Goal: Task Accomplishment & Management: Manage account settings

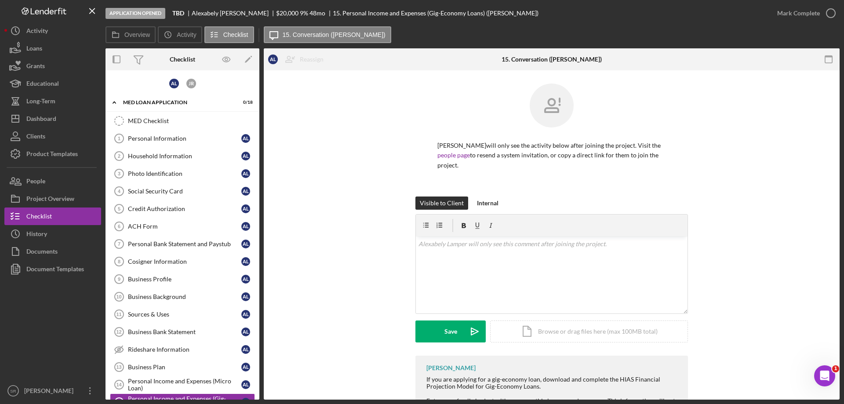
scroll to position [91, 0]
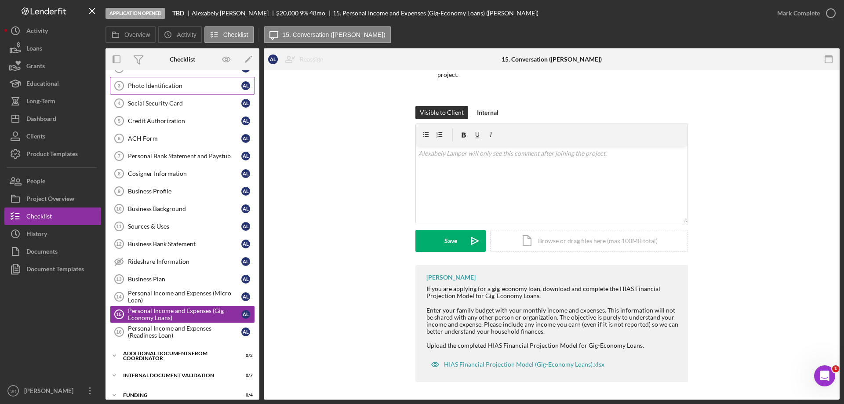
click at [174, 93] on link "Photo Identification 3 Photo Identification A L" at bounding box center [182, 86] width 145 height 18
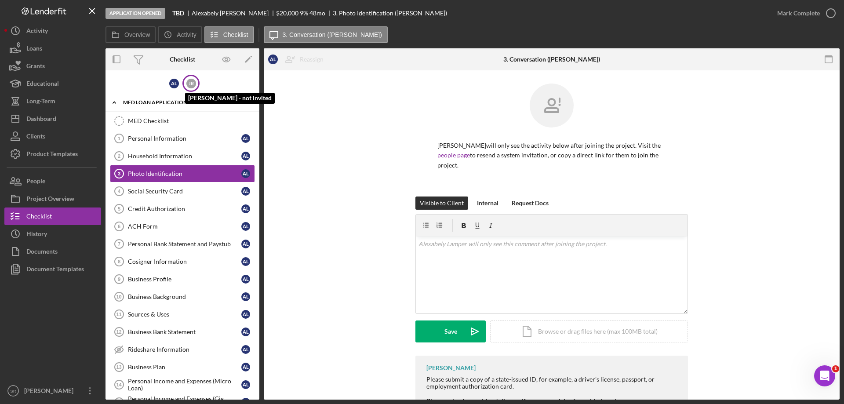
click at [193, 84] on div "J R" at bounding box center [191, 84] width 10 height 10
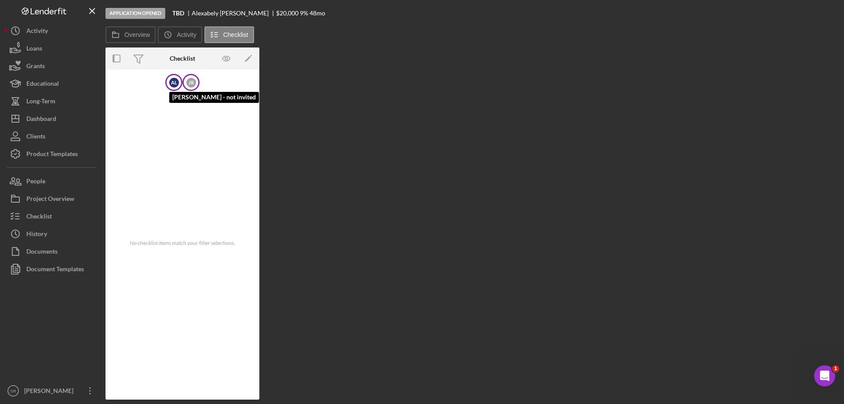
click at [175, 79] on div "A L" at bounding box center [174, 83] width 10 height 10
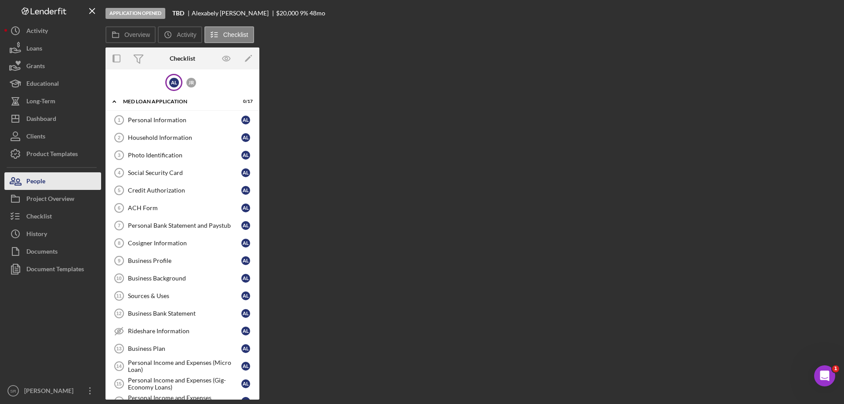
click at [52, 177] on button "People" at bounding box center [52, 181] width 97 height 18
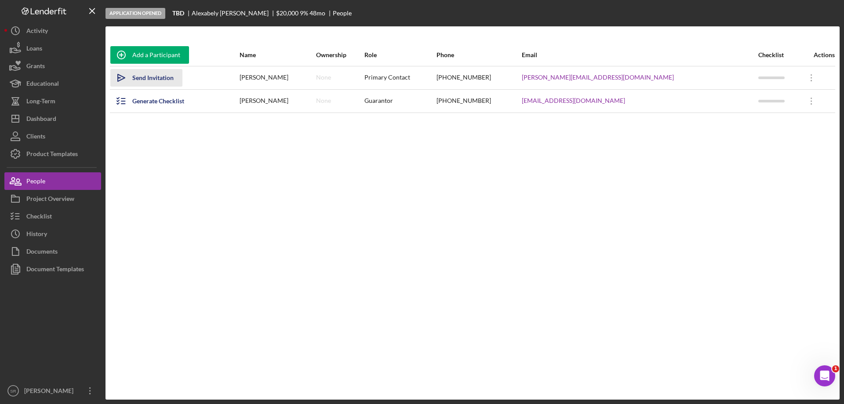
click at [156, 79] on div "Send Invitation" at bounding box center [152, 78] width 41 height 18
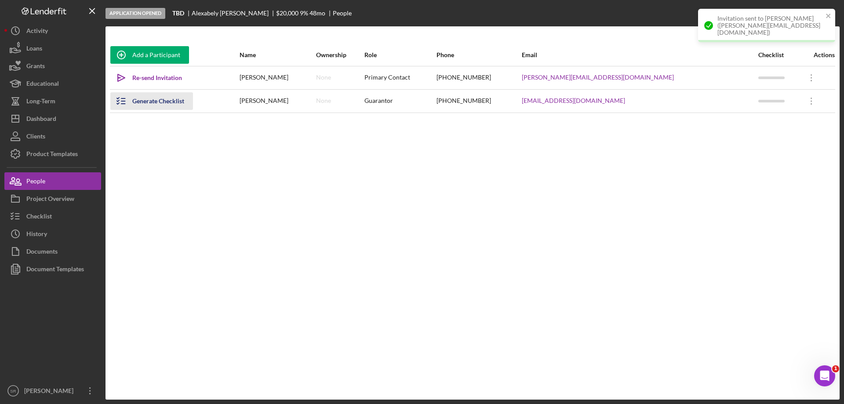
click at [163, 102] on div "Generate Checklist" at bounding box center [158, 101] width 52 height 18
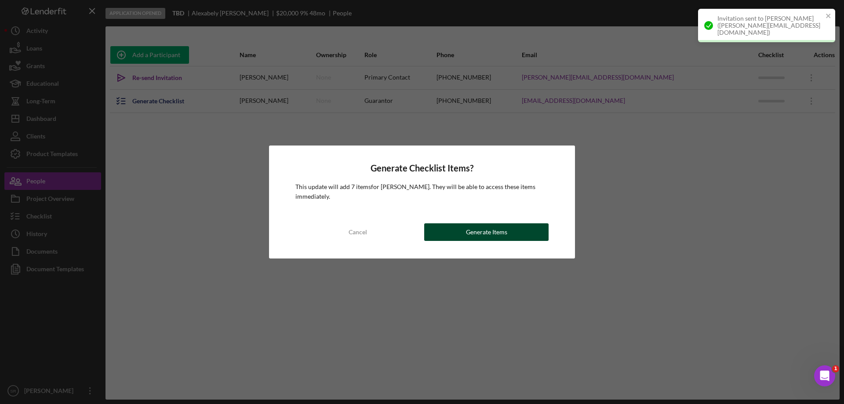
click at [498, 238] on div "Generate Items" at bounding box center [486, 232] width 41 height 18
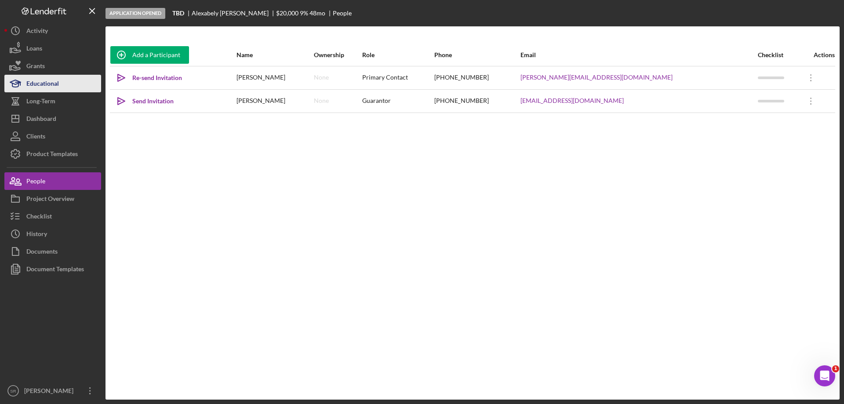
click at [50, 79] on div "Educational" at bounding box center [42, 85] width 33 height 20
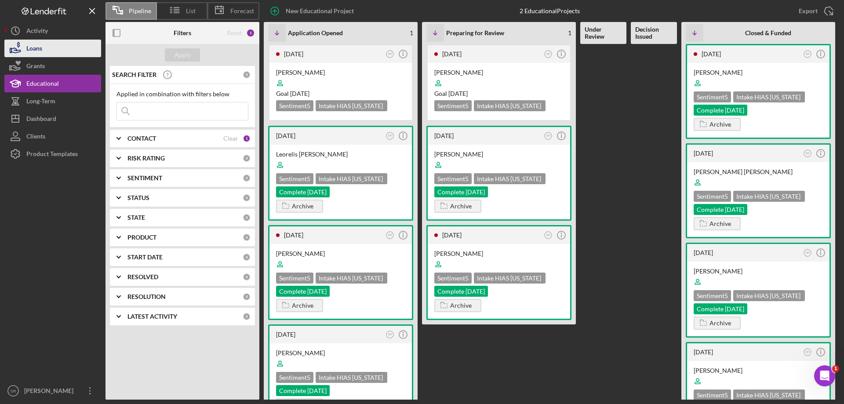
click at [45, 56] on button "Loans" at bounding box center [52, 49] width 97 height 18
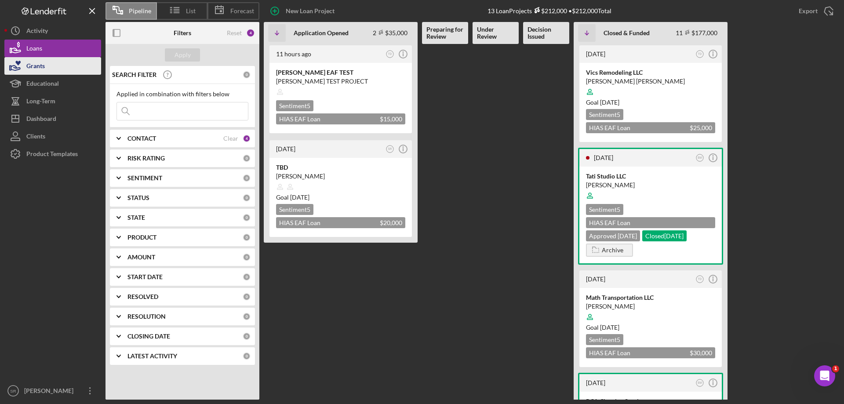
click at [45, 72] on div "Grants" at bounding box center [35, 67] width 18 height 20
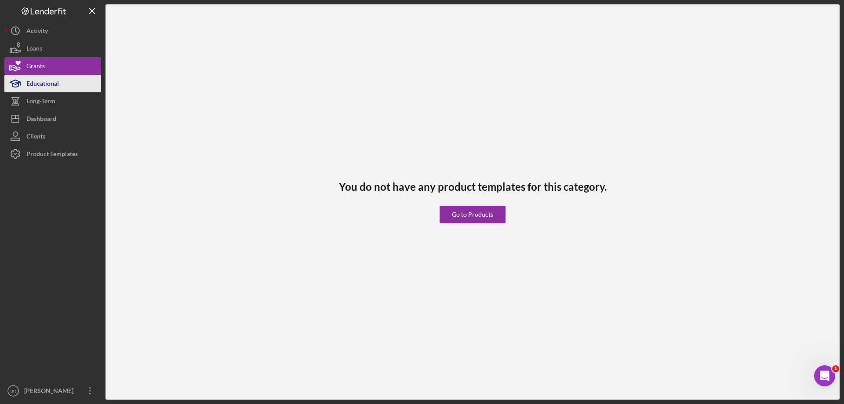
click at [44, 85] on div "Educational" at bounding box center [42, 85] width 33 height 20
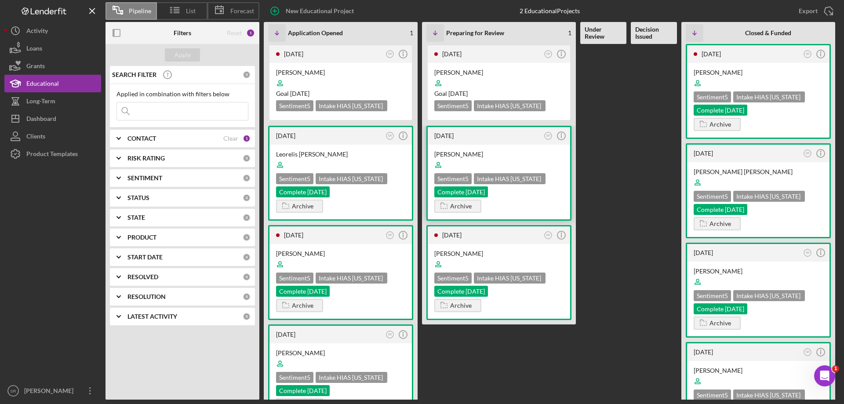
click at [538, 193] on div "Sentiment 5 Intake HIAS Ohio Complete 10/8/25" at bounding box center [498, 185] width 129 height 24
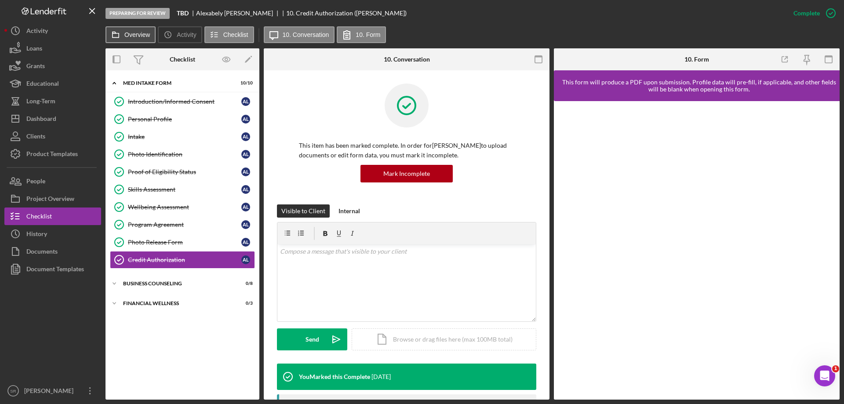
click at [131, 30] on button "Overview" at bounding box center [130, 34] width 50 height 17
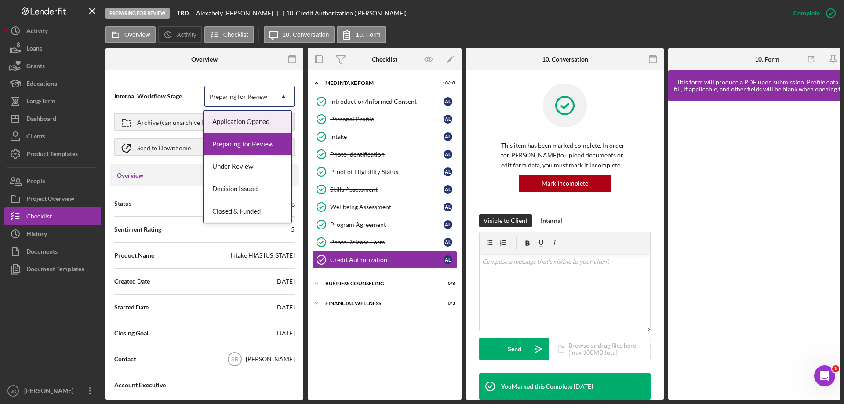
click at [249, 97] on div "Preparing for Review" at bounding box center [238, 96] width 58 height 7
click at [251, 164] on div "Under Review" at bounding box center [248, 167] width 88 height 22
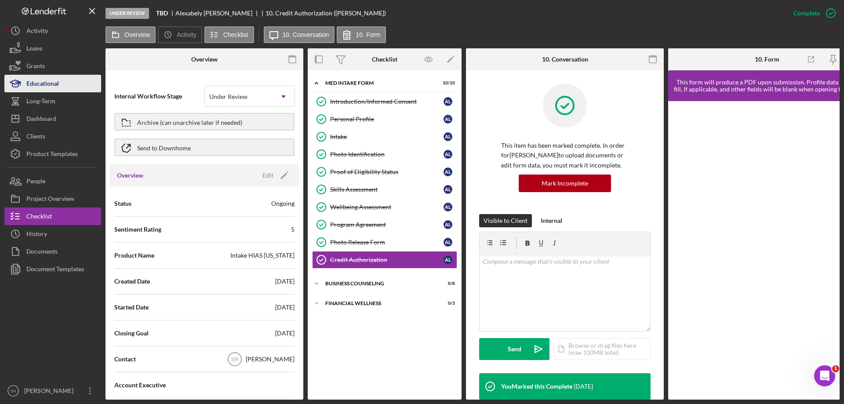
click at [29, 83] on div "Educational" at bounding box center [42, 85] width 33 height 20
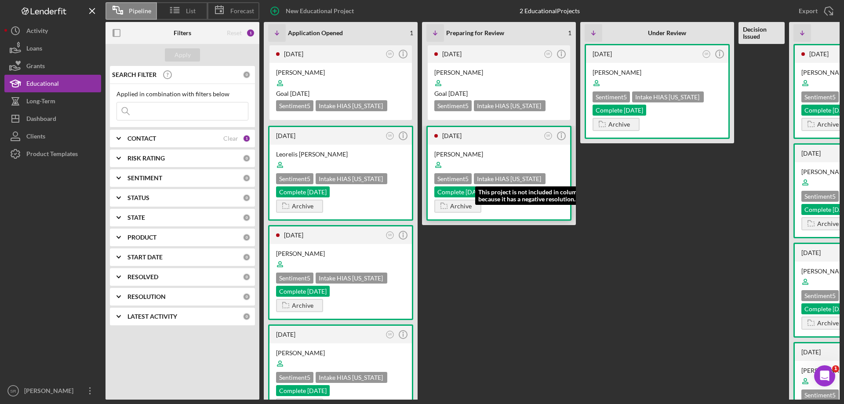
click at [501, 175] on div "Intake HIAS [US_STATE]" at bounding box center [510, 178] width 72 height 11
click at [560, 135] on icon "Icon/Info" at bounding box center [561, 136] width 22 height 22
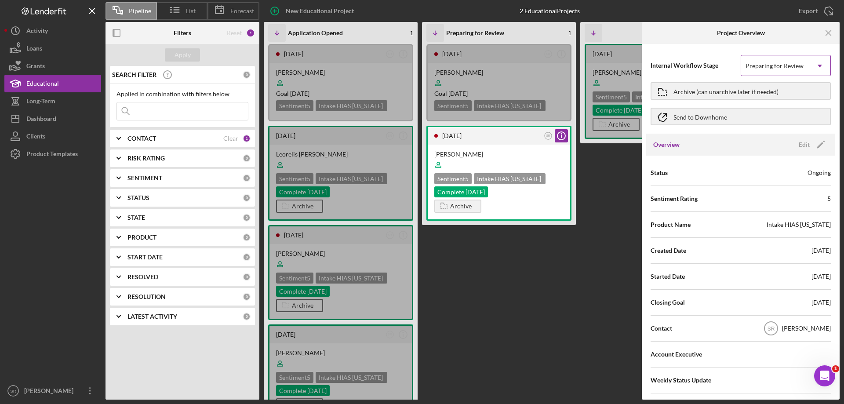
click at [791, 65] on div "Preparing for Review" at bounding box center [774, 65] width 58 height 7
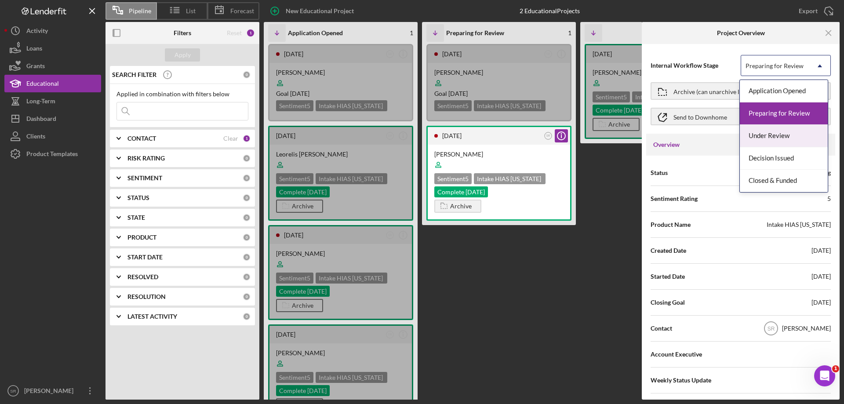
click at [794, 139] on div "Under Review" at bounding box center [784, 136] width 88 height 22
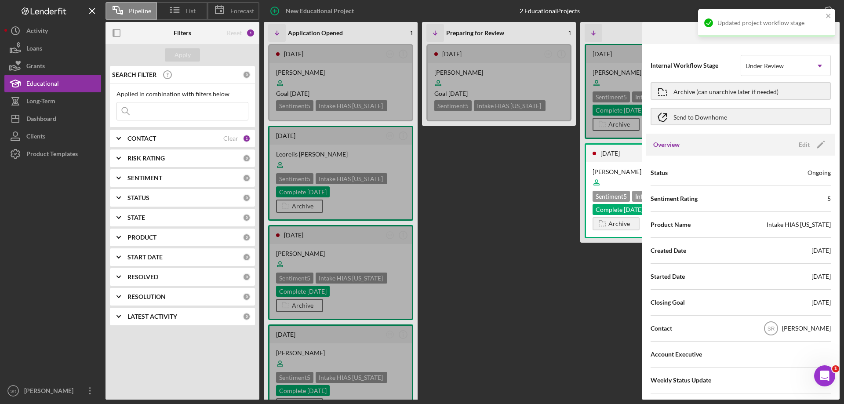
click at [822, 16] on div "Updated project workflow stage" at bounding box center [764, 23] width 124 height 14
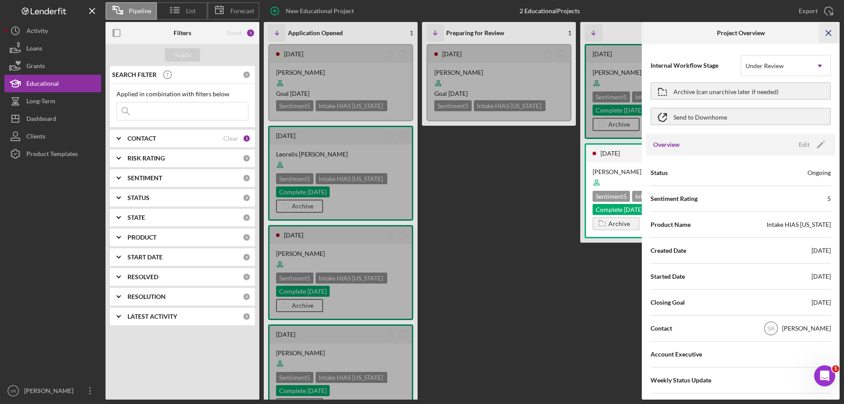
click at [827, 35] on icon "Icon/Menu Close" at bounding box center [829, 33] width 20 height 20
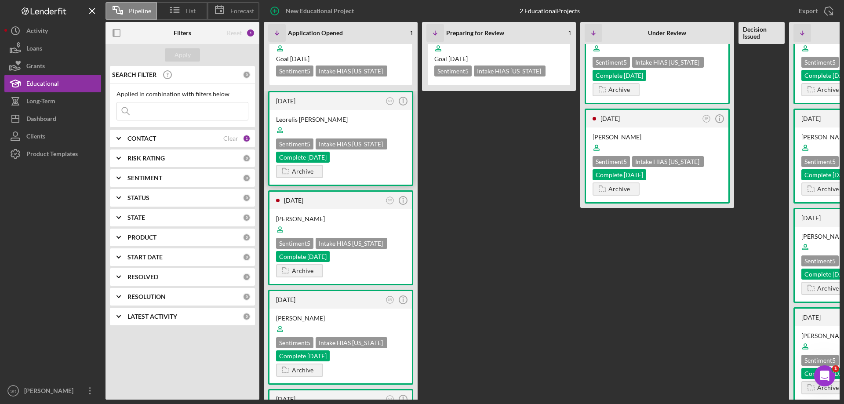
scroll to position [176, 0]
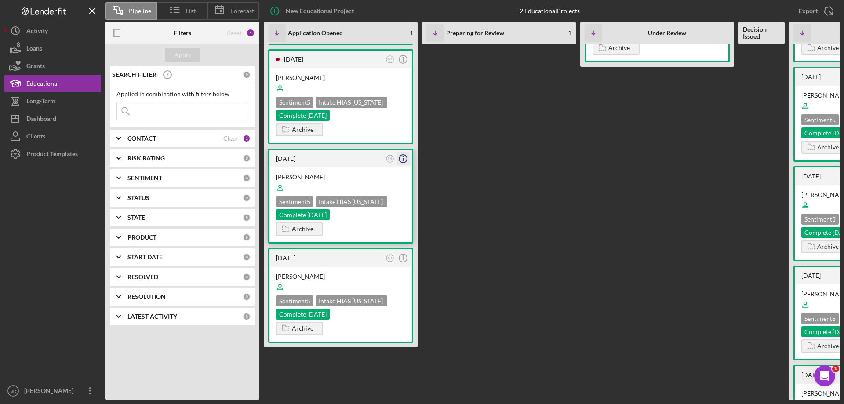
click at [406, 158] on icon "Icon/Info" at bounding box center [403, 159] width 22 height 22
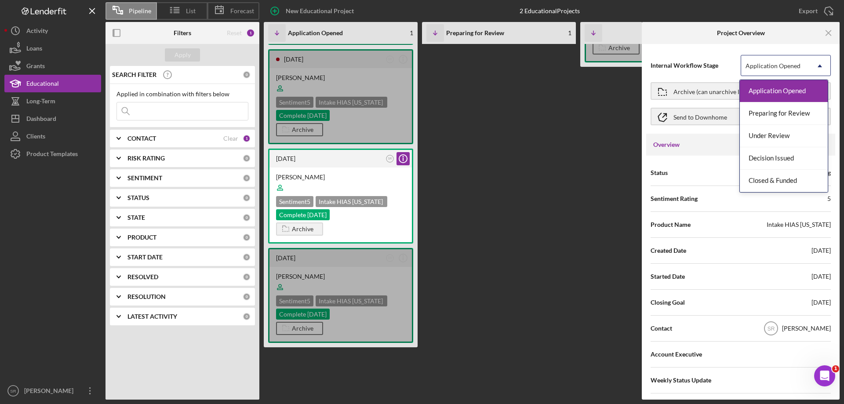
click at [784, 73] on div "Application Opened" at bounding box center [775, 66] width 68 height 20
click at [788, 121] on div "Preparing for Review" at bounding box center [784, 113] width 88 height 22
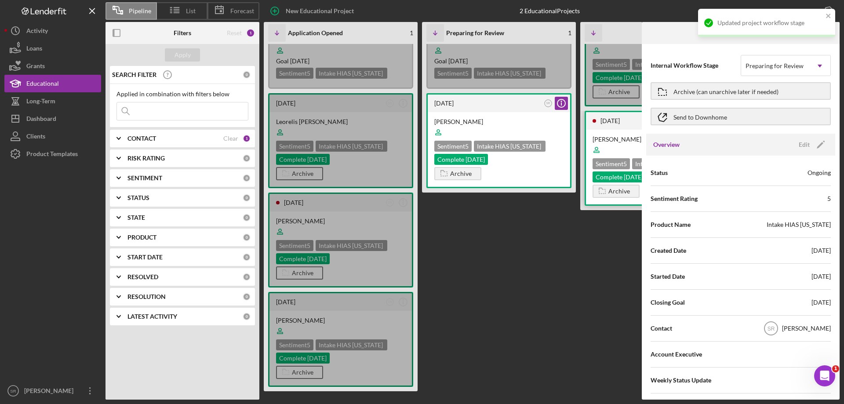
scroll to position [0, 0]
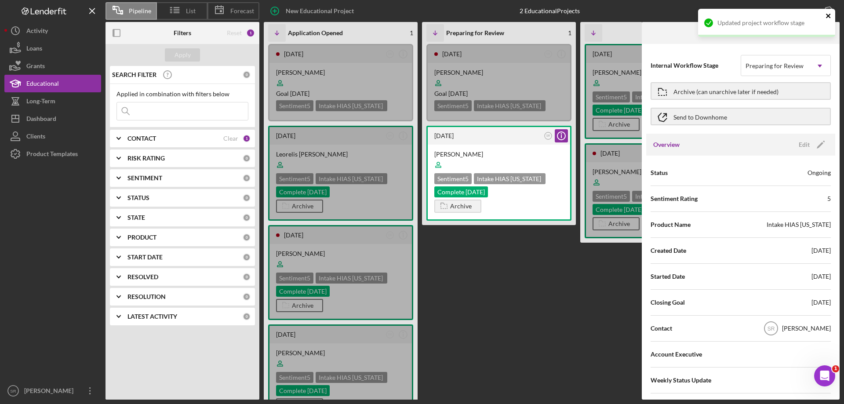
click at [828, 16] on icon "close" at bounding box center [828, 16] width 4 height 4
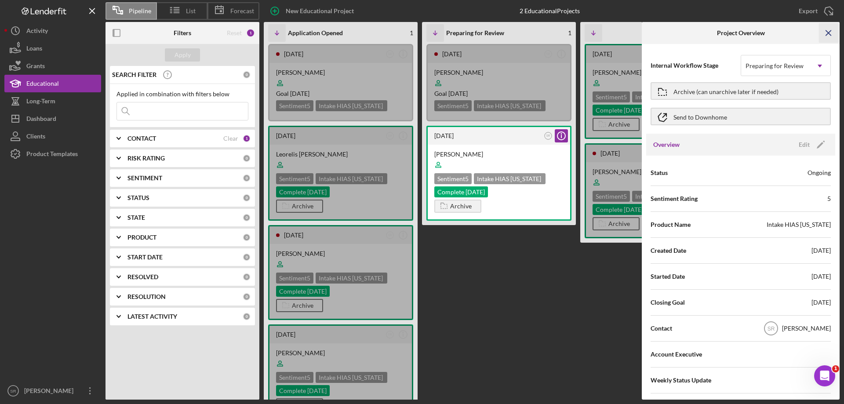
click at [831, 30] on line "button" at bounding box center [828, 32] width 5 height 5
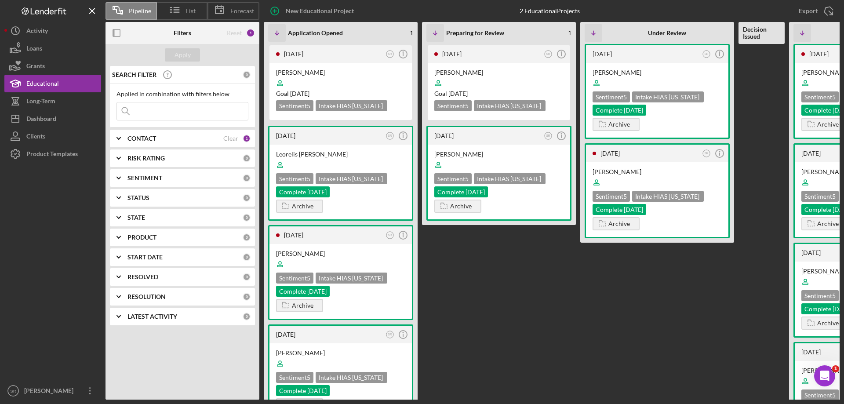
click at [537, 295] on Review "2 weeks ago SR Icon/Info Abdul Tawab Kazimi Goal 1 month from now Sentiment 5 I…" at bounding box center [499, 222] width 154 height 356
click at [462, 83] on div at bounding box center [498, 83] width 129 height 17
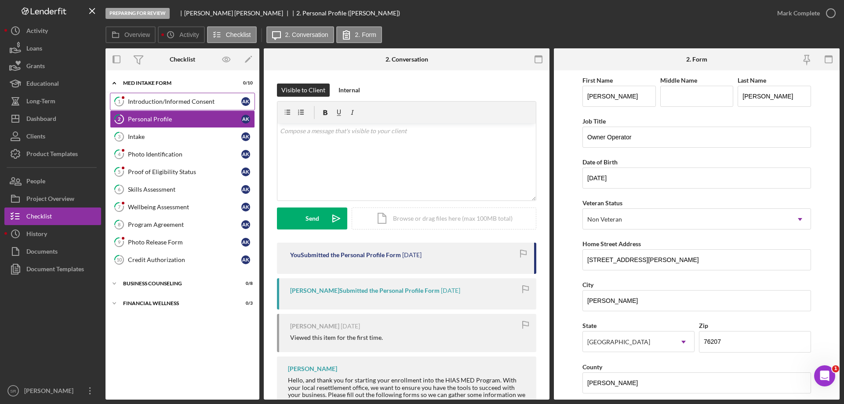
click at [158, 103] on div "Introduction/Informed Consent" at bounding box center [184, 101] width 113 height 7
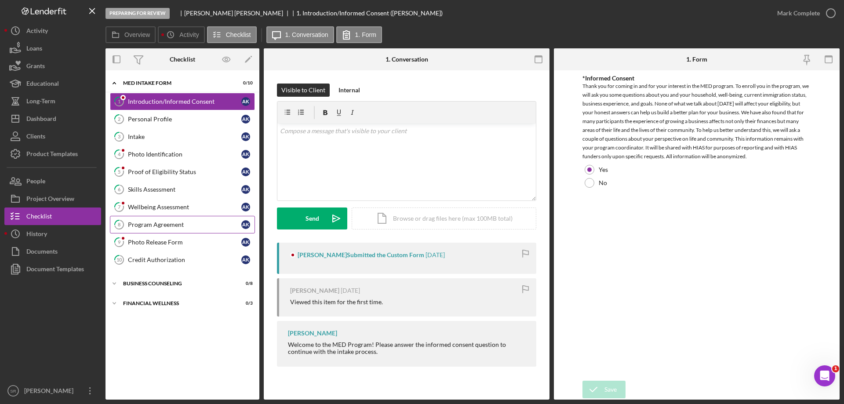
click at [153, 217] on link "8 Program Agreement A K" at bounding box center [182, 225] width 145 height 18
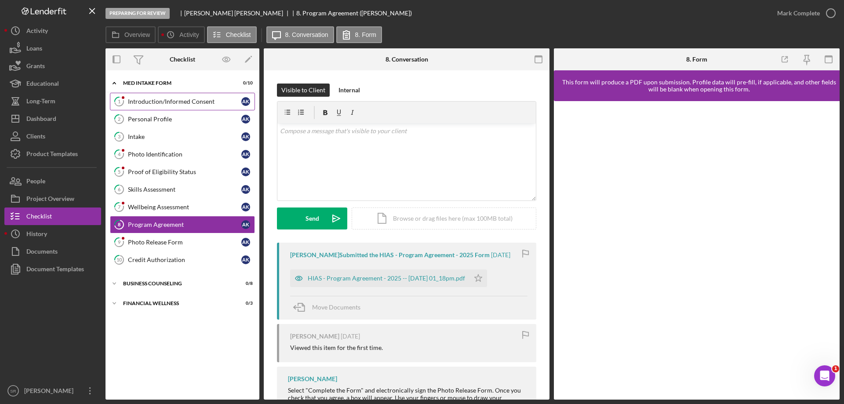
click at [165, 101] on div "Introduction/Informed Consent" at bounding box center [184, 101] width 113 height 7
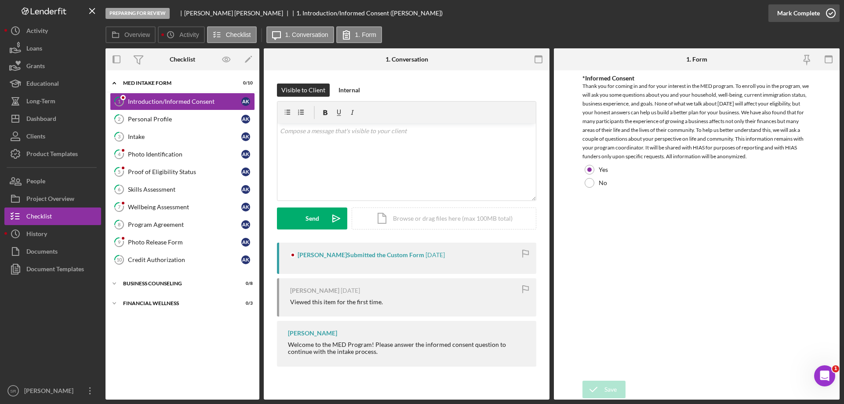
click at [828, 11] on icon "button" at bounding box center [831, 13] width 22 height 22
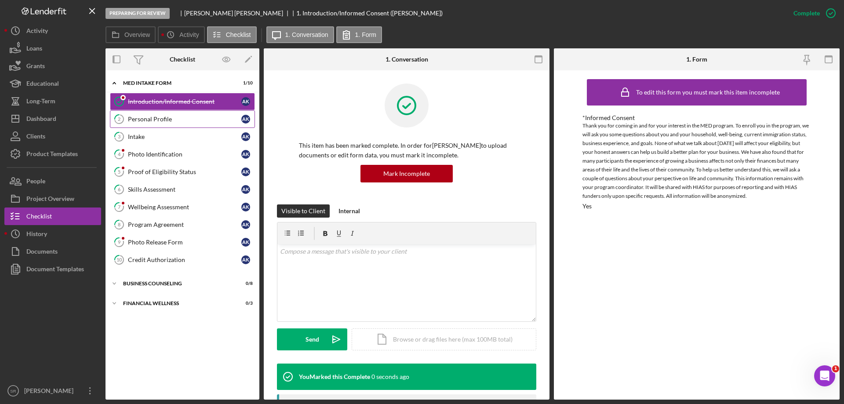
click at [181, 116] on div "Personal Profile" at bounding box center [184, 119] width 113 height 7
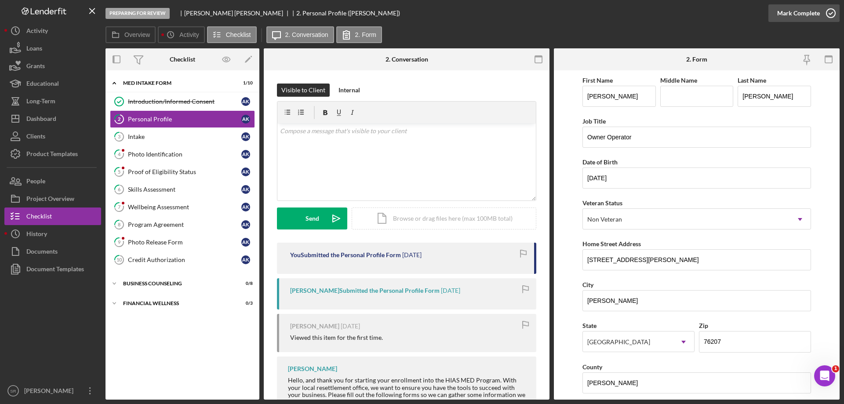
click at [825, 12] on icon "button" at bounding box center [831, 13] width 22 height 22
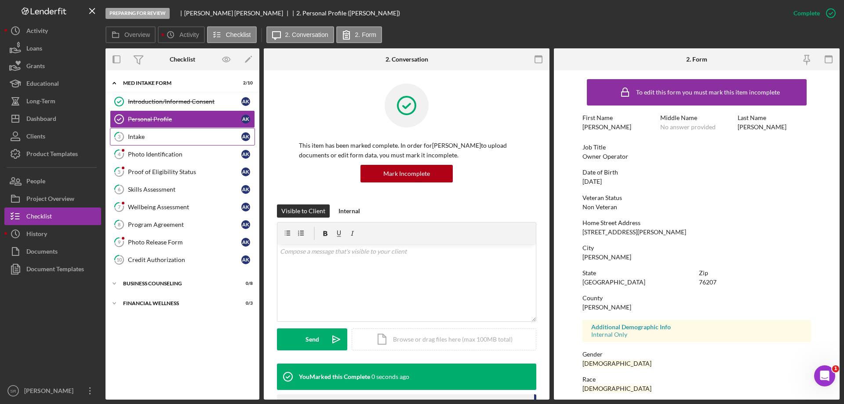
click at [174, 138] on div "Intake" at bounding box center [184, 136] width 113 height 7
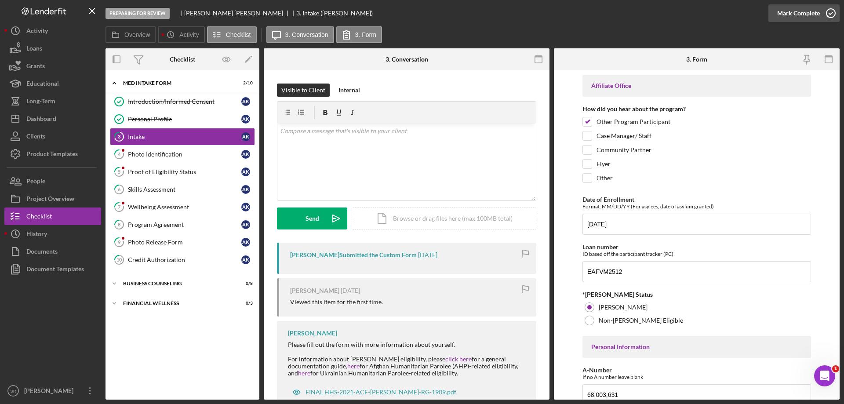
click at [822, 16] on icon "button" at bounding box center [831, 13] width 22 height 22
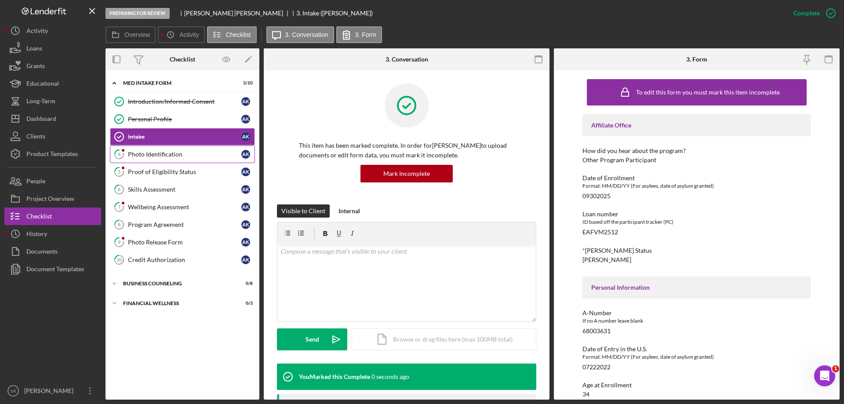
click at [178, 158] on link "4 Photo Identification A K" at bounding box center [182, 154] width 145 height 18
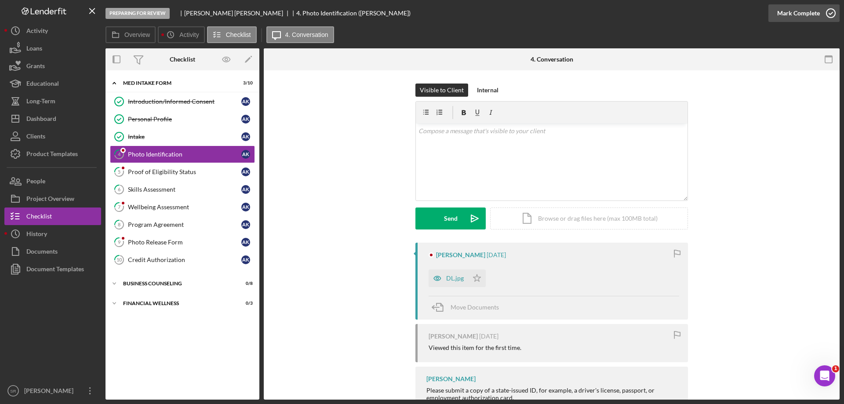
click at [835, 7] on icon "button" at bounding box center [831, 13] width 22 height 22
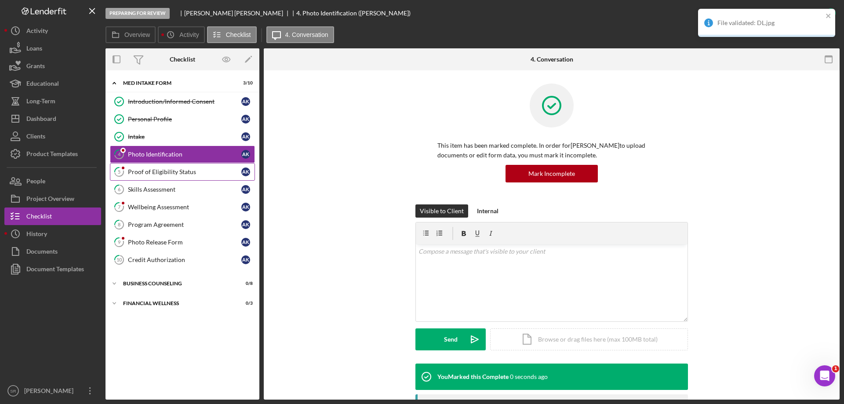
click at [172, 167] on link "5 Proof of Eligibility Status A K" at bounding box center [182, 172] width 145 height 18
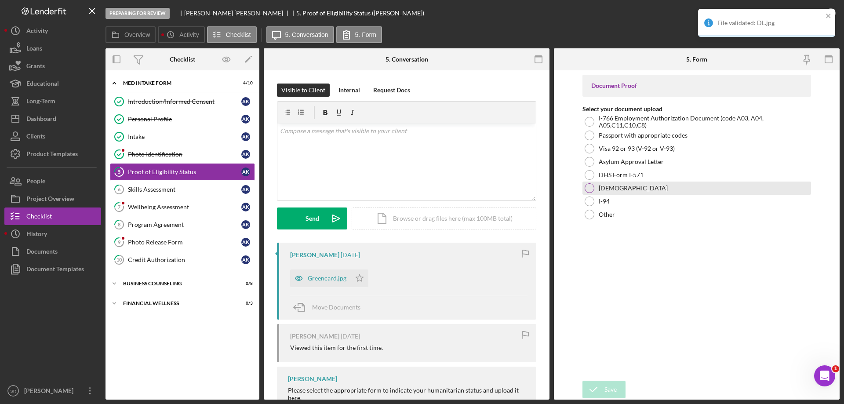
click at [596, 183] on div "Green Card" at bounding box center [696, 188] width 229 height 13
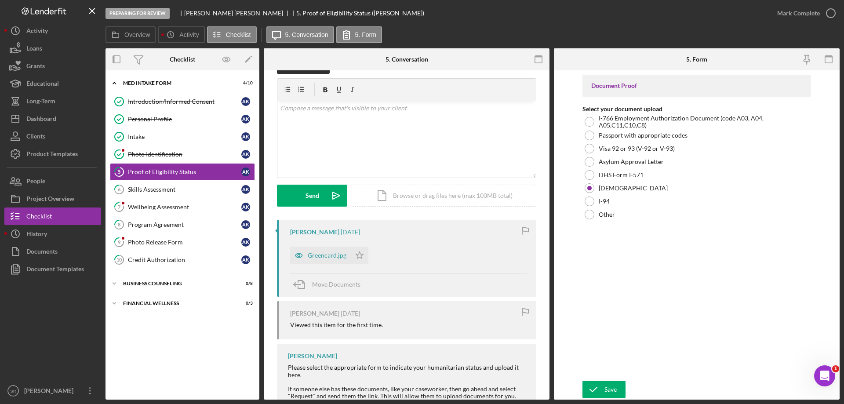
scroll to position [88, 0]
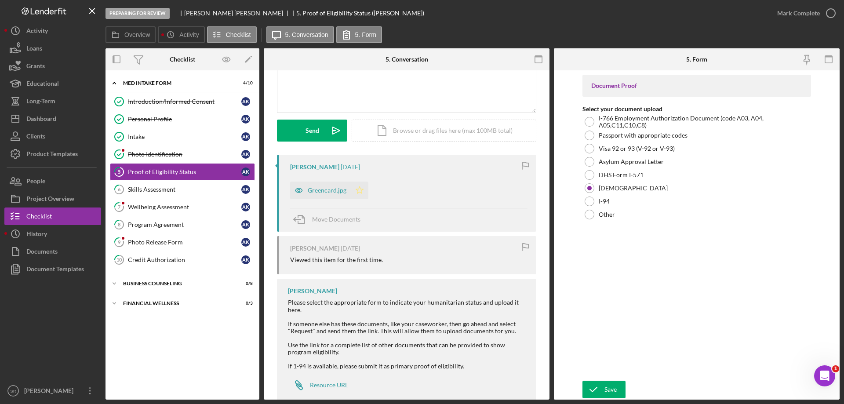
click at [358, 192] on icon "Icon/Star" at bounding box center [360, 191] width 18 height 18
click at [822, 14] on icon "button" at bounding box center [831, 13] width 22 height 22
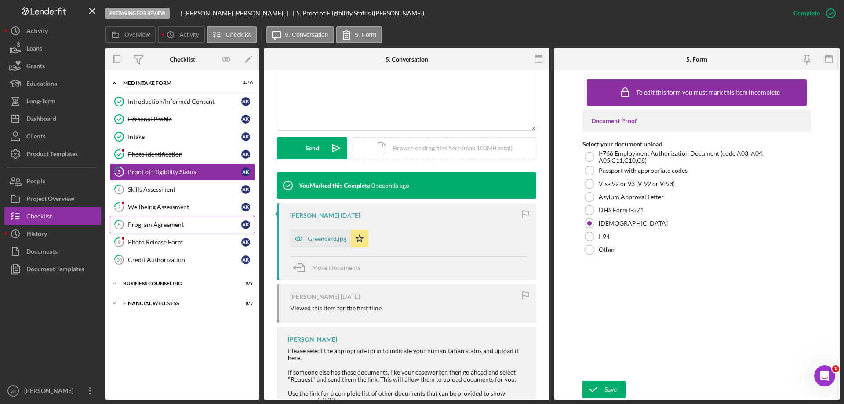
scroll to position [209, 0]
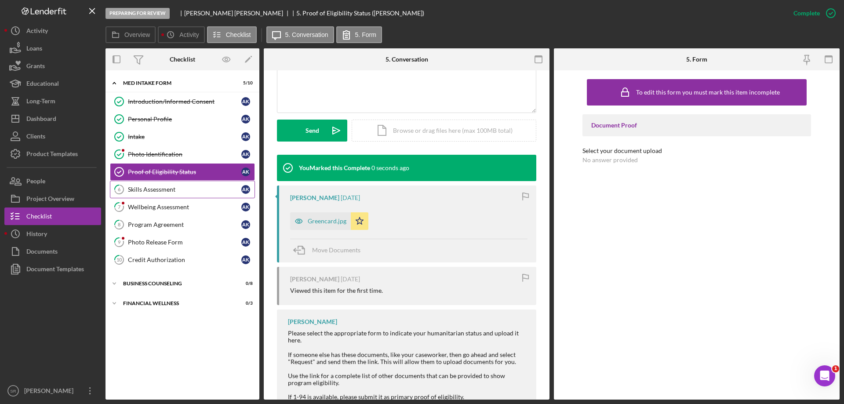
click at [193, 190] on div "Skills Assessment" at bounding box center [184, 189] width 113 height 7
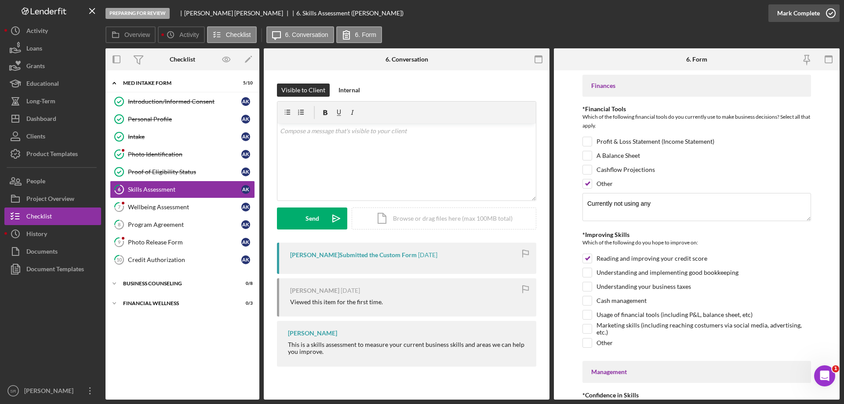
click at [831, 18] on icon "button" at bounding box center [831, 13] width 22 height 22
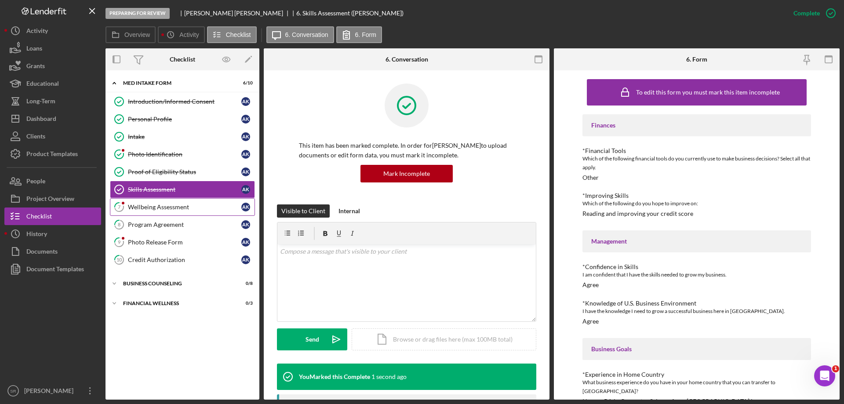
click at [156, 204] on div "Wellbeing Assessment" at bounding box center [184, 207] width 113 height 7
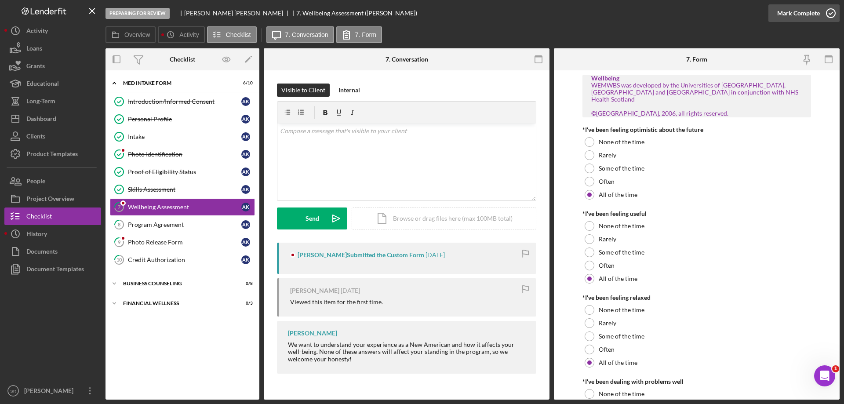
click at [825, 15] on icon "button" at bounding box center [831, 13] width 22 height 22
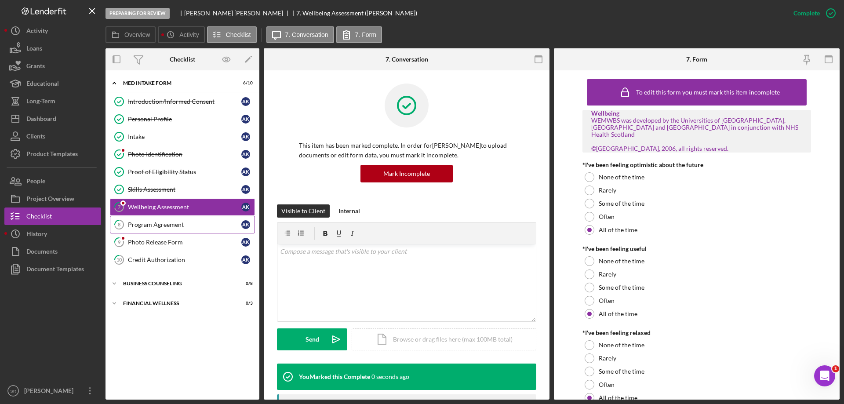
click at [160, 224] on div "Program Agreement" at bounding box center [184, 224] width 113 height 7
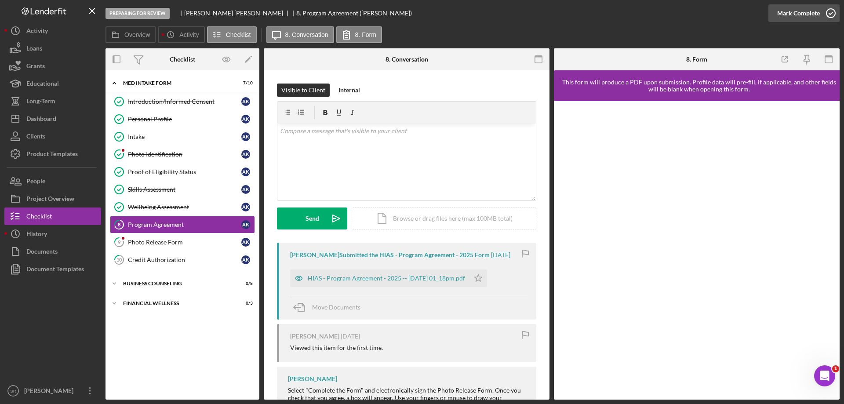
click at [830, 7] on icon "button" at bounding box center [831, 13] width 22 height 22
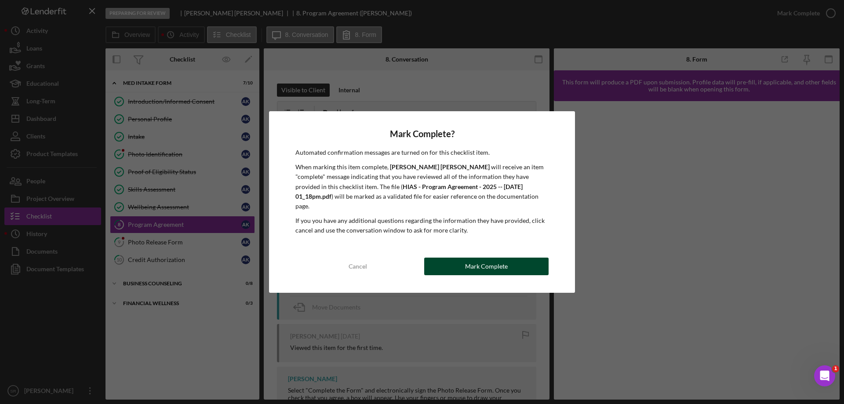
click at [449, 259] on button "Mark Complete" at bounding box center [486, 267] width 124 height 18
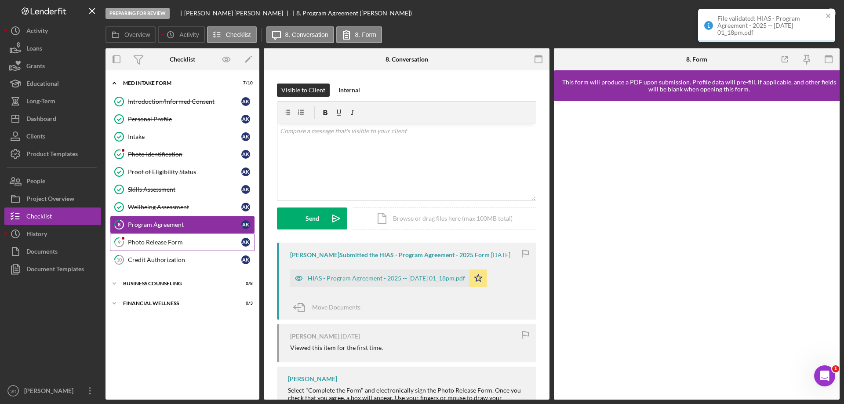
click at [135, 249] on link "9 Photo Release Form A K" at bounding box center [182, 242] width 145 height 18
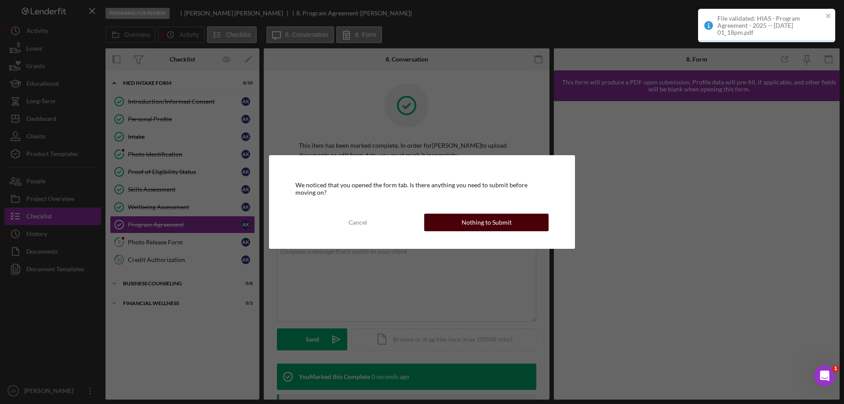
click at [476, 218] on div "Nothing to Submit" at bounding box center [487, 223] width 50 height 18
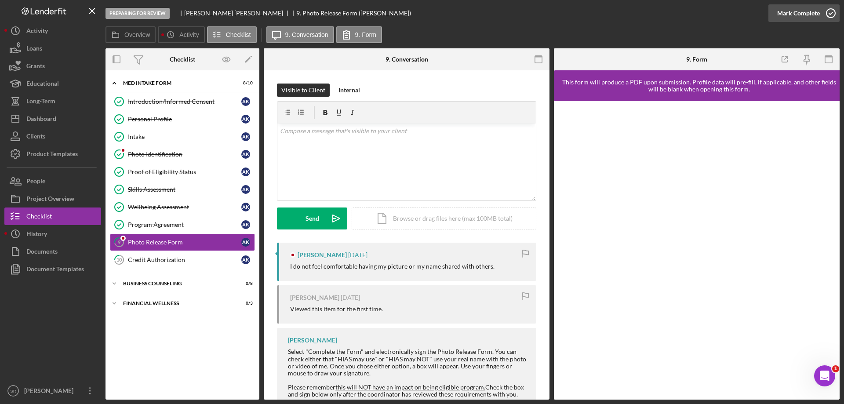
click at [833, 12] on icon "button" at bounding box center [831, 13] width 22 height 22
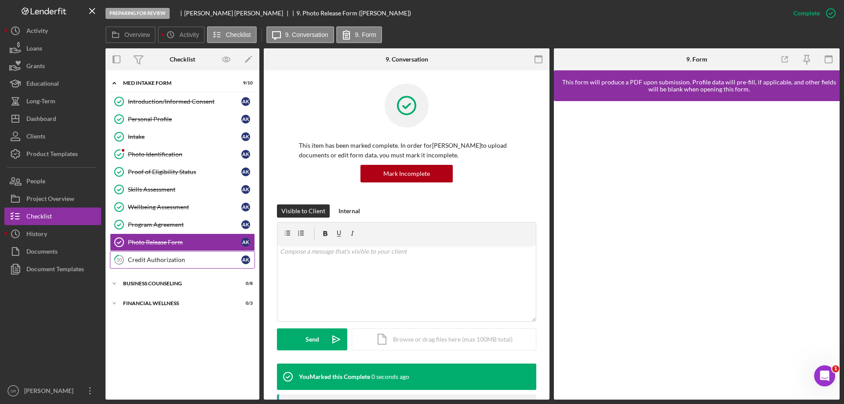
click at [179, 260] on div "Credit Authorization" at bounding box center [184, 259] width 113 height 7
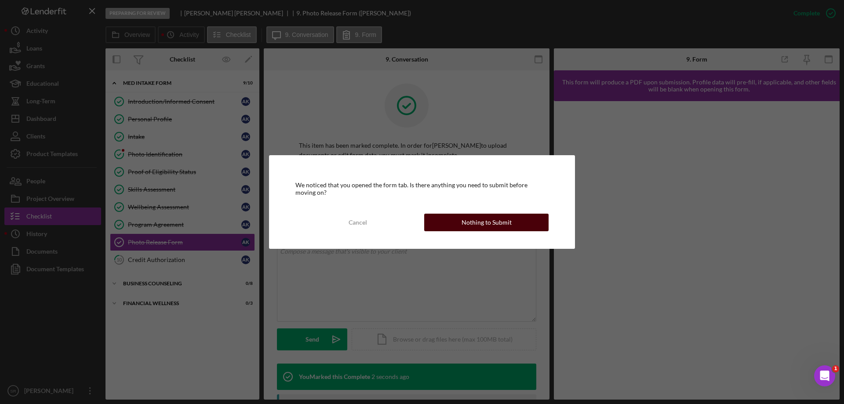
click at [492, 214] on div "Nothing to Submit" at bounding box center [487, 223] width 50 height 18
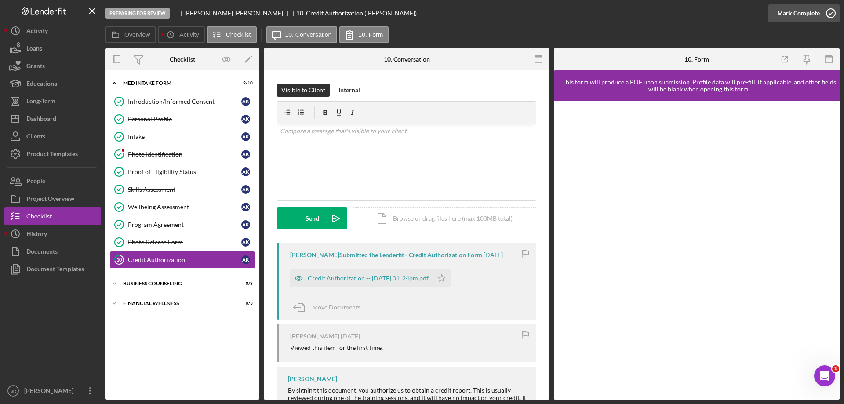
click at [831, 12] on icon "button" at bounding box center [831, 13] width 22 height 22
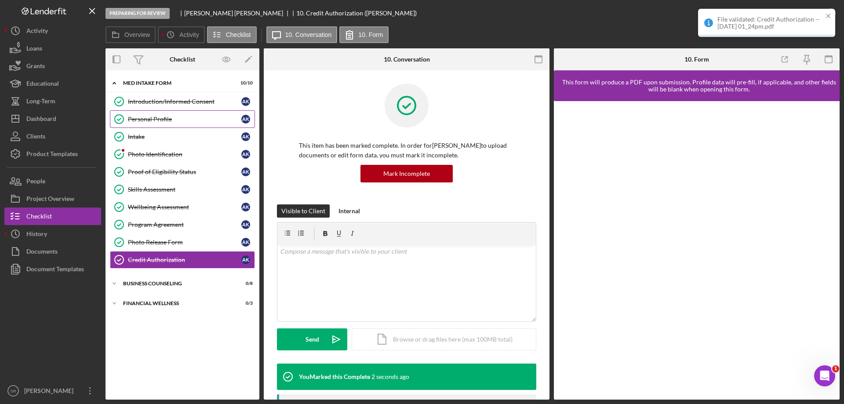
click at [149, 127] on link "Personal Profile Personal Profile A K" at bounding box center [182, 119] width 145 height 18
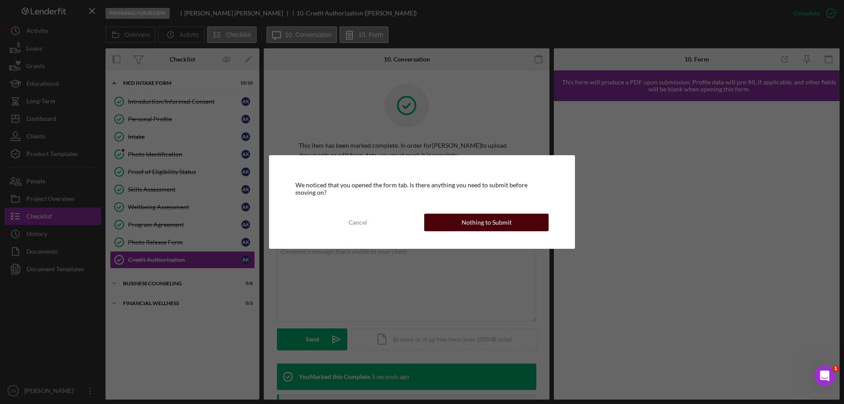
click at [476, 228] on div "Nothing to Submit" at bounding box center [487, 223] width 50 height 18
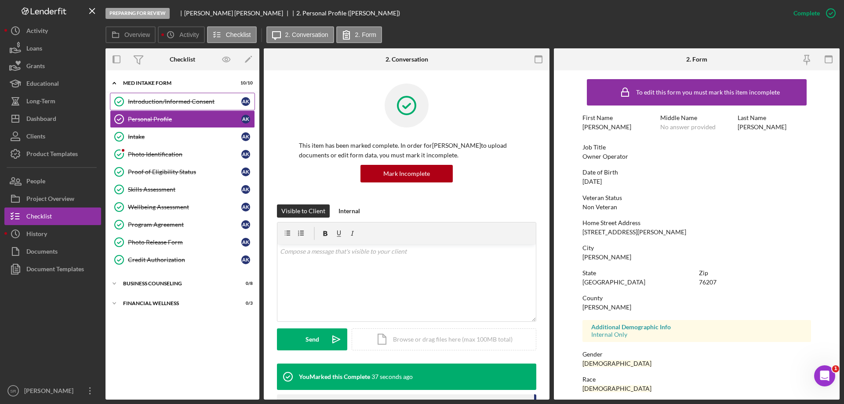
click at [168, 98] on div "Introduction/Informed Consent" at bounding box center [184, 101] width 113 height 7
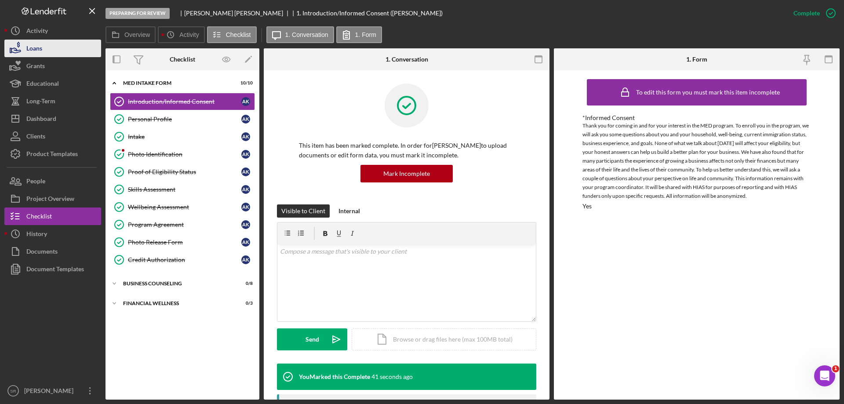
click at [39, 53] on div "Loans" at bounding box center [34, 50] width 16 height 20
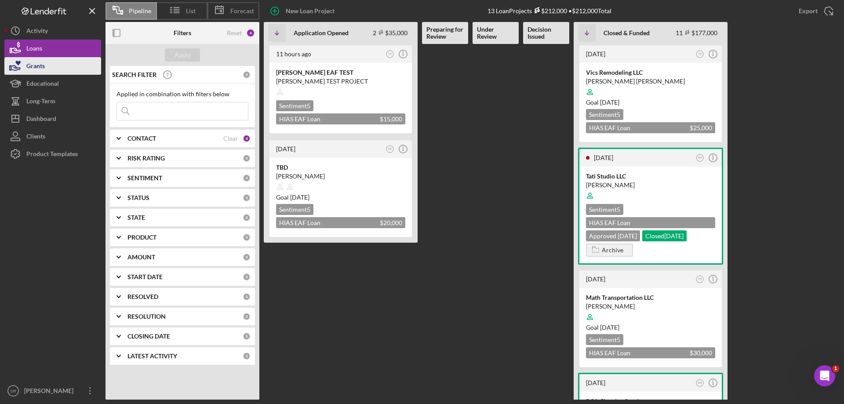
click at [36, 64] on div "Grants" at bounding box center [35, 67] width 18 height 20
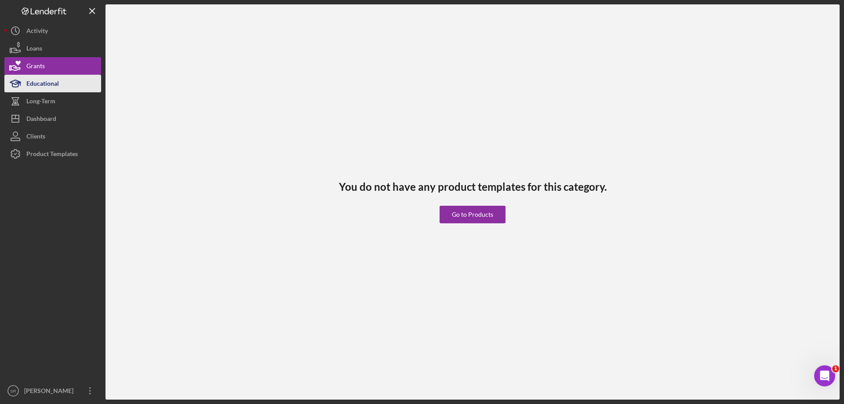
click at [36, 79] on div "Educational" at bounding box center [42, 85] width 33 height 20
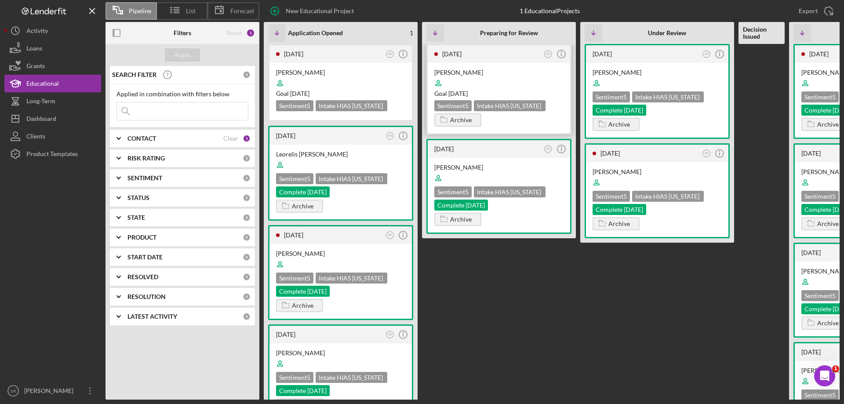
click at [544, 126] on div "Abdul Tawab Kazimi Goal 1 day from now Sentiment 5 Intake HIAS Ohio Archive" at bounding box center [499, 98] width 142 height 70
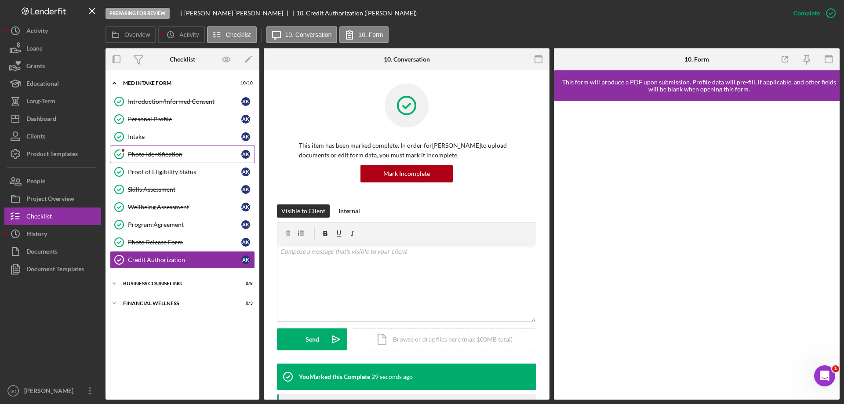
click at [161, 153] on div "Photo Identification" at bounding box center [184, 154] width 113 height 7
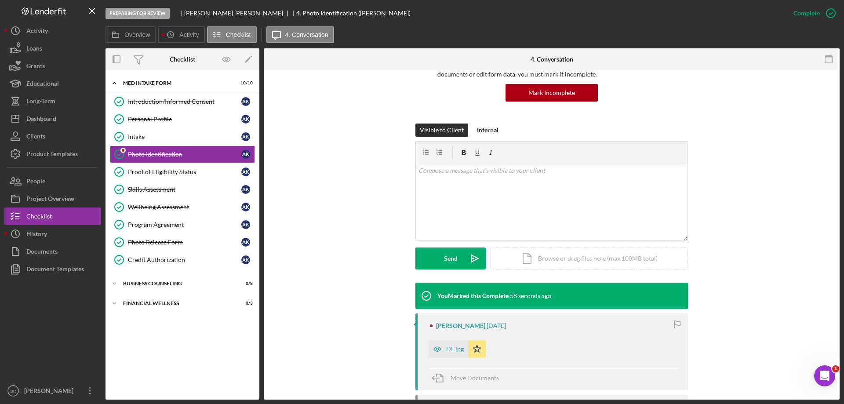
scroll to position [176, 0]
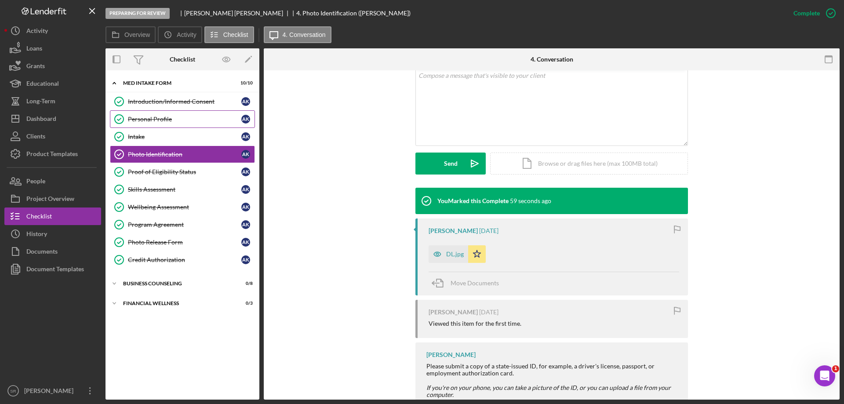
click at [156, 119] on div "Personal Profile" at bounding box center [184, 119] width 113 height 7
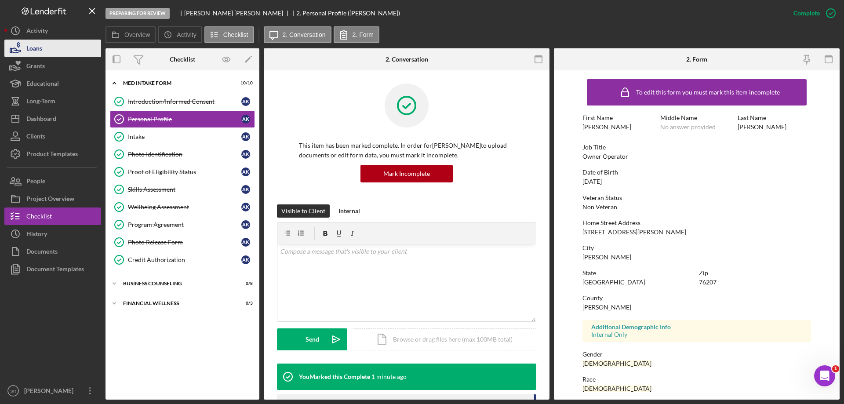
click at [53, 50] on button "Loans" at bounding box center [52, 49] width 97 height 18
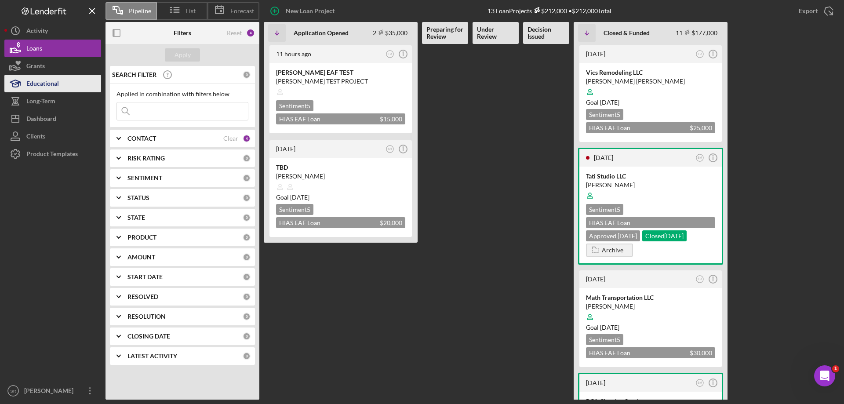
click at [55, 77] on div "Educational" at bounding box center [42, 85] width 33 height 20
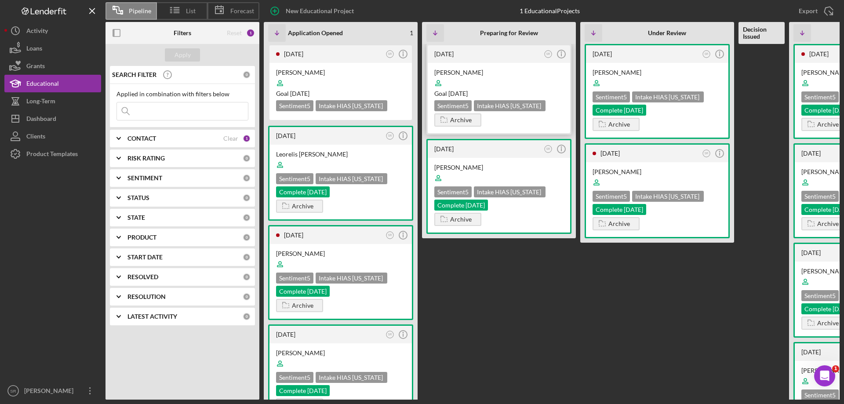
click at [472, 77] on div at bounding box center [498, 83] width 129 height 17
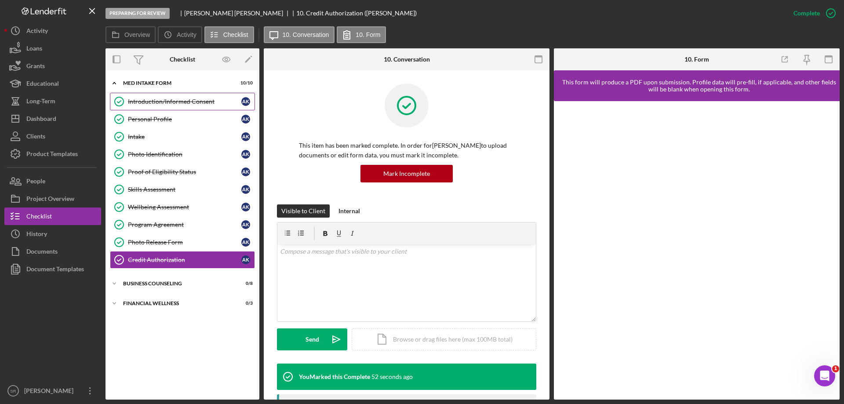
click at [196, 108] on link "Introduction/Informed Consent Introduction/Informed Consent A K" at bounding box center [182, 102] width 145 height 18
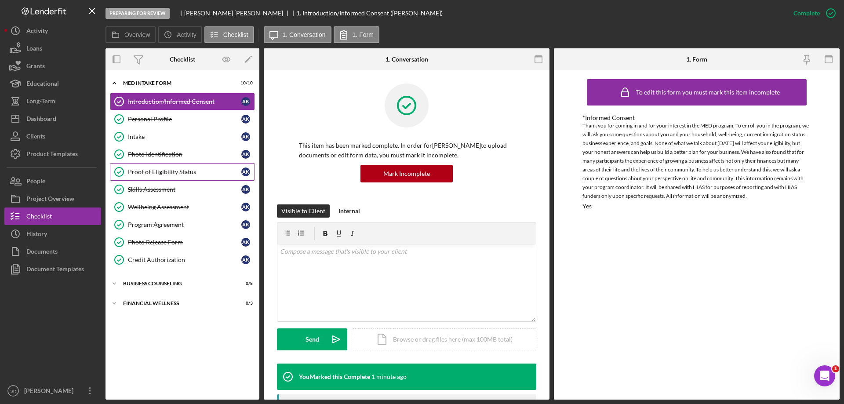
click at [133, 178] on link "Proof of Eligibility Status Proof of Eligibility Status A K" at bounding box center [182, 172] width 145 height 18
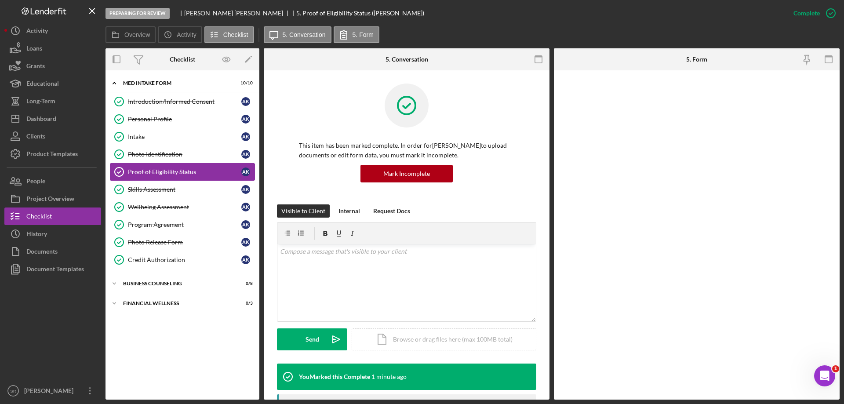
click at [160, 166] on link "Proof of Eligibility Status Proof of Eligibility Status A K" at bounding box center [182, 172] width 145 height 18
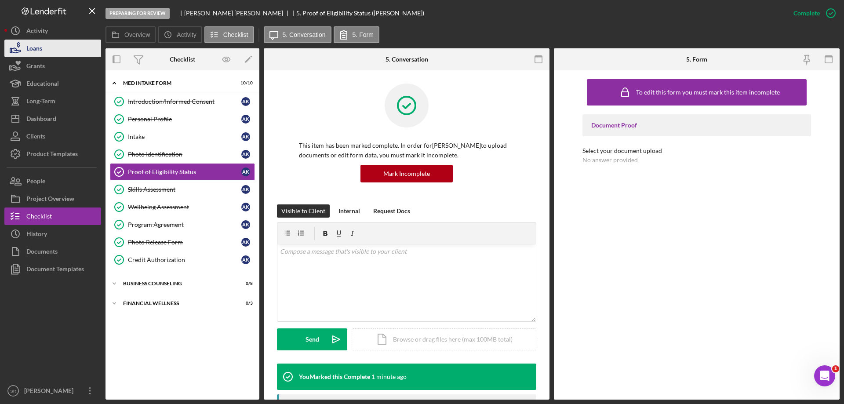
click at [61, 43] on button "Loans" at bounding box center [52, 49] width 97 height 18
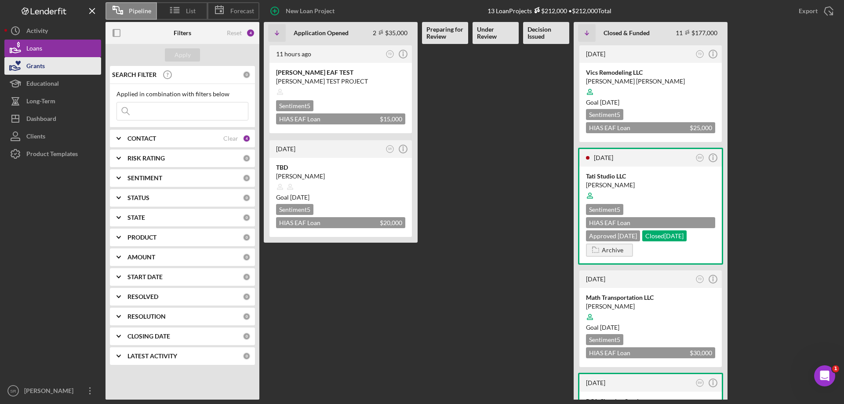
click at [58, 67] on button "Grants" at bounding box center [52, 66] width 97 height 18
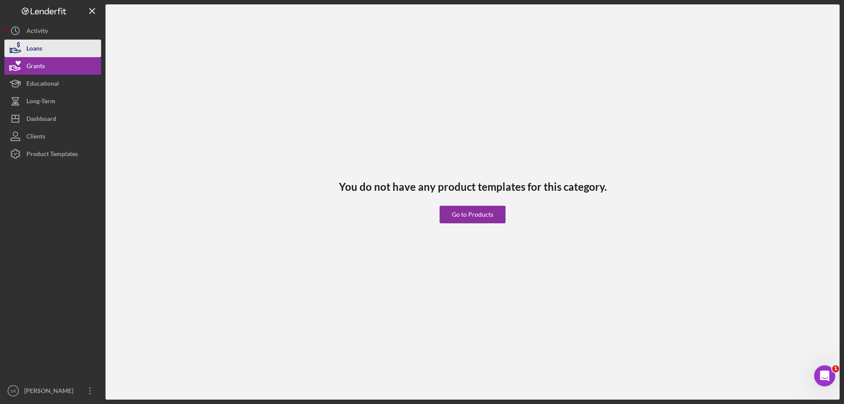
click at [44, 49] on button "Loans" at bounding box center [52, 49] width 97 height 18
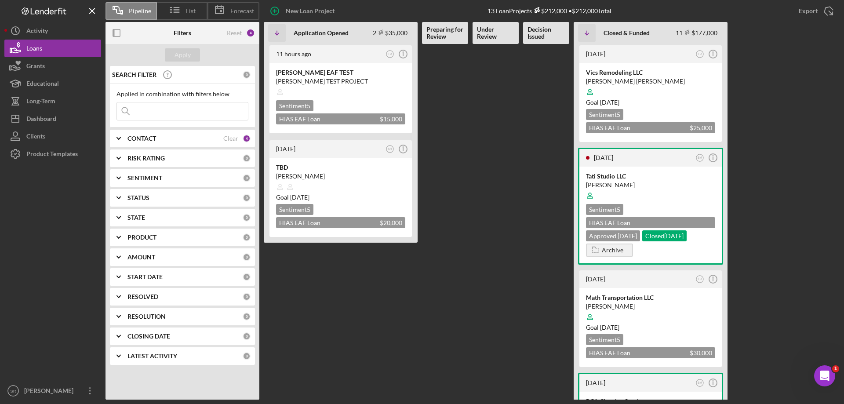
click at [489, 120] on Review at bounding box center [496, 222] width 46 height 356
click at [359, 91] on div at bounding box center [340, 92] width 129 height 17
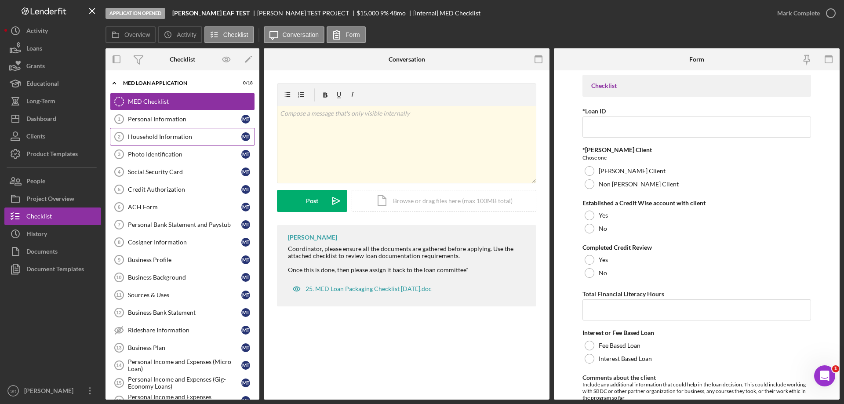
click at [144, 133] on div "Household Information" at bounding box center [184, 136] width 113 height 7
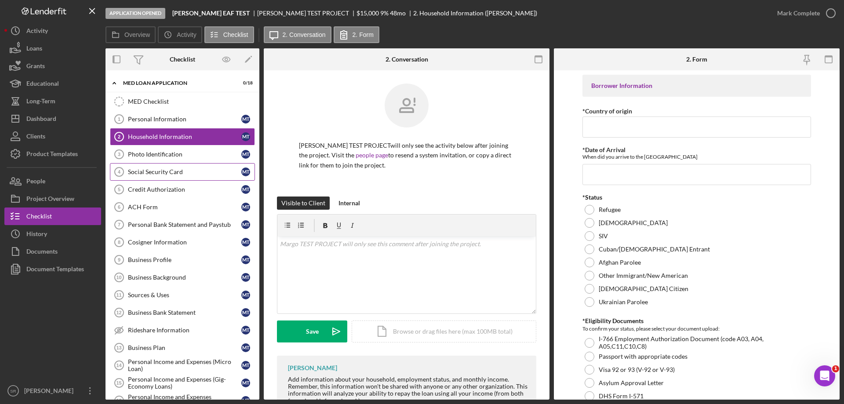
click at [139, 177] on link "Social Security Card 4 Social Security Card M T" at bounding box center [182, 172] width 145 height 18
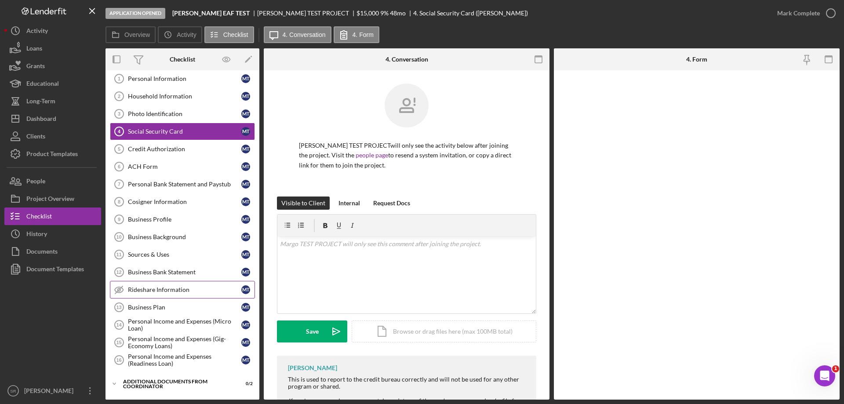
scroll to position [137, 0]
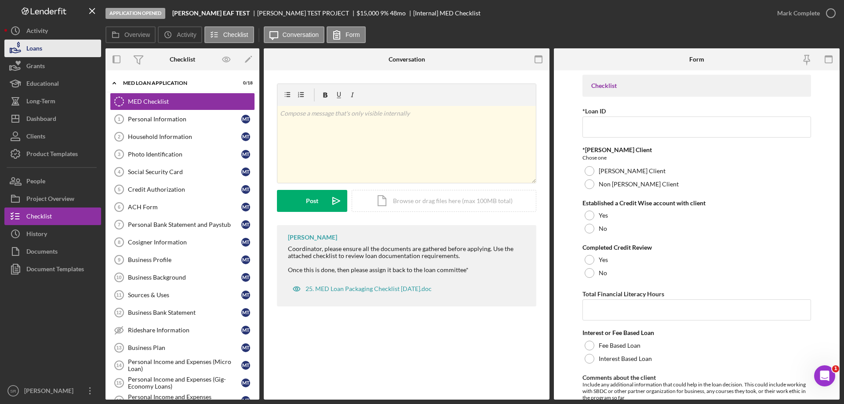
click at [32, 53] on div "Loans" at bounding box center [34, 50] width 16 height 20
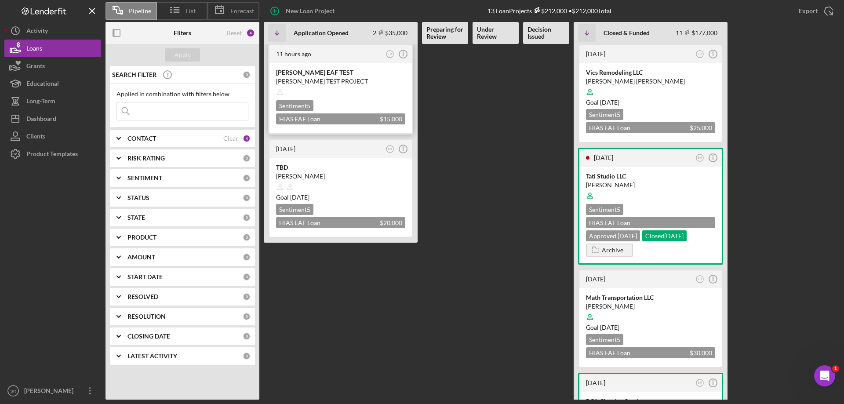
click at [366, 102] on div "Sentiment 5 HIAS EAF Loan Application_Ohio $15,000 $15,000" at bounding box center [340, 112] width 129 height 24
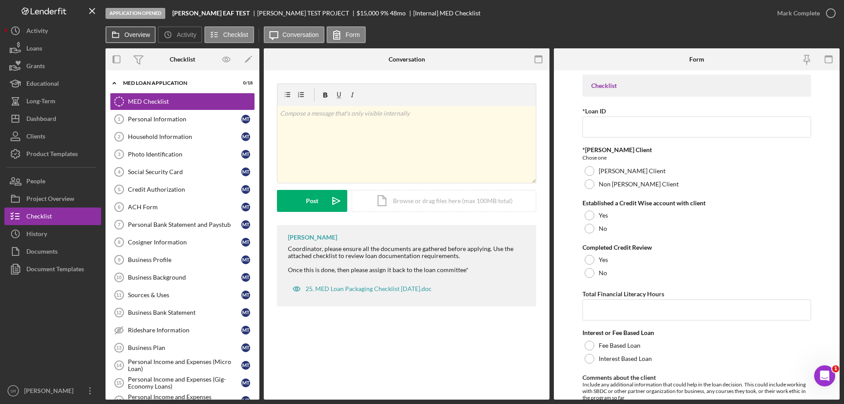
click at [128, 36] on label "Overview" at bounding box center [136, 34] width 25 height 7
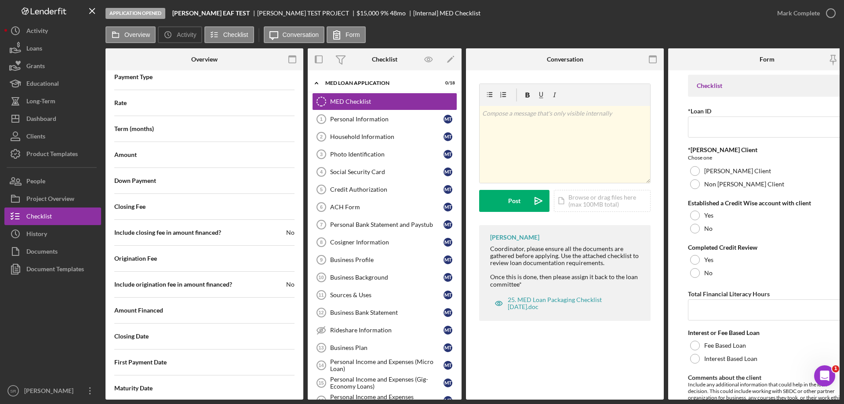
scroll to position [835, 0]
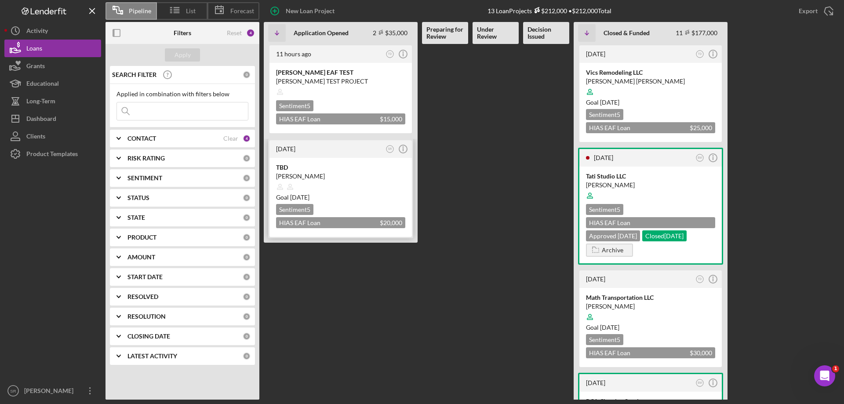
click at [392, 206] on div "Sentiment 5 HIAS EAF Loan Application_Ohio $20,000 $20,000" at bounding box center [340, 216] width 129 height 24
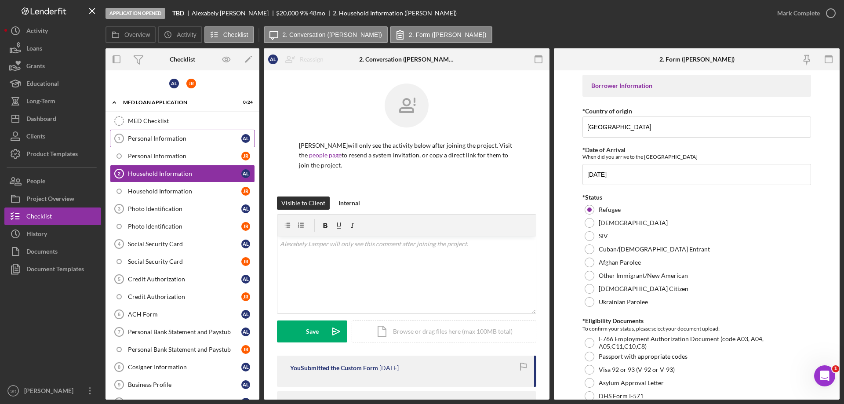
click at [178, 137] on div "Personal Information" at bounding box center [184, 138] width 113 height 7
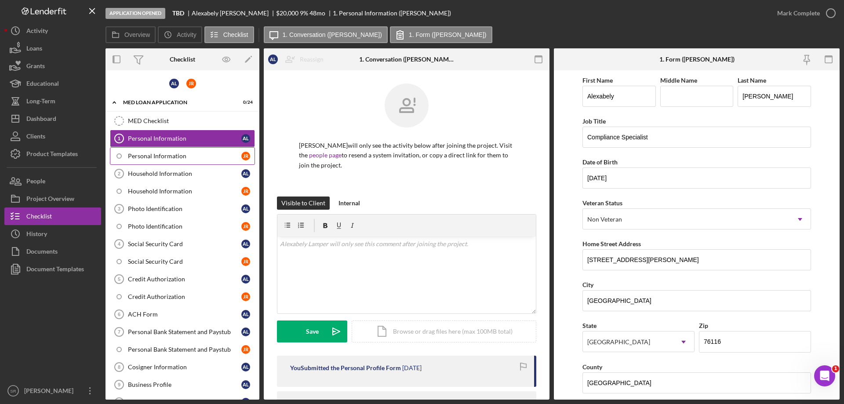
click at [175, 161] on link "Personal Information J R" at bounding box center [182, 156] width 145 height 18
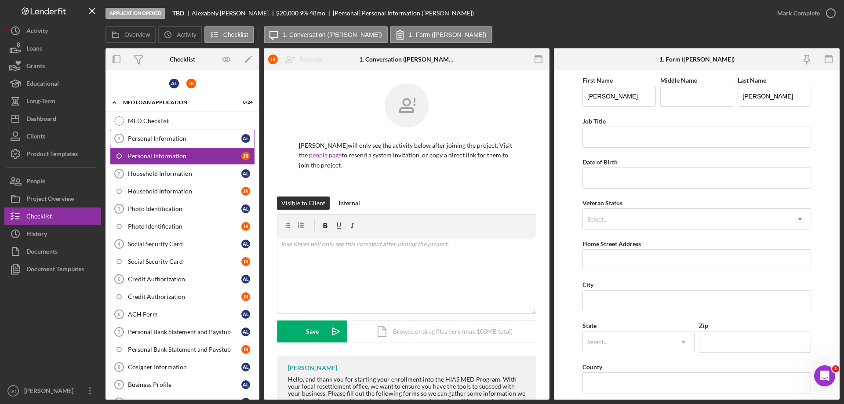
click at [176, 135] on div "Personal Information" at bounding box center [184, 138] width 113 height 7
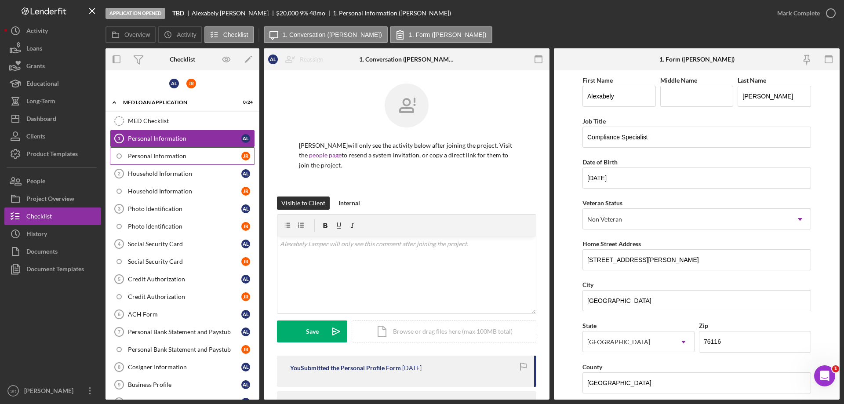
click at [171, 160] on link "Personal Information J R" at bounding box center [182, 156] width 145 height 18
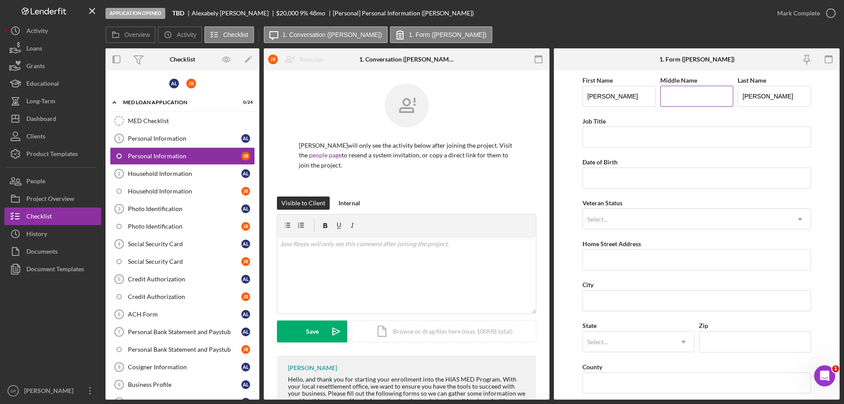
click at [692, 101] on input "Middle Name" at bounding box center [696, 96] width 73 height 21
type input "R"
click at [610, 139] on input "Job Title" at bounding box center [696, 137] width 229 height 21
type input "Custodian"
click at [203, 133] on link "Personal Information 1 Personal Information A L" at bounding box center [182, 139] width 145 height 18
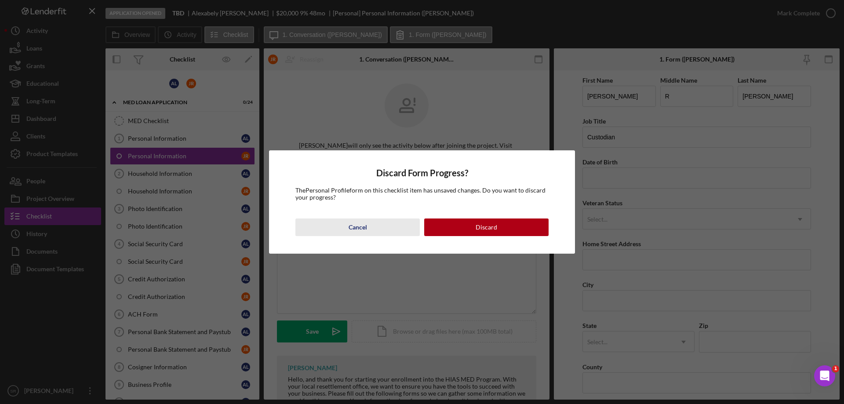
click at [367, 229] on button "Cancel" at bounding box center [357, 227] width 124 height 18
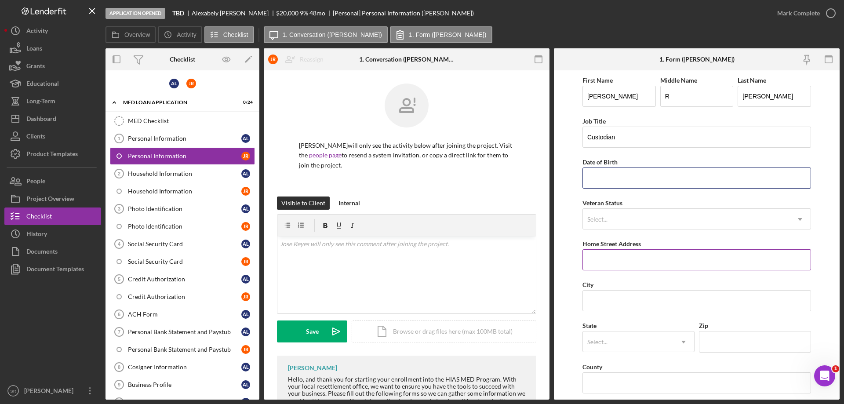
drag, startPoint x: 631, startPoint y: 177, endPoint x: 598, endPoint y: 251, distance: 80.9
click at [611, 223] on div "First Name Jose Middle Name R Last Name Reyes Job Title Custodian Date of Birth…" at bounding box center [696, 354] width 229 height 559
paste input "10/09/1984"
type input "10/09/1984"
click at [608, 229] on div "Select..." at bounding box center [686, 219] width 207 height 20
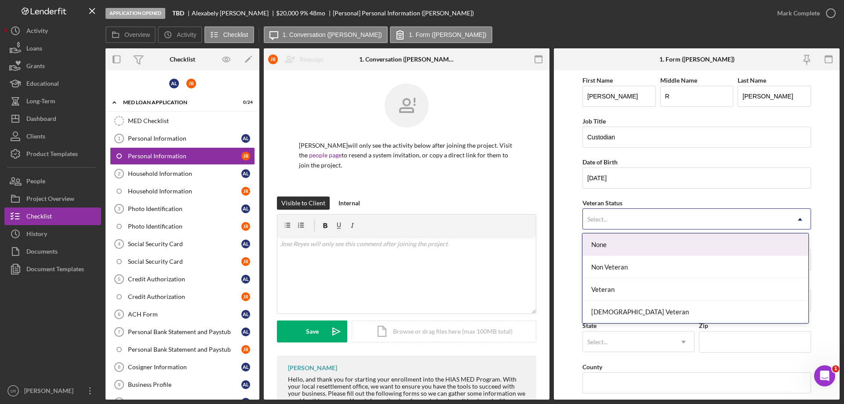
click at [604, 218] on div "Select..." at bounding box center [597, 219] width 20 height 7
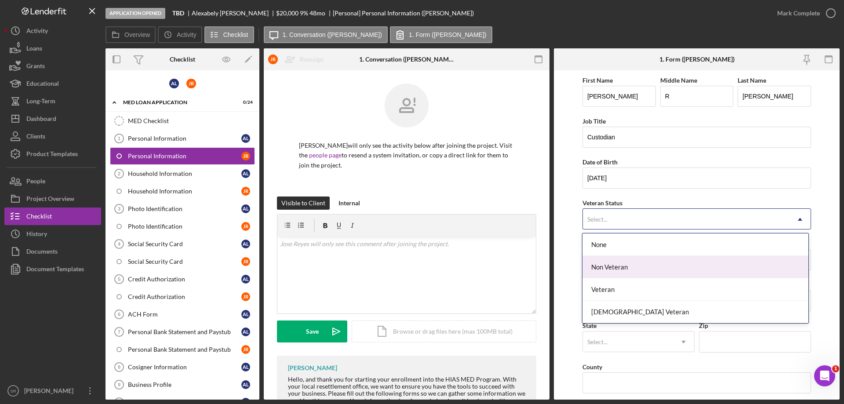
click at [614, 270] on div "Non Veteran" at bounding box center [694, 267] width 225 height 22
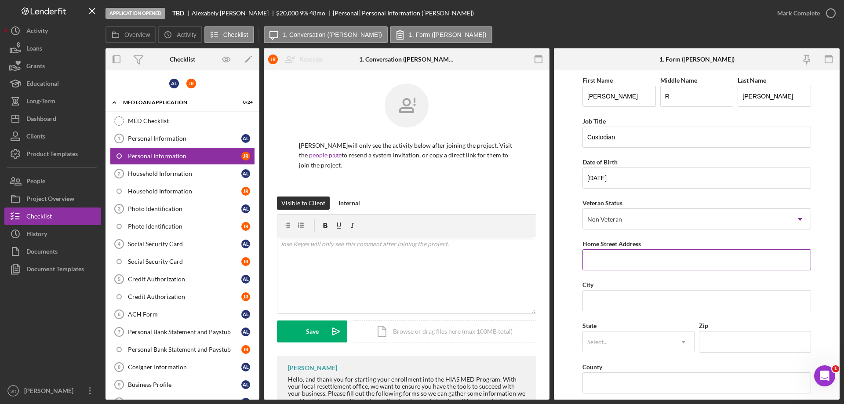
click at [615, 270] on input "Home Street Address" at bounding box center [696, 259] width 229 height 21
click at [615, 258] on input "Home Street Address" at bounding box center [696, 259] width 229 height 21
paste input "2813 Broadmoor Dr Apt 422"
type input "2813 Broadmoor Dr Apt 422"
click at [612, 312] on div "First Name Jose Middle Name R Last Name Reyes Job Title Custodian Date of Birth…" at bounding box center [696, 354] width 229 height 559
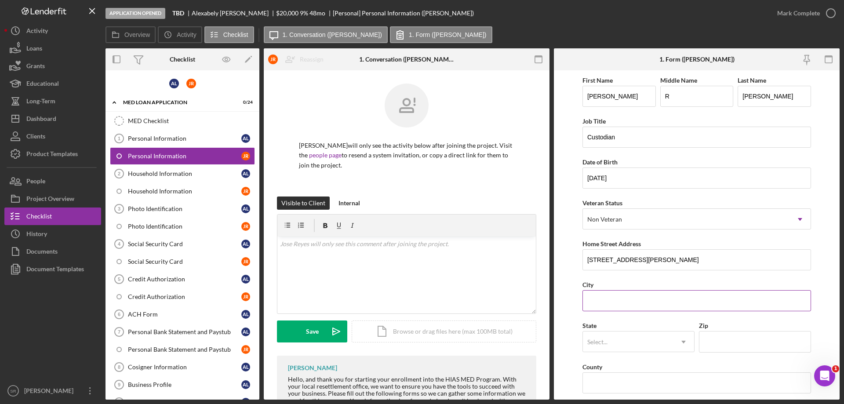
click at [611, 298] on input "City" at bounding box center [696, 300] width 229 height 21
click at [621, 303] on input "City" at bounding box center [696, 300] width 229 height 21
paste input "Fort Worth"
type input "Fort Worth"
click at [606, 348] on div "Select..." at bounding box center [628, 342] width 90 height 20
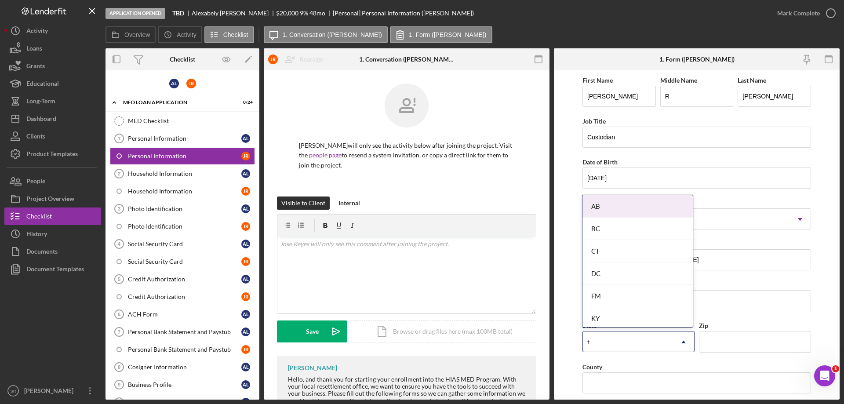
type input "te"
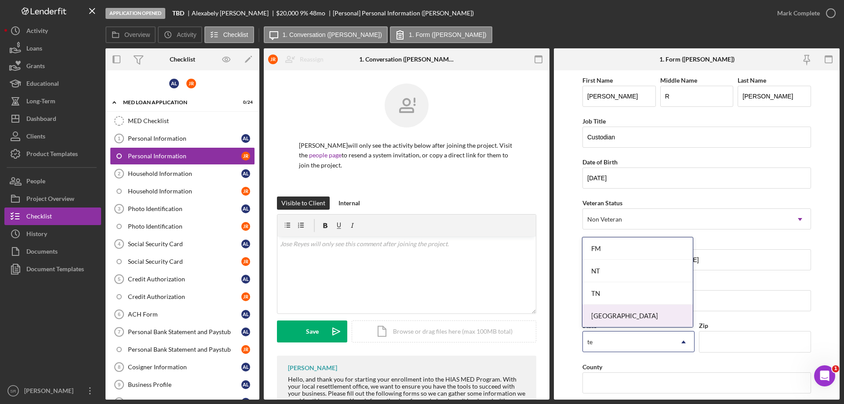
click at [614, 319] on div "TX" at bounding box center [637, 316] width 110 height 22
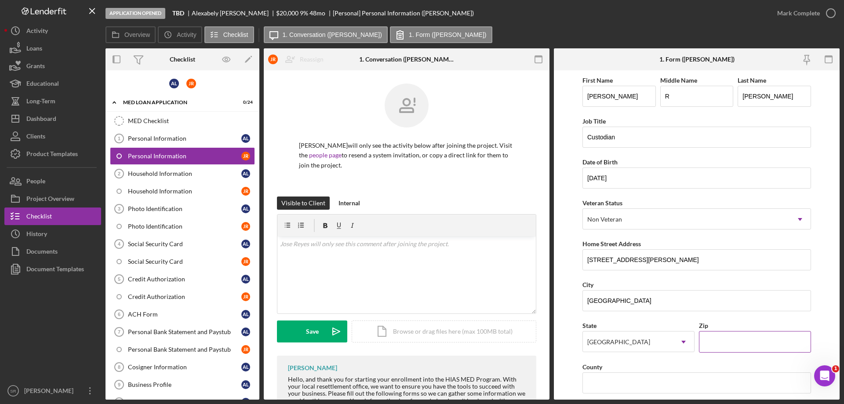
click at [723, 345] on input "Zip" at bounding box center [755, 341] width 112 height 21
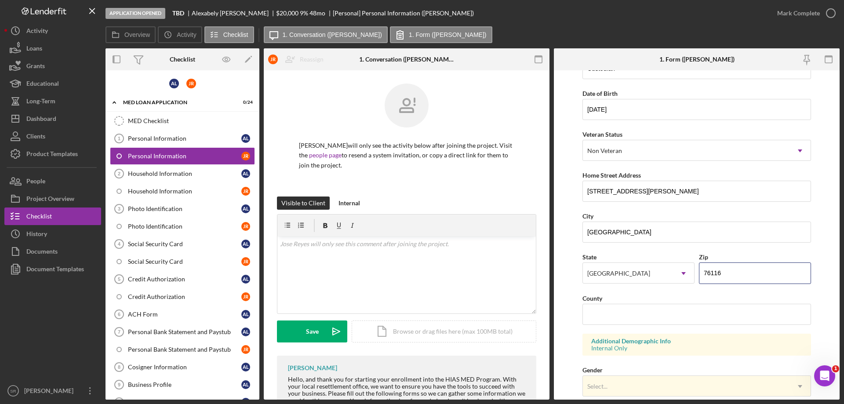
scroll to position [88, 0]
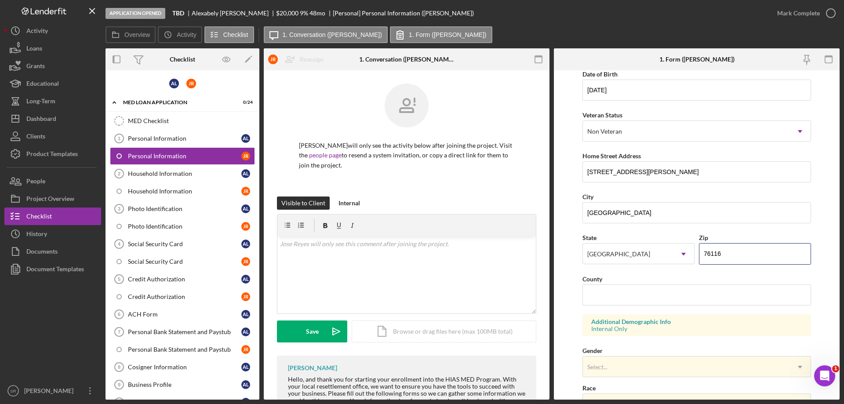
type input "76116"
click at [617, 288] on input "County" at bounding box center [696, 294] width 229 height 21
paste input "Tarrant County"
type input "Tarrant County"
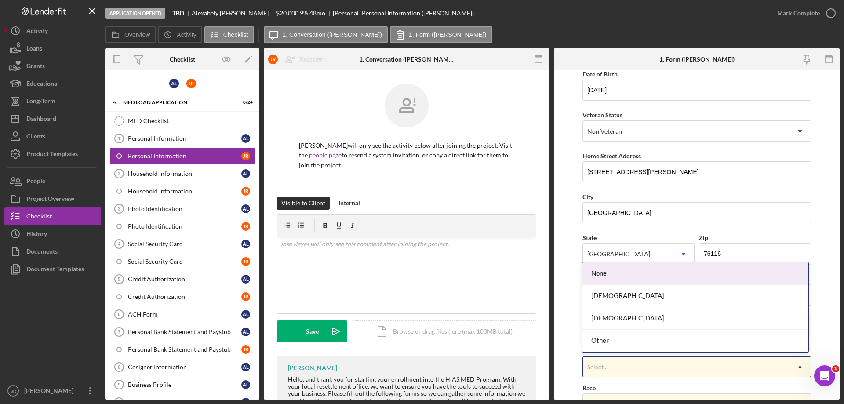
click at [600, 366] on div "Select..." at bounding box center [597, 367] width 20 height 7
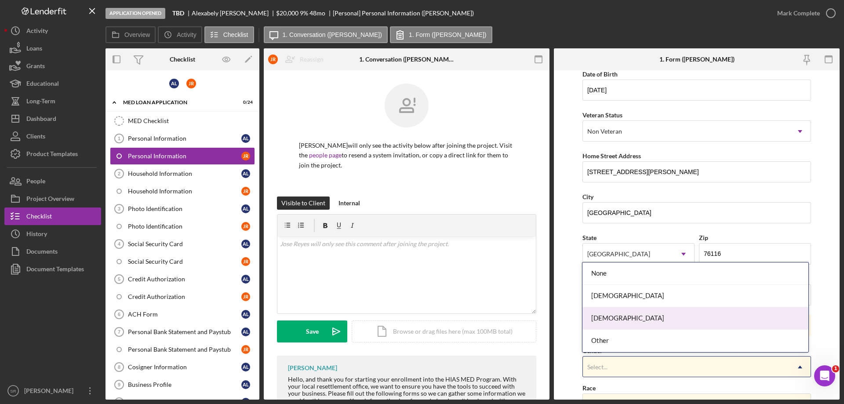
click at [610, 313] on div "[DEMOGRAPHIC_DATA]" at bounding box center [694, 318] width 225 height 22
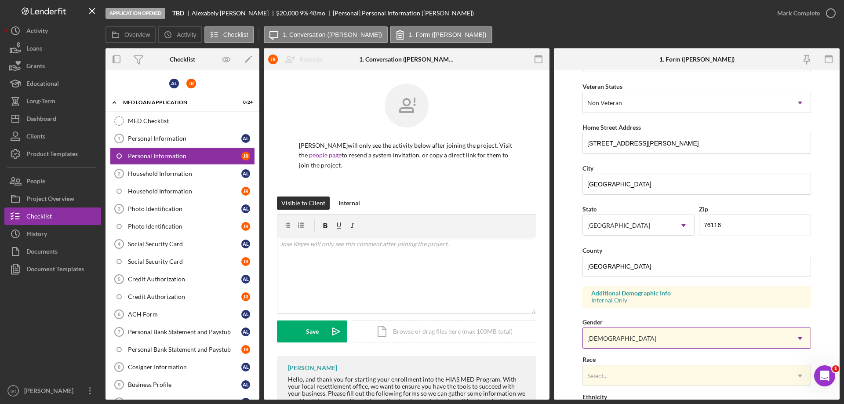
scroll to position [132, 0]
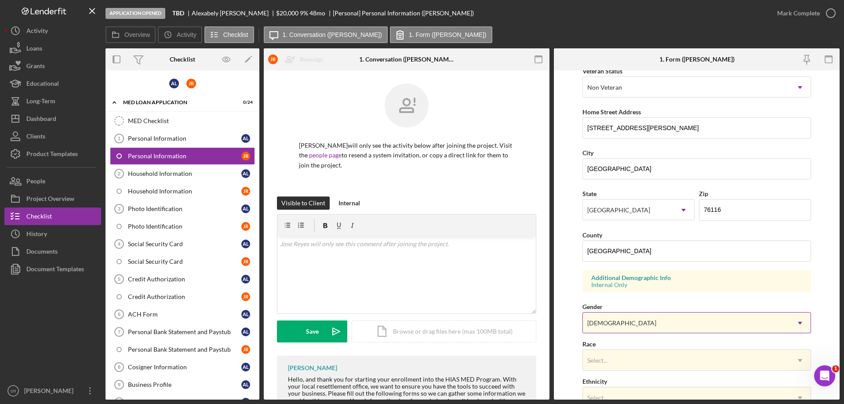
click at [616, 320] on div "[DEMOGRAPHIC_DATA]" at bounding box center [686, 323] width 207 height 20
click at [576, 318] on form "First Name Jose Middle Name R Last Name Reyes Job Title Custodian Date of Birth…" at bounding box center [697, 234] width 286 height 329
click at [592, 348] on div "Race Select... Icon/Dropdown Arrow" at bounding box center [696, 354] width 229 height 32
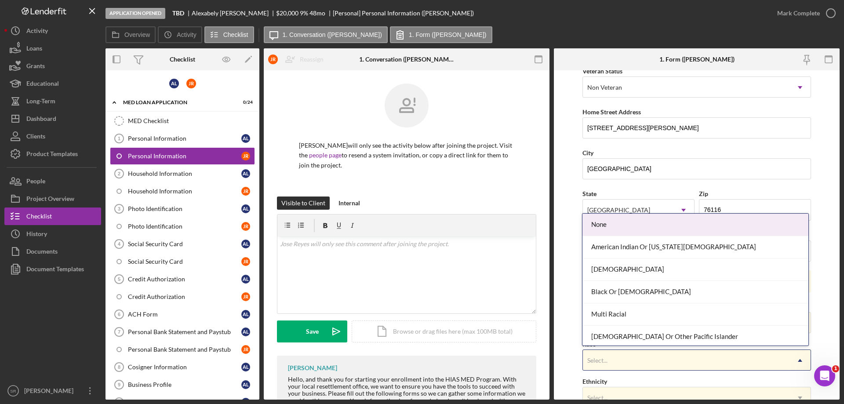
click at [598, 363] on div "Select..." at bounding box center [597, 360] width 20 height 7
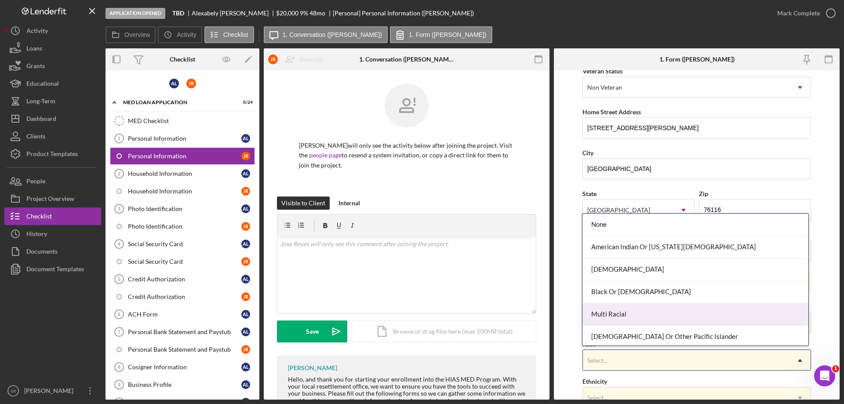
scroll to position [47, 0]
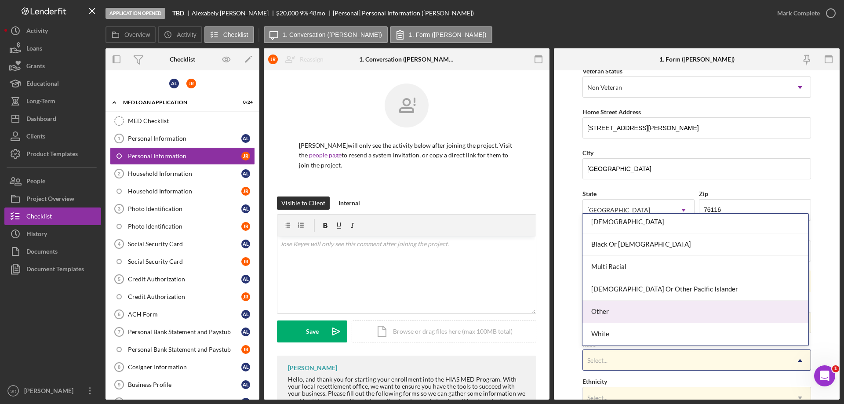
drag, startPoint x: 640, startPoint y: 324, endPoint x: 644, endPoint y: 315, distance: 9.4
click at [644, 315] on div "None American Indian Or Alaska Native Asian Black Or African American Multi Rac…" at bounding box center [694, 280] width 225 height 132
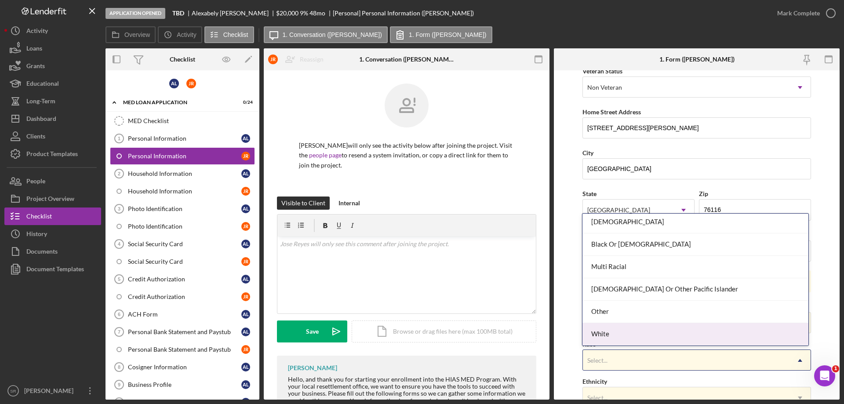
click at [702, 331] on div "White" at bounding box center [694, 334] width 225 height 22
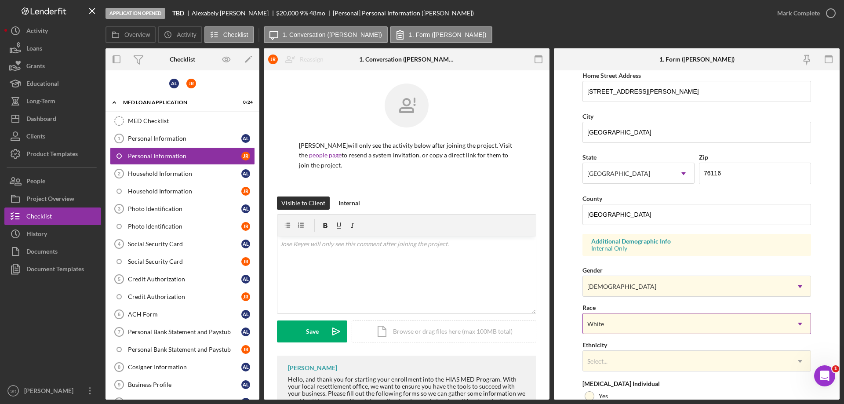
scroll to position [220, 0]
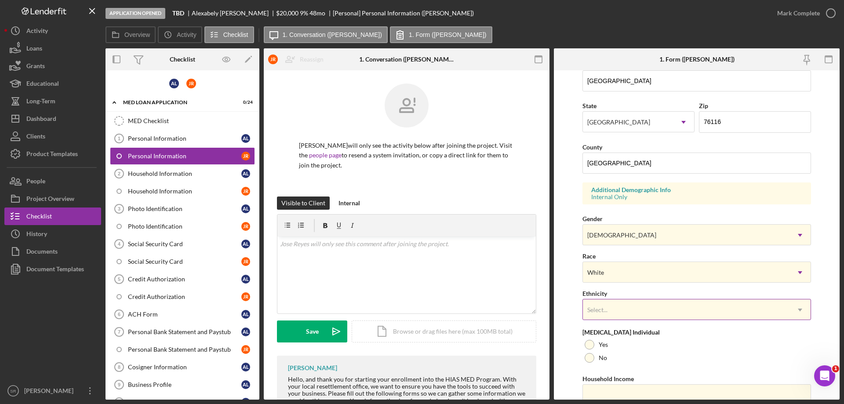
click at [618, 306] on div "Select..." at bounding box center [686, 310] width 207 height 20
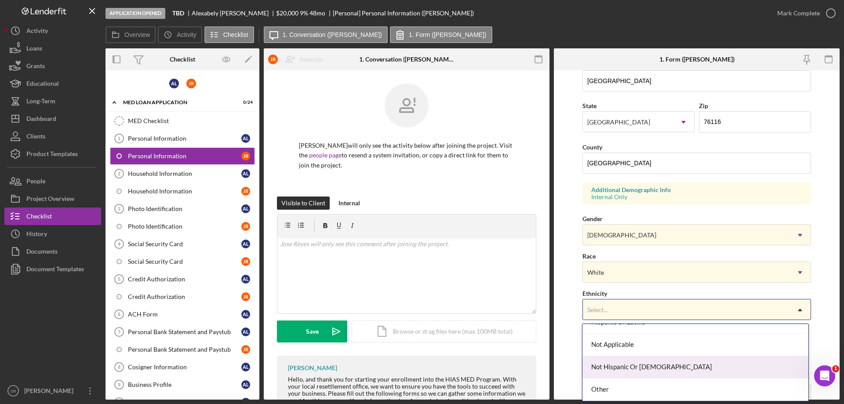
scroll to position [0, 0]
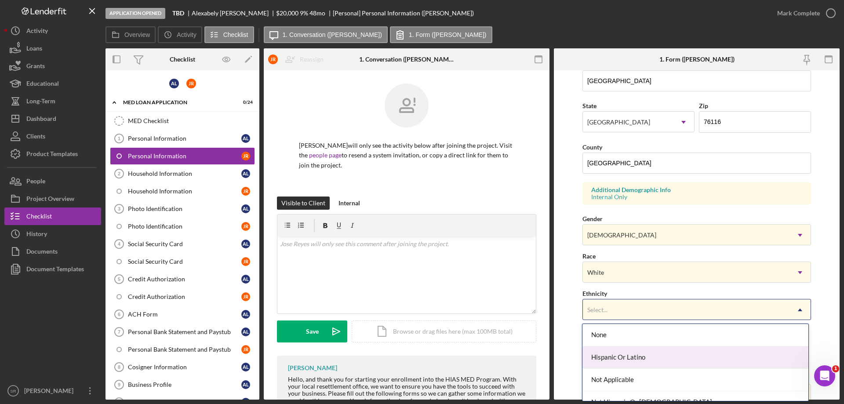
click at [627, 361] on div "Hispanic Or Latino" at bounding box center [694, 357] width 225 height 22
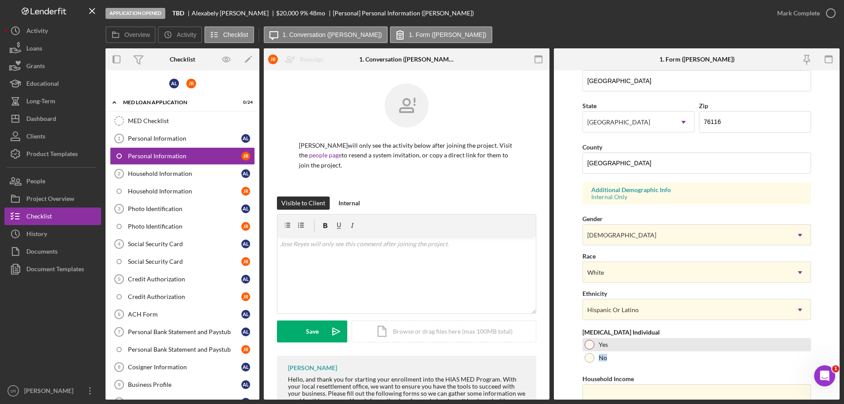
click at [653, 350] on div "Low Income Individual Yes No" at bounding box center [696, 347] width 229 height 36
click at [653, 350] on div "Yes" at bounding box center [696, 344] width 229 height 13
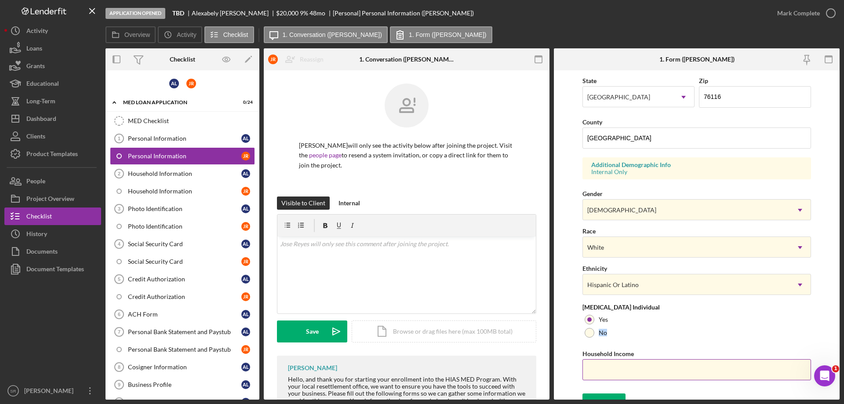
scroll to position [258, 0]
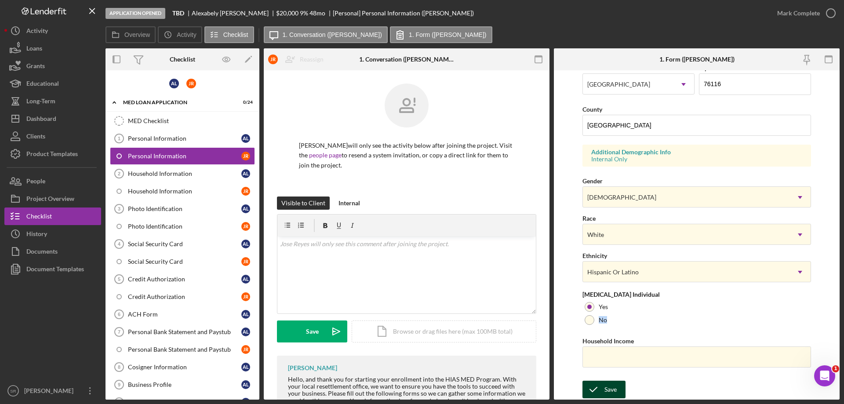
click at [612, 388] on div "Save" at bounding box center [610, 390] width 12 height 18
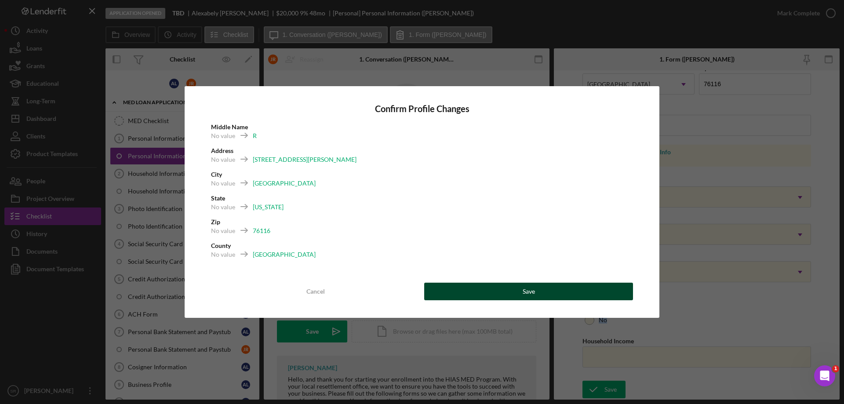
click at [528, 296] on div "Save" at bounding box center [529, 292] width 12 height 18
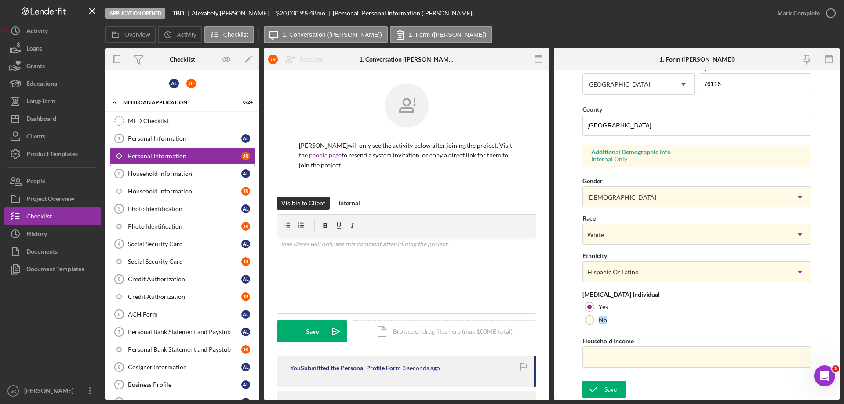
click at [163, 169] on link "Household Information 2 Household Information A L" at bounding box center [182, 174] width 145 height 18
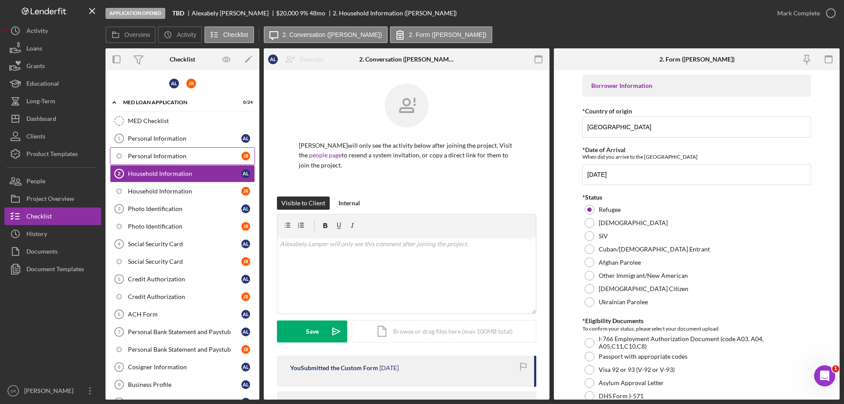
click at [164, 155] on div "Personal Information" at bounding box center [184, 156] width 113 height 7
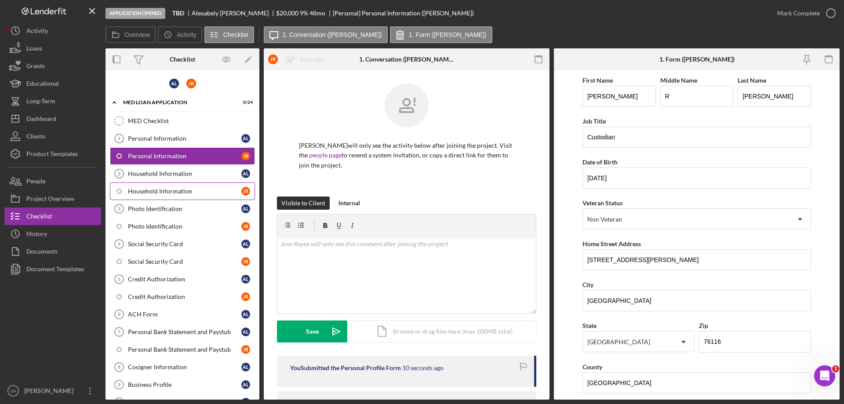
click at [182, 191] on div "Household Information" at bounding box center [184, 191] width 113 height 7
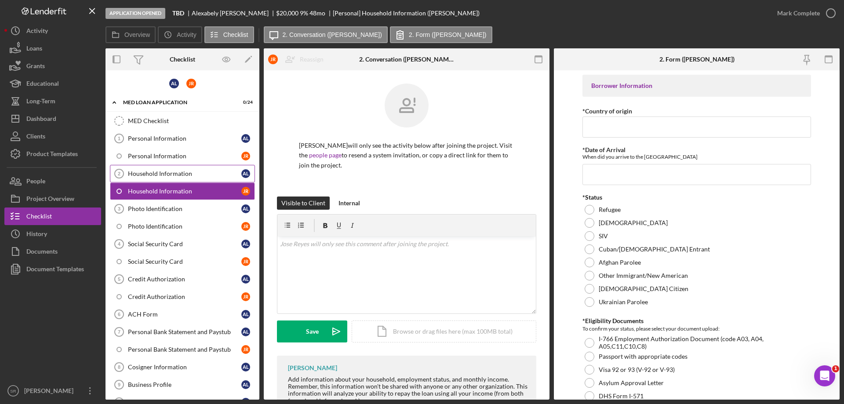
click at [191, 177] on div "Household Information" at bounding box center [184, 173] width 113 height 7
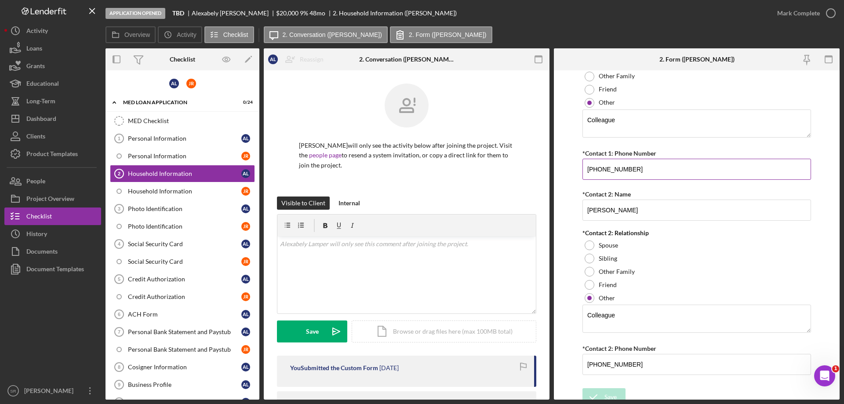
scroll to position [1063, 0]
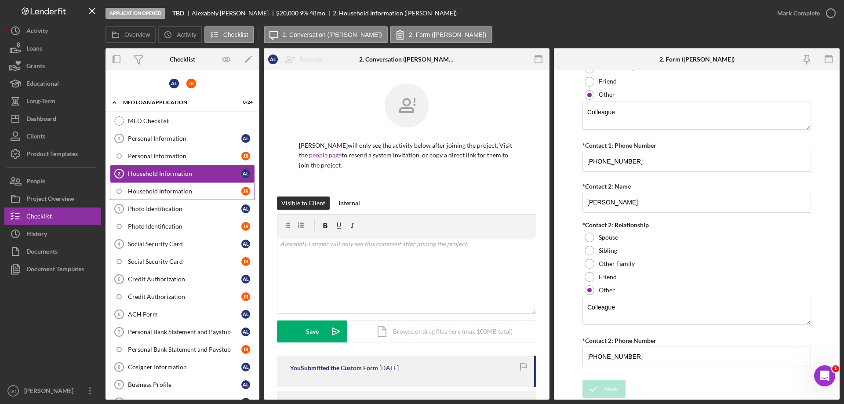
click at [213, 191] on div "Household Information" at bounding box center [184, 191] width 113 height 7
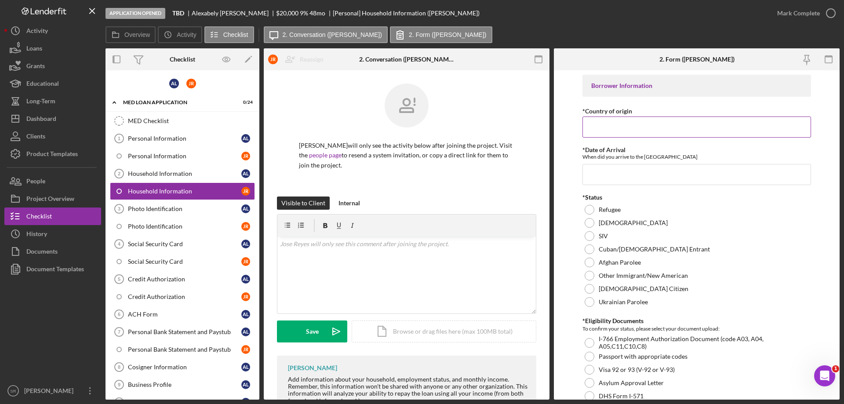
click at [600, 123] on input "*Country of origin" at bounding box center [696, 126] width 229 height 21
type input "Venezuela"
click at [618, 172] on input "*Date of Arrival" at bounding box center [696, 174] width 229 height 21
paste input "07/31/2024"
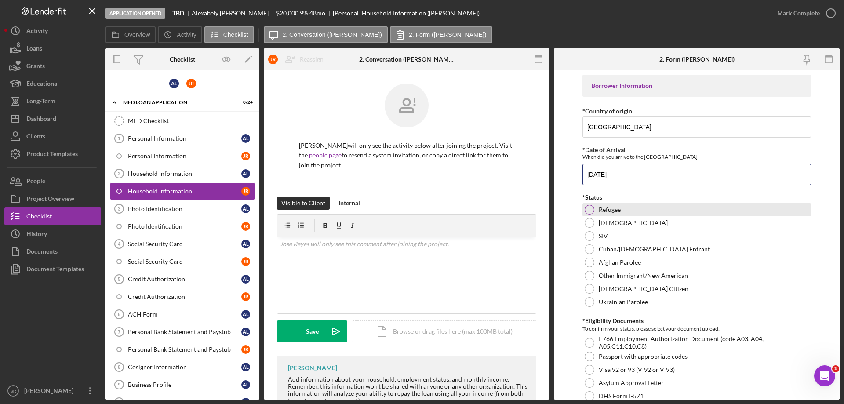
type input "07/31/2024"
click at [599, 205] on div "Refugee" at bounding box center [696, 209] width 229 height 13
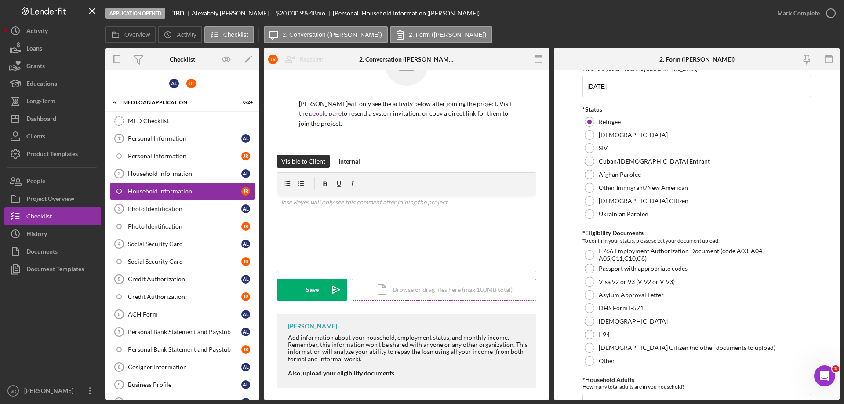
scroll to position [47, 0]
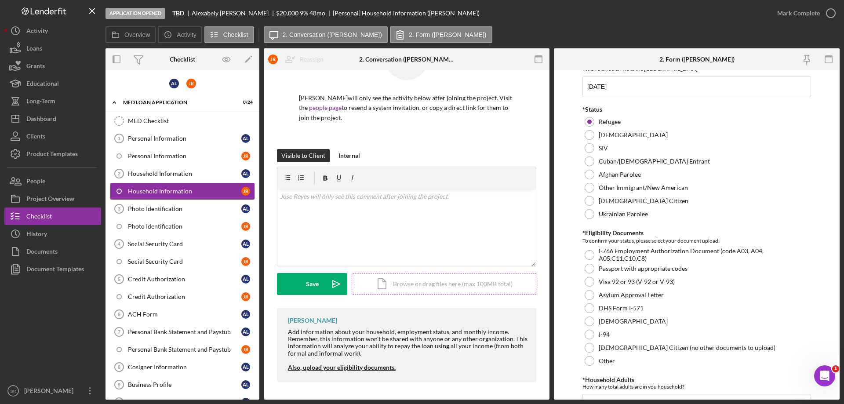
click at [452, 283] on div "Icon/Document Browse or drag files here (max 100MB total) Tap to choose files o…" at bounding box center [444, 284] width 185 height 22
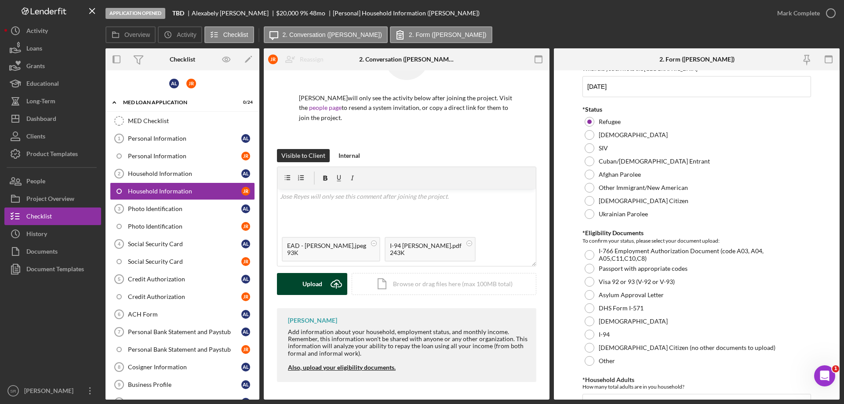
click at [317, 283] on div "Upload" at bounding box center [312, 284] width 20 height 22
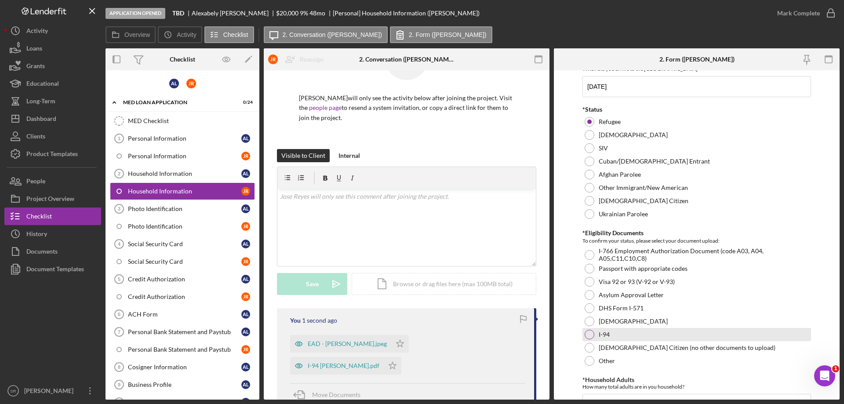
click at [614, 338] on div "I-94" at bounding box center [696, 334] width 229 height 13
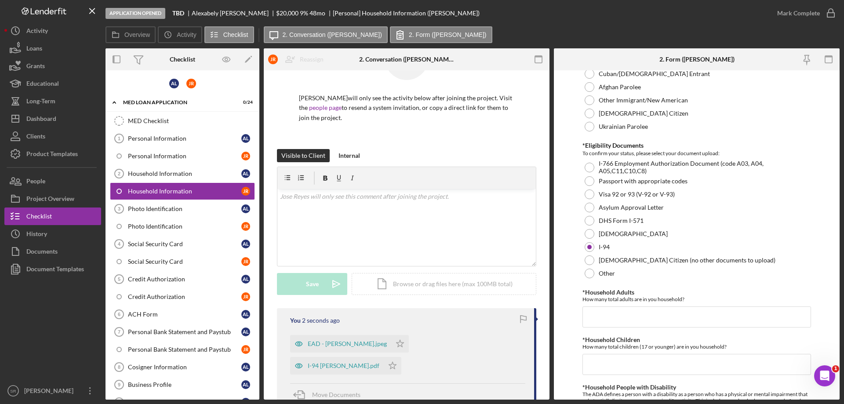
scroll to position [176, 0]
click at [396, 362] on polygon "button" at bounding box center [392, 365] width 7 height 7
click at [391, 345] on icon "Icon/Star" at bounding box center [400, 344] width 18 height 18
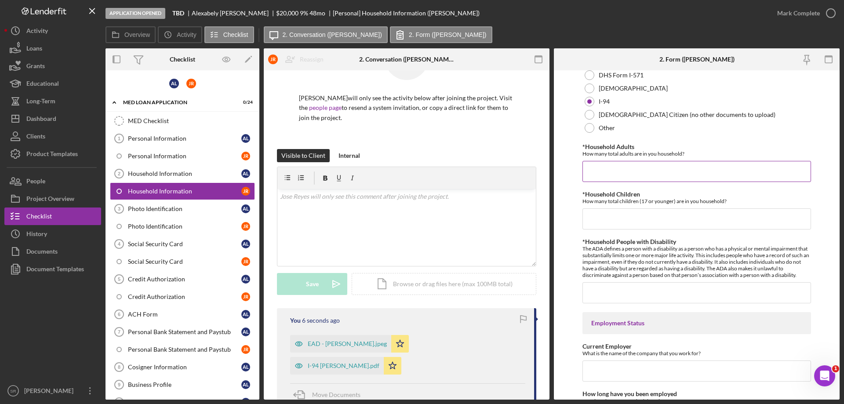
scroll to position [308, 0]
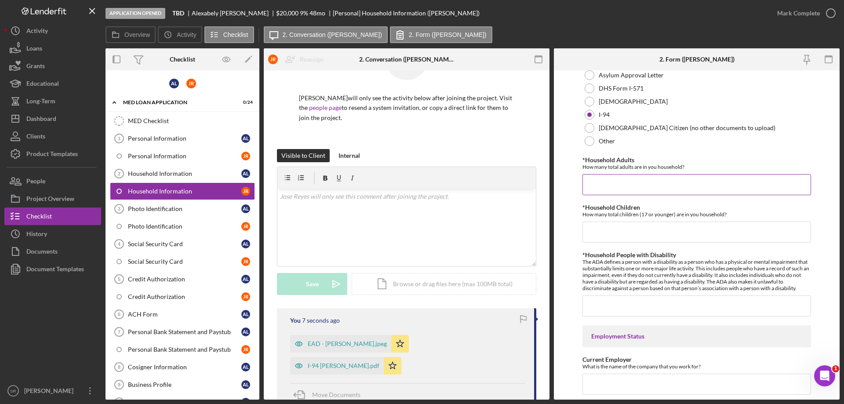
click at [669, 185] on input "*Household Adults" at bounding box center [696, 184] width 229 height 21
type input "3"
click at [636, 233] on input "*Household Children" at bounding box center [696, 232] width 229 height 21
type input "2"
click at [615, 300] on input "*Household People with Disability" at bounding box center [696, 305] width 229 height 21
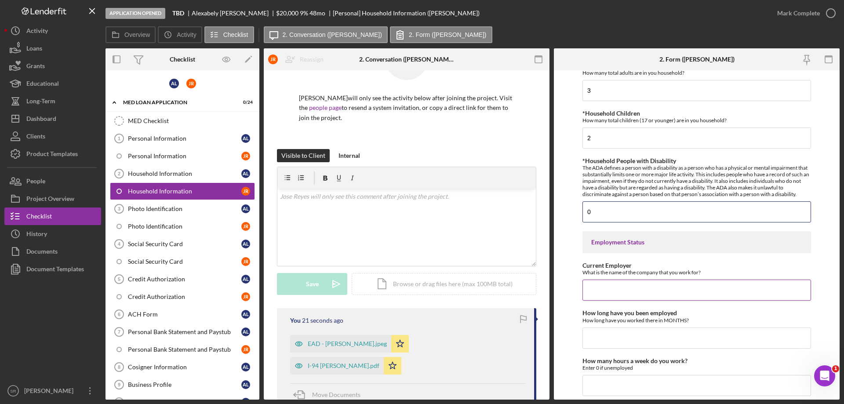
scroll to position [440, 0]
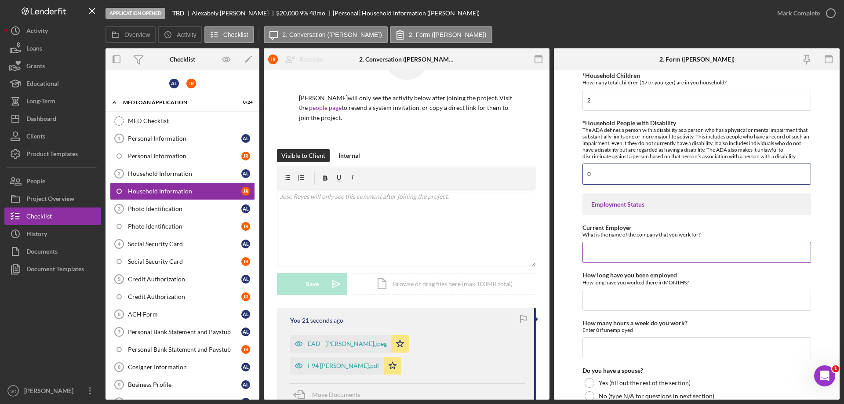
type input "0"
click at [640, 247] on input "Current Employer" at bounding box center [696, 252] width 229 height 21
type input "Randstad"
click at [663, 294] on input "How long have you been employed" at bounding box center [696, 300] width 229 height 21
click at [628, 303] on input "How long have you been employed" at bounding box center [696, 300] width 229 height 21
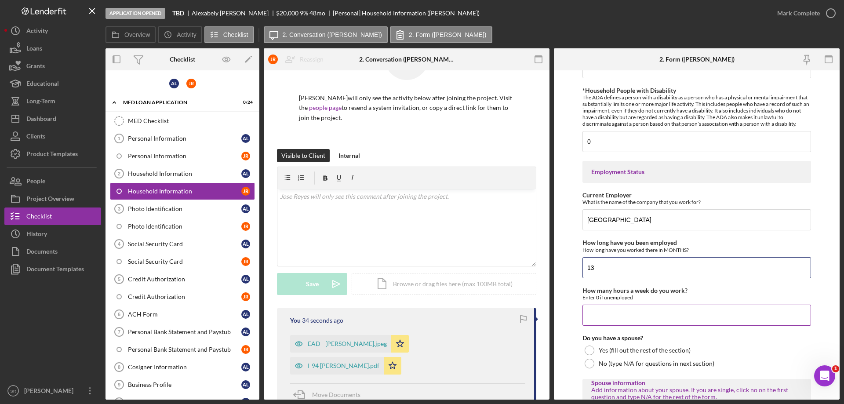
scroll to position [527, 0]
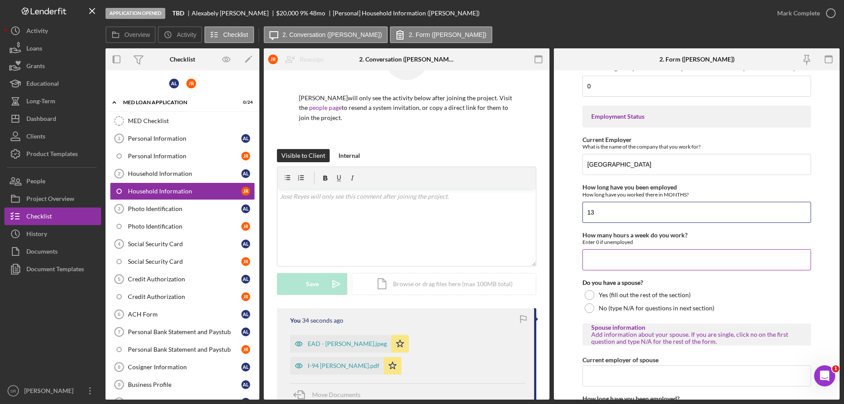
type input "13"
click at [640, 261] on input "How many hours a week do you work?" at bounding box center [696, 259] width 229 height 21
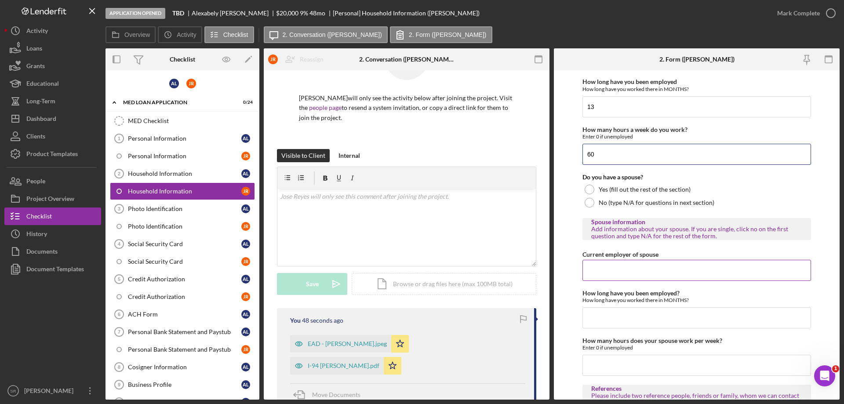
scroll to position [659, 0]
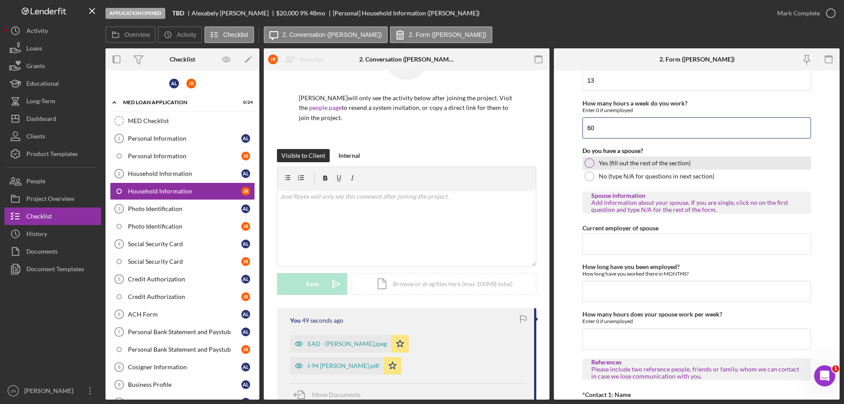
type input "60"
click at [665, 164] on label "Yes (fill out the rest of the section)" at bounding box center [645, 163] width 92 height 7
click at [664, 250] on input "Current employer of spouse" at bounding box center [696, 243] width 229 height 21
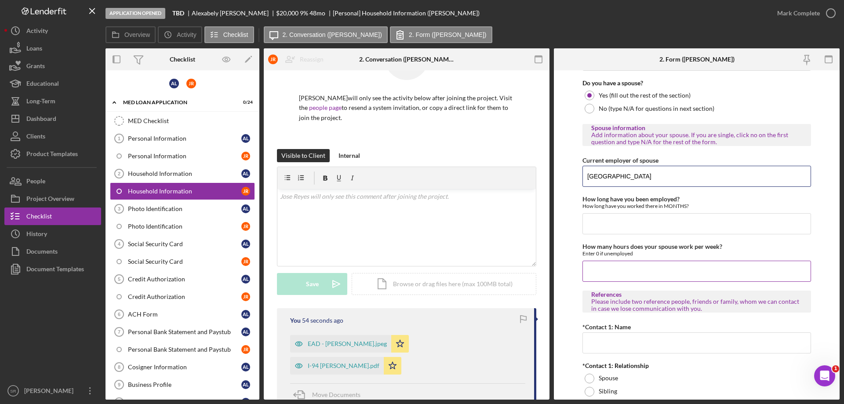
scroll to position [747, 0]
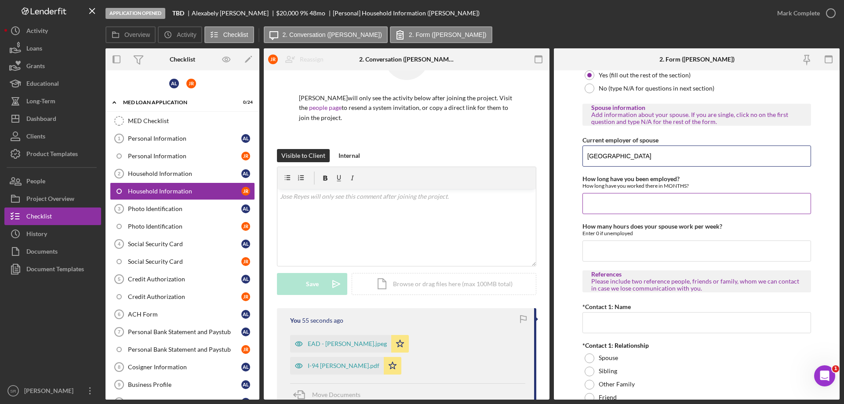
type input "Randstad"
click at [663, 210] on input "How long have you been employed?" at bounding box center [696, 203] width 229 height 21
type input "13"
click at [641, 252] on input "How many hours does your spouse work per week?" at bounding box center [696, 250] width 229 height 21
type input "30"
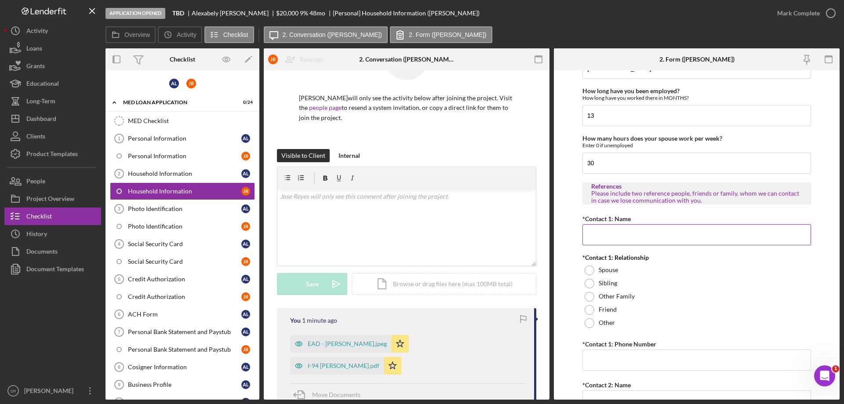
click at [634, 235] on input "*Contact 1: Name" at bounding box center [696, 234] width 229 height 21
type input "Priscilla Bordones"
click at [644, 324] on div "Other" at bounding box center [696, 322] width 229 height 13
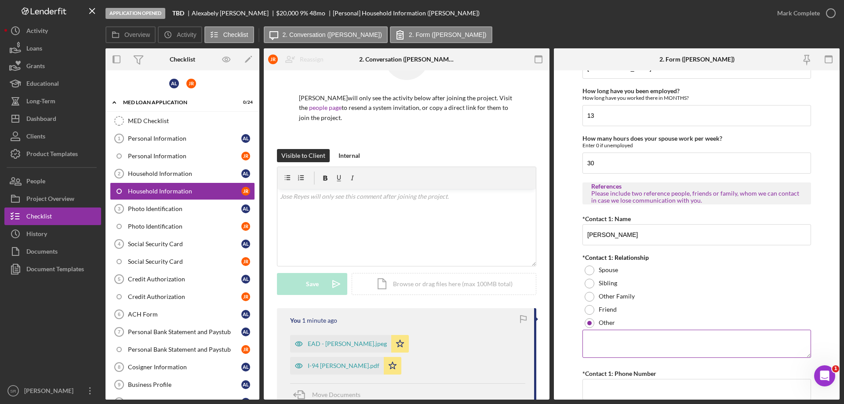
click at [609, 349] on textarea at bounding box center [696, 344] width 229 height 28
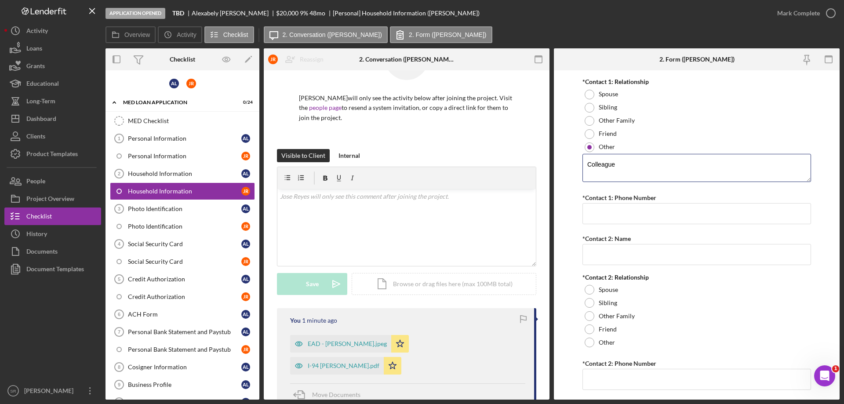
type textarea "Colleague"
click at [606, 218] on input "*Contact 1: Phone Number" at bounding box center [696, 213] width 229 height 21
paste input "(073) 120-24##"
drag, startPoint x: 676, startPoint y: 215, endPoint x: 396, endPoint y: 207, distance: 279.3
click at [400, 207] on div "Overview Internal Workflow Stage Application Opened Icon/Dropdown Arrow Archive…" at bounding box center [472, 223] width 734 height 351
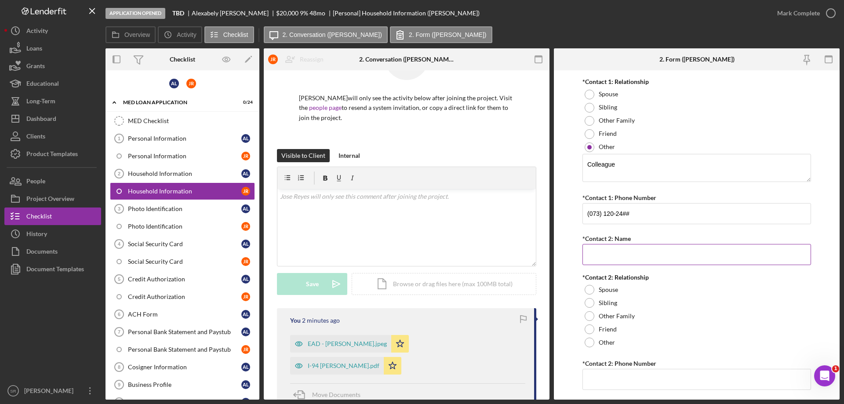
click at [606, 248] on input "*Contact 2: Name" at bounding box center [696, 254] width 229 height 21
drag, startPoint x: 637, startPoint y: 211, endPoint x: 473, endPoint y: 204, distance: 164.6
click at [473, 204] on div "Overview Internal Workflow Stage Application Opened Icon/Dropdown Arrow Archive…" at bounding box center [472, 223] width 734 height 351
paste input "214) 792-0758"
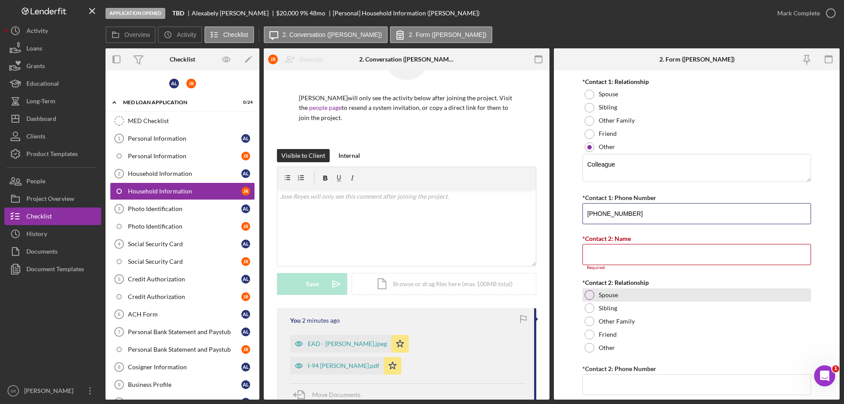
type input "(214) 792-0758"
click at [723, 294] on div "Spouse" at bounding box center [696, 294] width 229 height 13
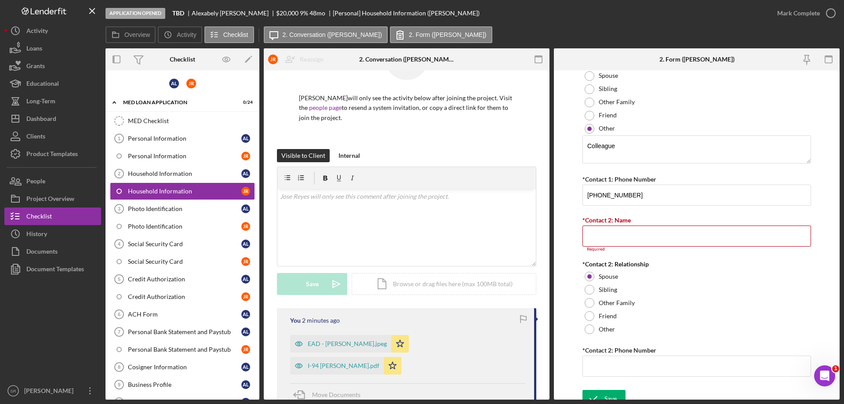
scroll to position [1039, 0]
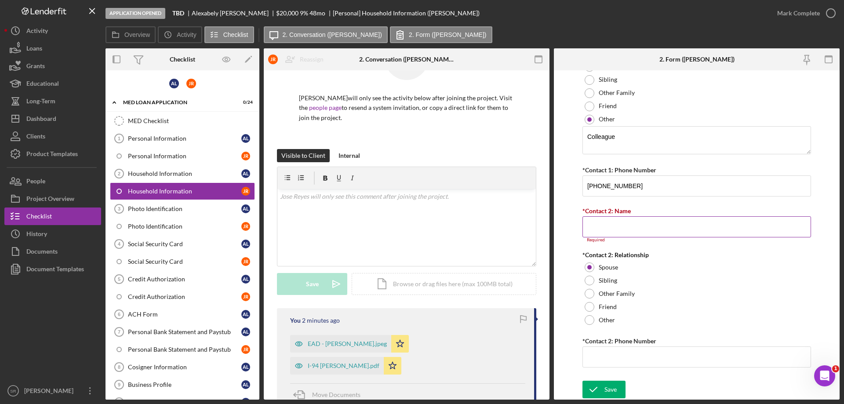
click at [678, 233] on input "*Contact 2: Name" at bounding box center [696, 226] width 229 height 21
click at [649, 229] on input "*Contact 2: Name" at bounding box center [696, 226] width 229 height 21
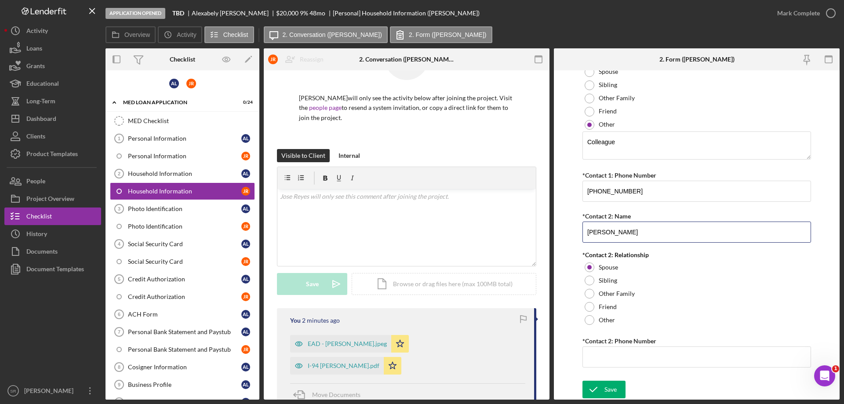
type input "Jose Luis Aquino"
drag, startPoint x: 606, startPoint y: 327, endPoint x: 605, endPoint y: 318, distance: 9.3
click at [605, 318] on label "Other" at bounding box center [607, 319] width 16 height 7
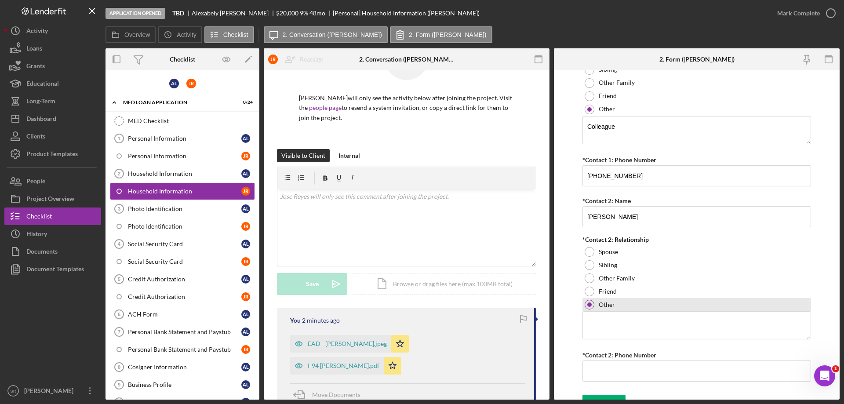
scroll to position [1063, 0]
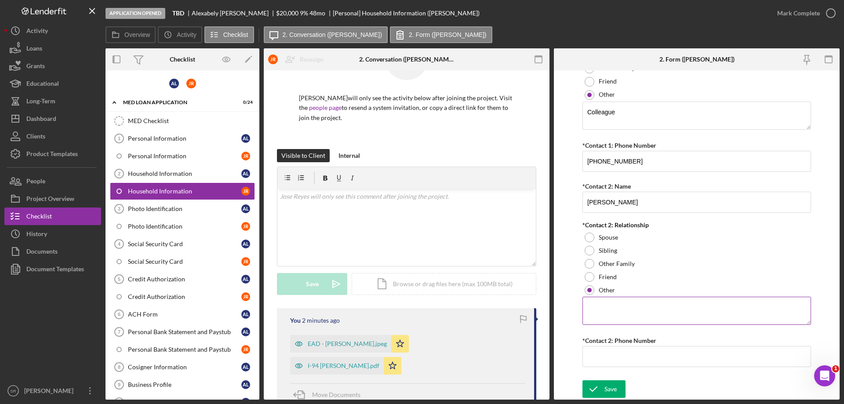
click at [622, 302] on textarea at bounding box center [696, 311] width 229 height 28
type textarea "Colleague"
click at [654, 350] on input "*Contact 2: Phone Number" at bounding box center [696, 356] width 229 height 21
paste input "(817) 915-4370"
type input "(817) 915-4370"
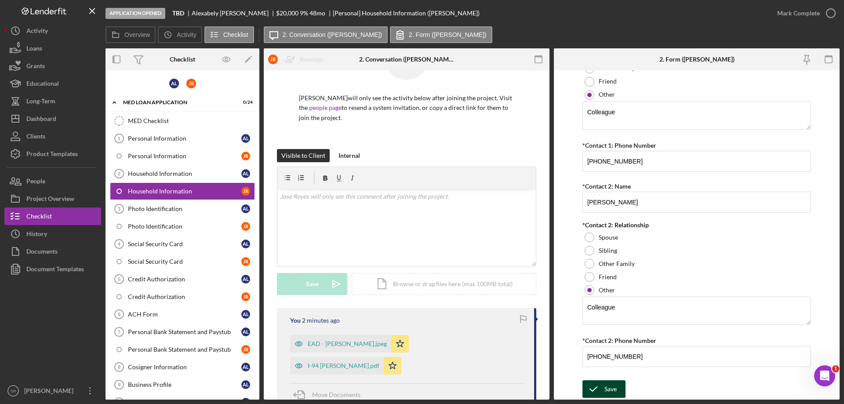
click at [598, 385] on icon "submit" at bounding box center [593, 389] width 22 height 22
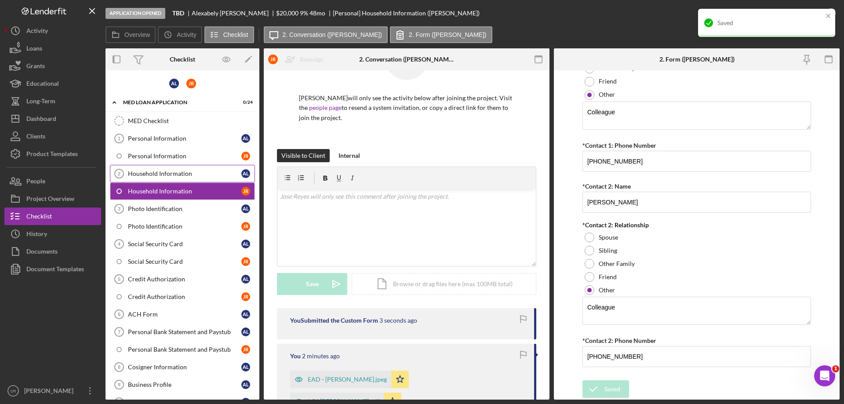
click at [164, 178] on link "Household Information 2 Household Information A L" at bounding box center [182, 174] width 145 height 18
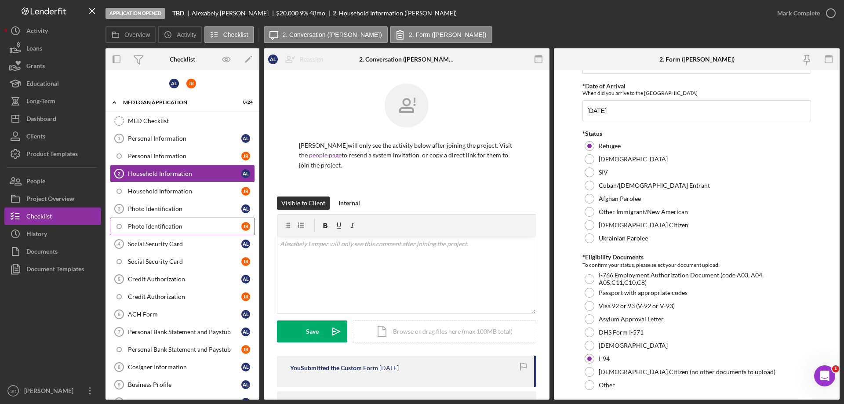
scroll to position [132, 0]
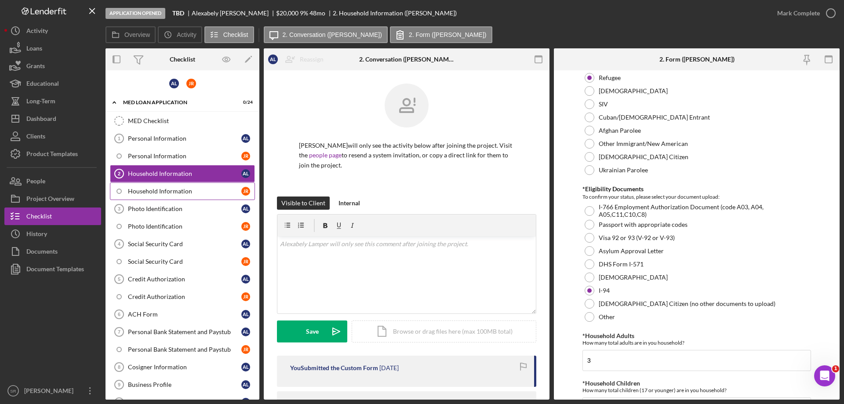
click at [191, 193] on div "Household Information" at bounding box center [184, 191] width 113 height 7
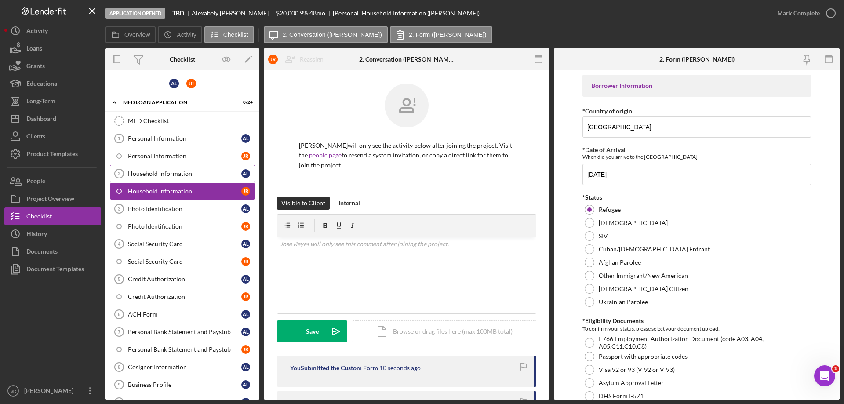
click at [208, 176] on div "Household Information" at bounding box center [184, 173] width 113 height 7
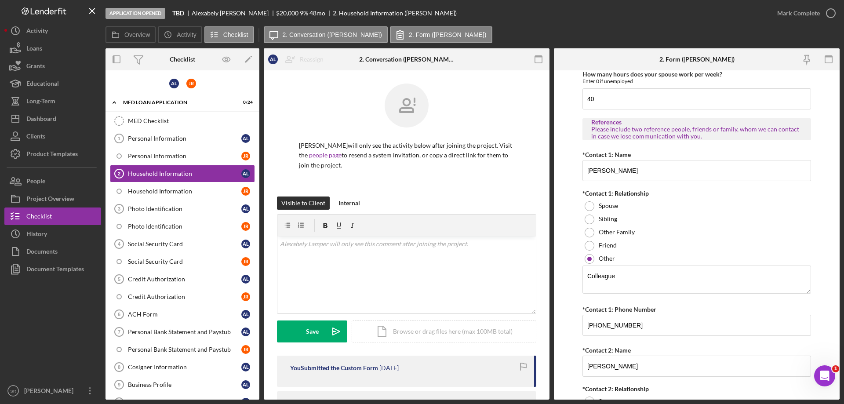
scroll to position [1063, 0]
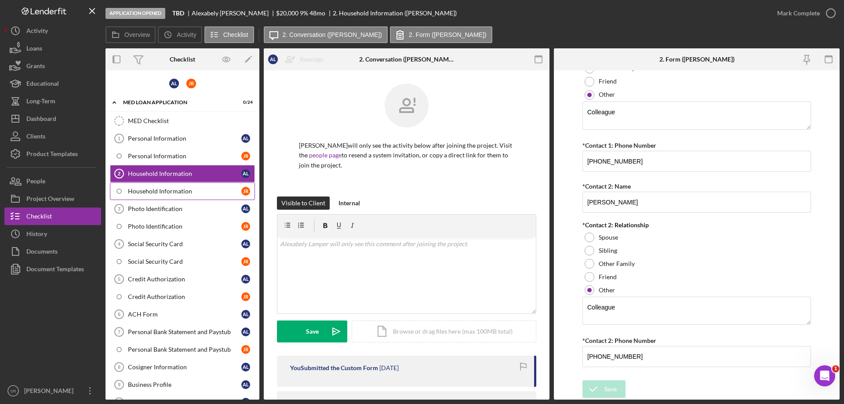
click at [166, 187] on link "Household Information J R" at bounding box center [182, 191] width 145 height 18
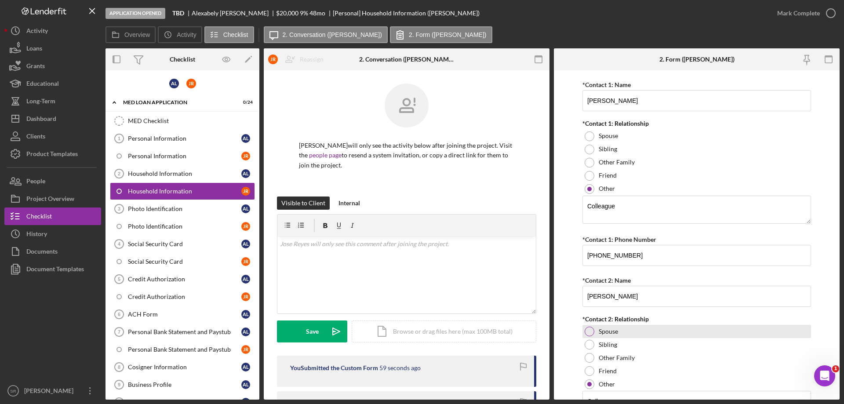
scroll to position [1063, 0]
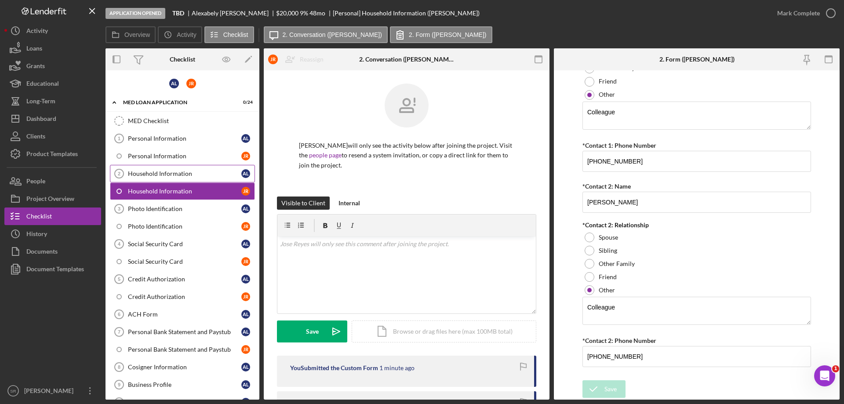
click at [191, 173] on div "Household Information" at bounding box center [184, 173] width 113 height 7
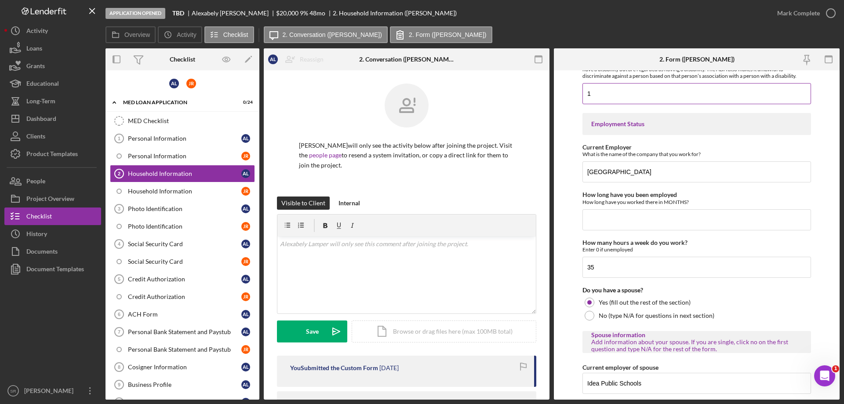
scroll to position [484, 0]
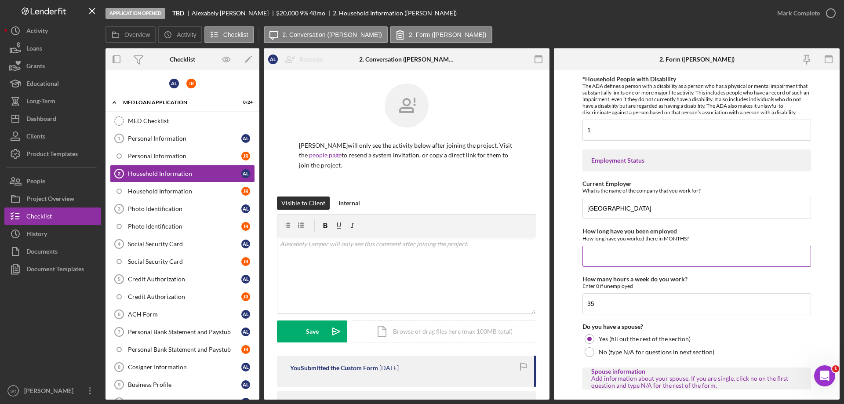
click at [628, 258] on input "How long have you been employed" at bounding box center [696, 256] width 229 height 21
type input "12"
click at [625, 300] on input "35" at bounding box center [696, 303] width 229 height 21
type input "35"
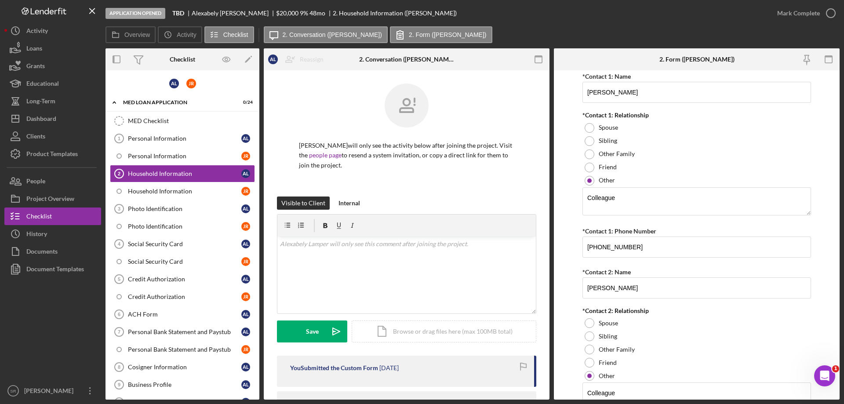
scroll to position [1063, 0]
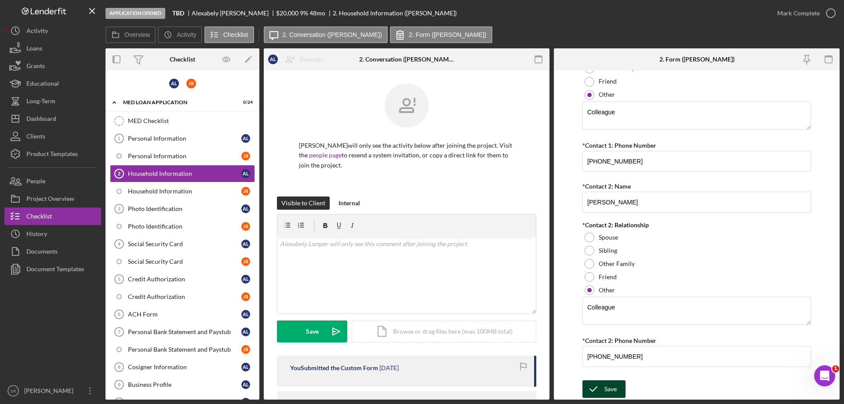
click at [613, 386] on div "Save" at bounding box center [610, 389] width 12 height 18
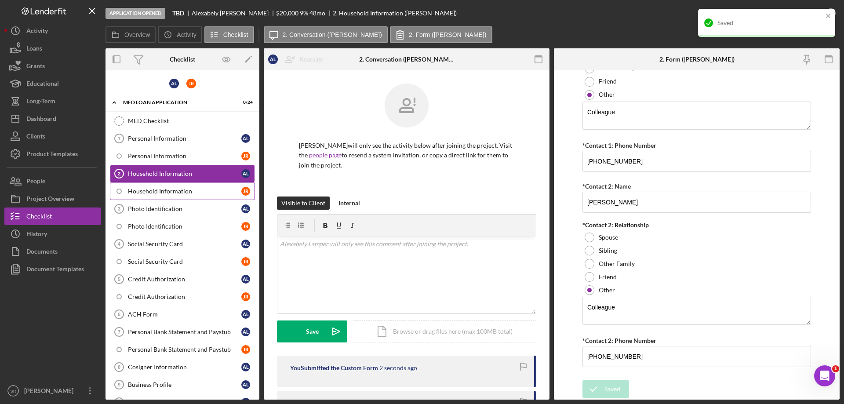
click at [191, 187] on link "Household Information J R" at bounding box center [182, 191] width 145 height 18
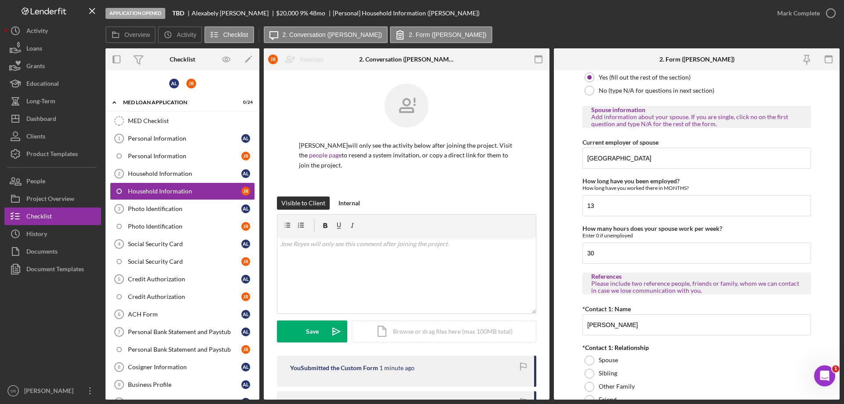
scroll to position [791, 0]
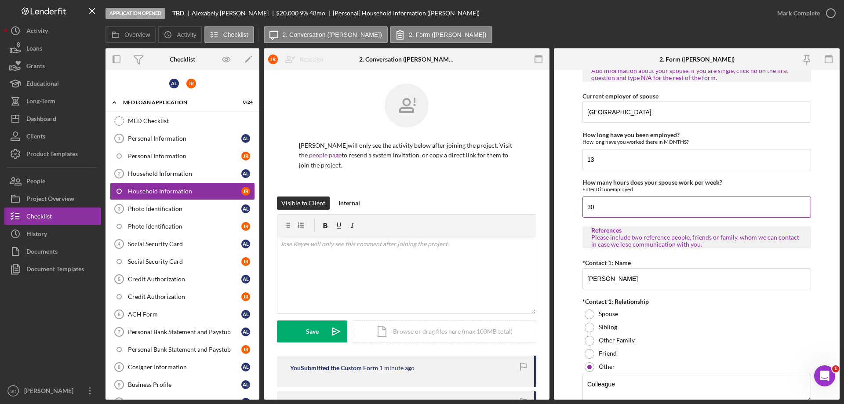
click at [611, 201] on input "30" at bounding box center [696, 206] width 229 height 21
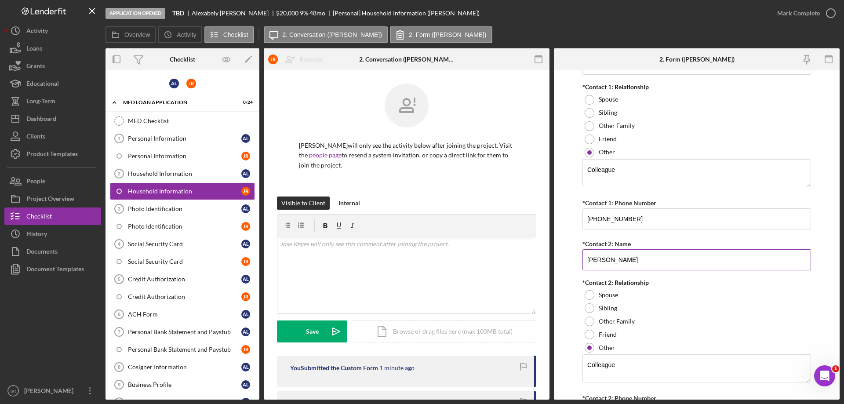
scroll to position [1063, 0]
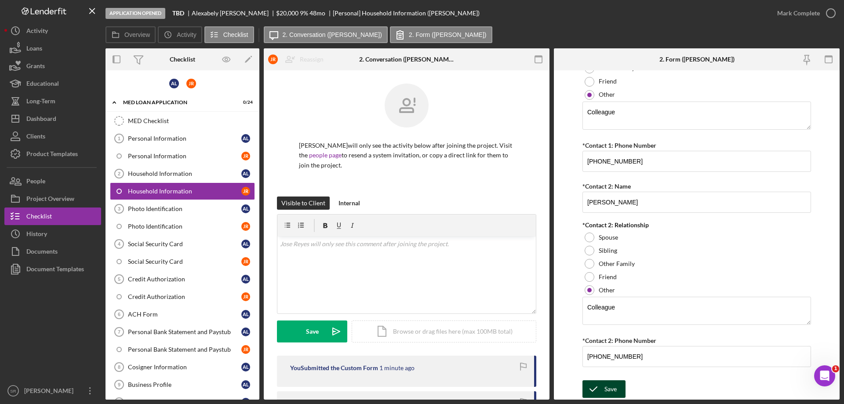
type input "35"
click at [591, 389] on icon "submit" at bounding box center [593, 389] width 22 height 22
click at [173, 173] on div "Household Information" at bounding box center [184, 173] width 113 height 7
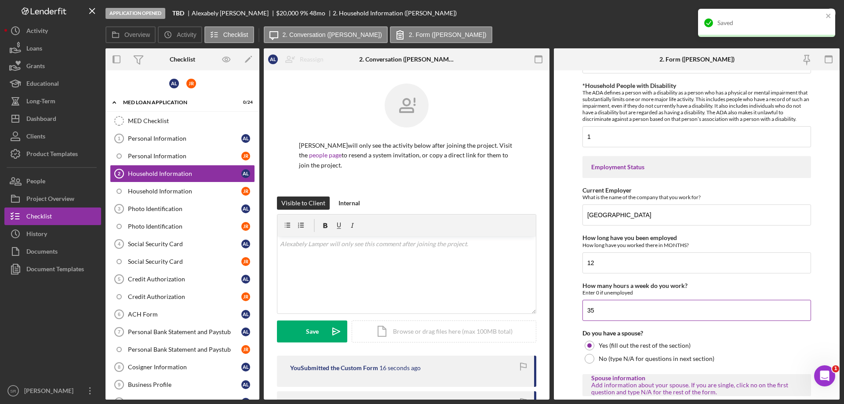
scroll to position [527, 0]
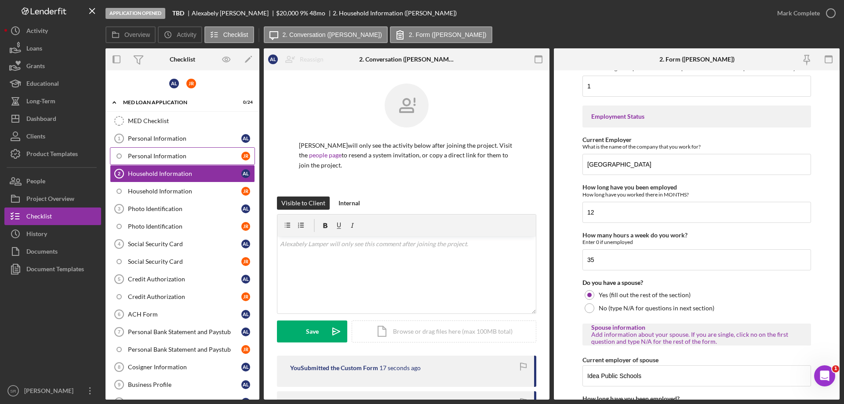
click at [152, 152] on link "Personal Information J R" at bounding box center [182, 156] width 145 height 18
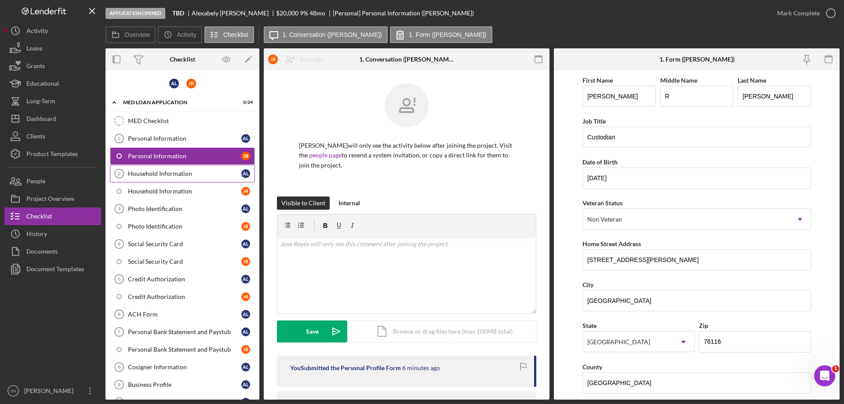
click at [177, 175] on div "Household Information" at bounding box center [184, 173] width 113 height 7
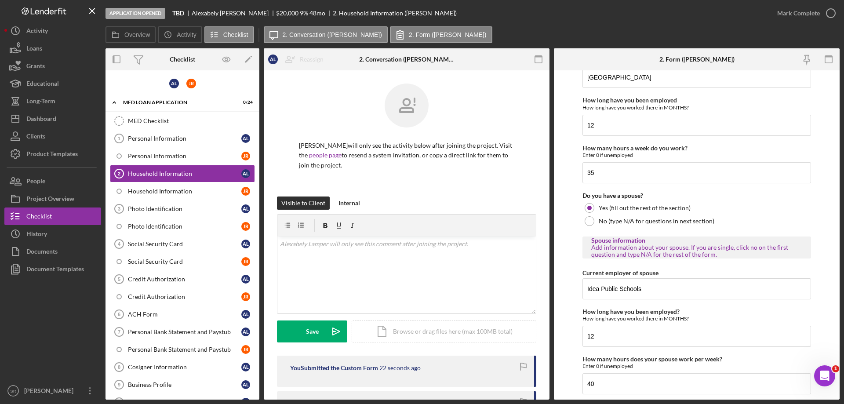
scroll to position [615, 0]
drag, startPoint x: 604, startPoint y: 172, endPoint x: 522, endPoint y: 192, distance: 84.4
click at [522, 191] on div "Overview Internal Workflow Stage Application Opened Icon/Dropdown Arrow Archive…" at bounding box center [472, 223] width 734 height 351
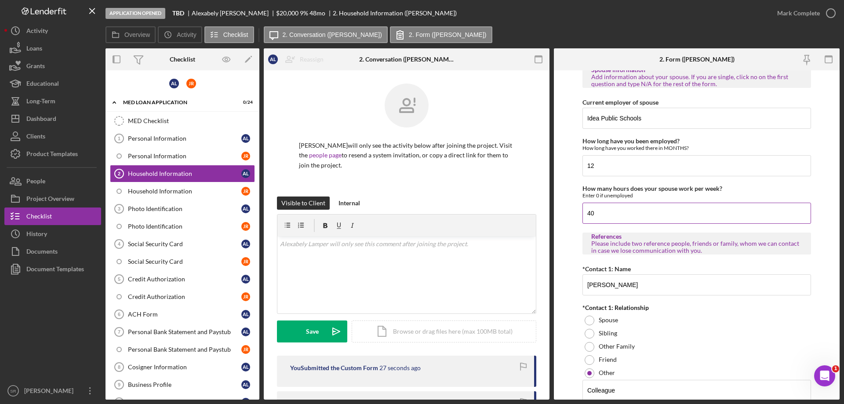
scroll to position [791, 0]
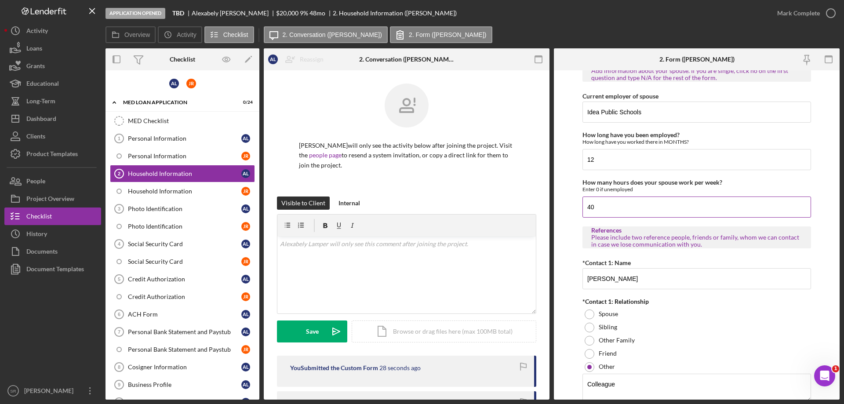
click at [616, 210] on input "40" at bounding box center [696, 206] width 229 height 21
click at [378, 206] on div "Overview Internal Workflow Stage Application Opened Icon/Dropdown Arrow Archive…" at bounding box center [472, 223] width 734 height 351
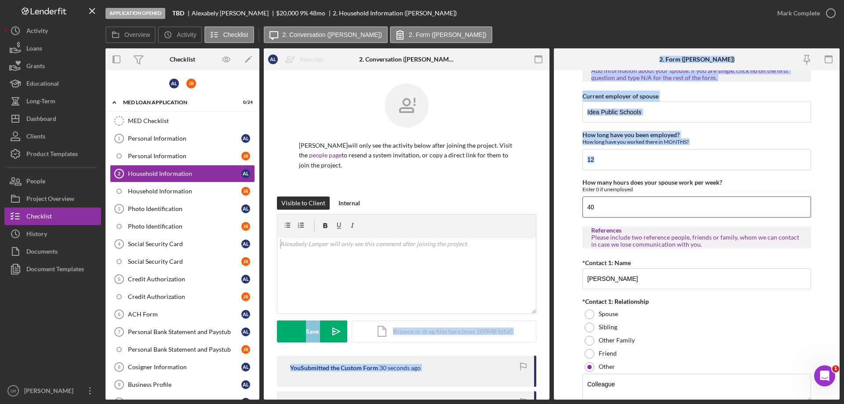
click at [583, 200] on input "40" at bounding box center [696, 206] width 229 height 21
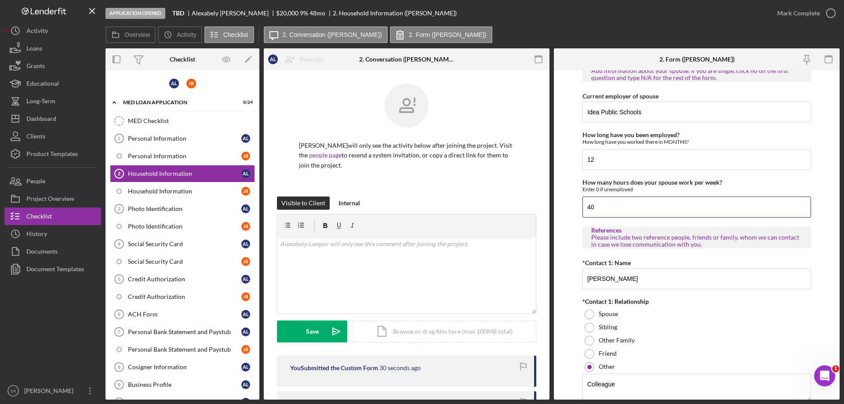
drag, startPoint x: 582, startPoint y: 204, endPoint x: 568, endPoint y: 204, distance: 13.2
click at [568, 204] on form "Borrower Information *Country of origin Venezuela *Date of Arrival When did you…" at bounding box center [697, 234] width 286 height 329
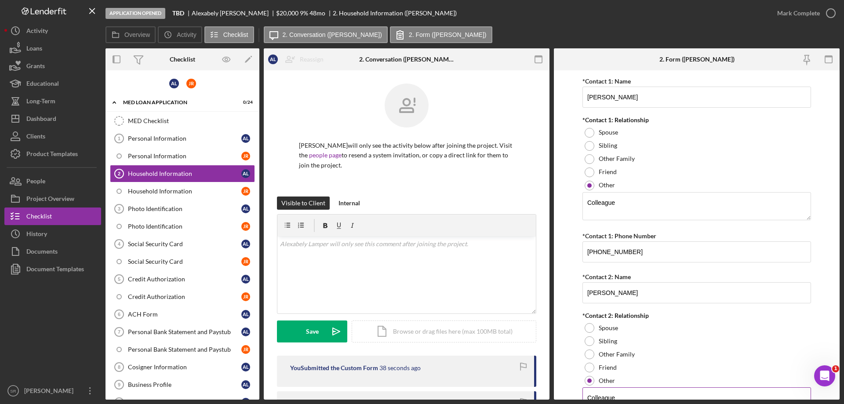
scroll to position [1063, 0]
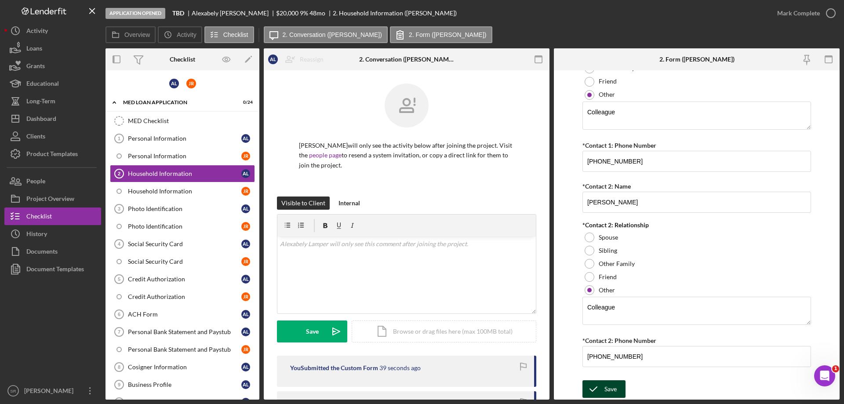
type input "60"
drag, startPoint x: 597, startPoint y: 397, endPoint x: 597, endPoint y: 393, distance: 4.4
click at [597, 396] on icon "submit" at bounding box center [593, 389] width 22 height 22
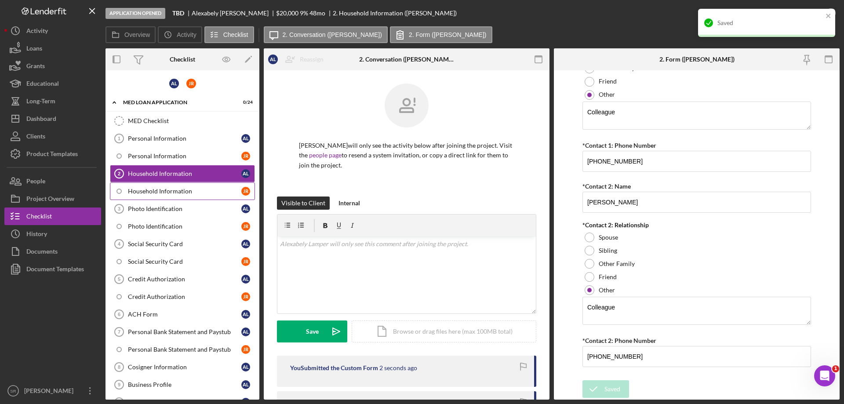
click at [212, 195] on link "Household Information J R" at bounding box center [182, 191] width 145 height 18
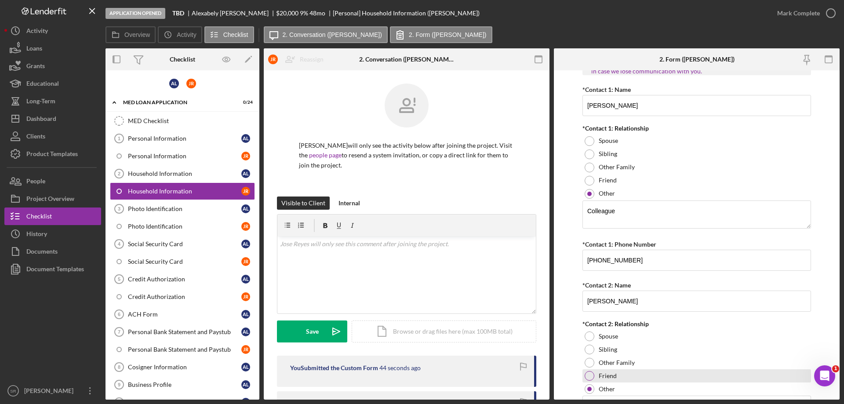
scroll to position [1063, 0]
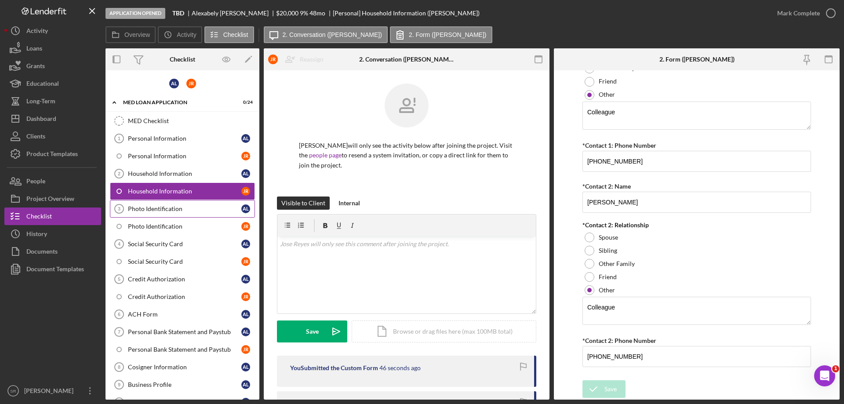
click at [208, 205] on div "Photo Identification" at bounding box center [184, 208] width 113 height 7
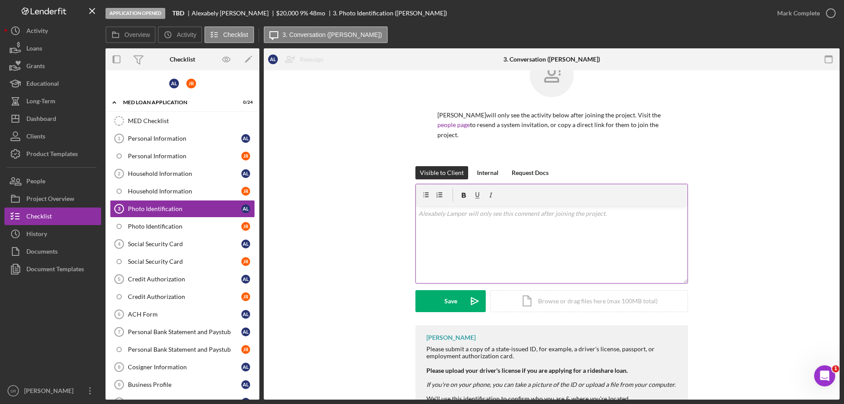
scroll to position [62, 0]
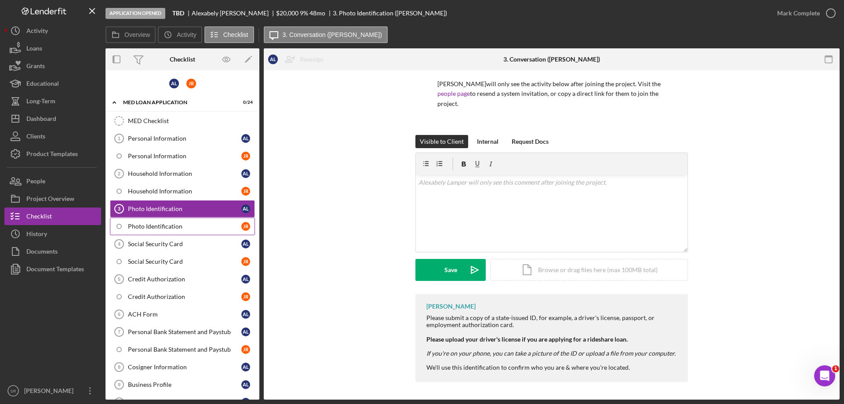
click at [202, 225] on div "Photo Identification" at bounding box center [184, 226] width 113 height 7
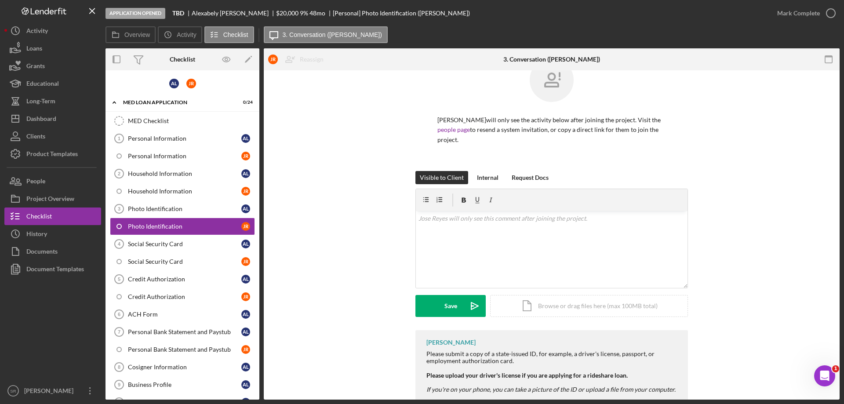
scroll to position [52, 0]
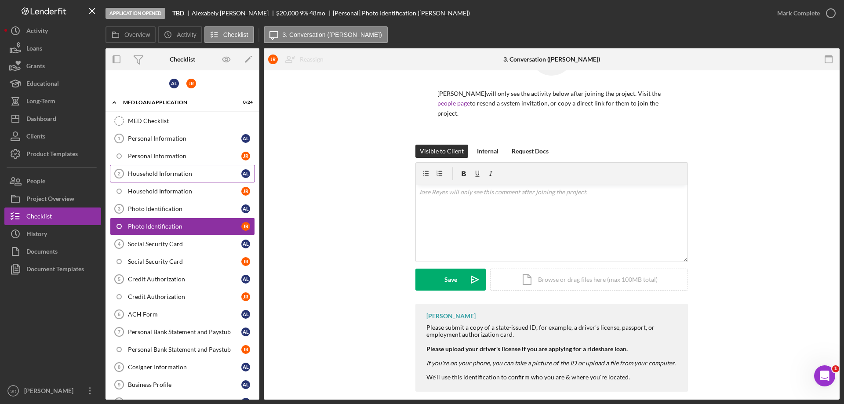
click at [196, 180] on link "Household Information 2 Household Information A L" at bounding box center [182, 174] width 145 height 18
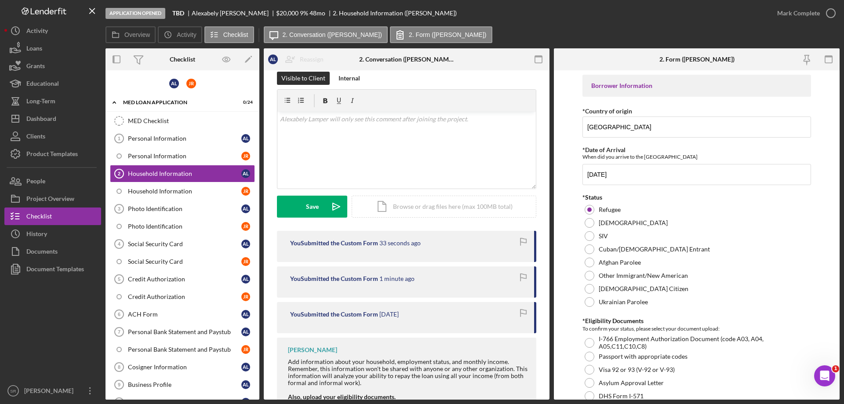
scroll to position [154, 0]
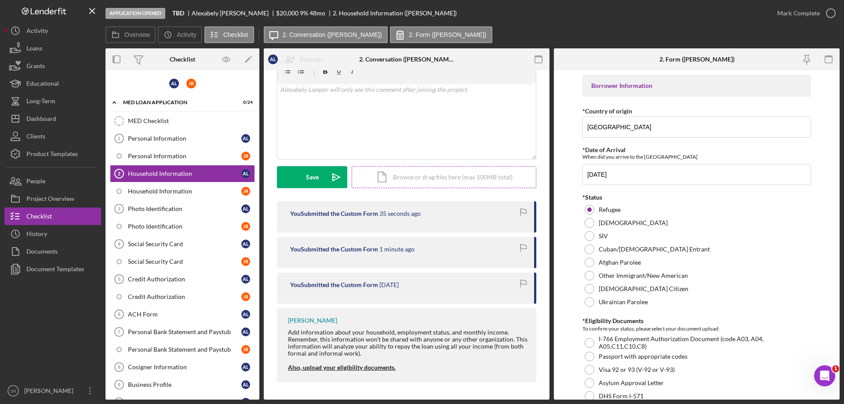
click at [426, 175] on div "Icon/Document Browse or drag files here (max 100MB total) Tap to choose files o…" at bounding box center [444, 177] width 185 height 22
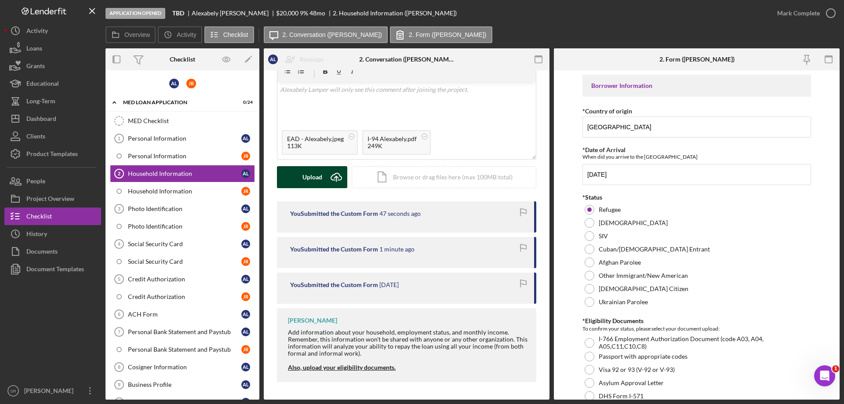
click at [307, 177] on div "Upload" at bounding box center [312, 177] width 20 height 22
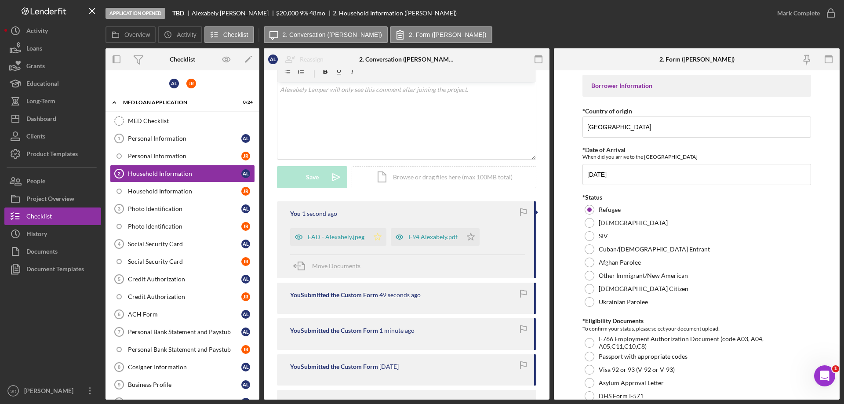
click at [374, 240] on icon "Icon/Star" at bounding box center [378, 237] width 18 height 18
click at [469, 237] on icon "Icon/Star" at bounding box center [471, 237] width 18 height 18
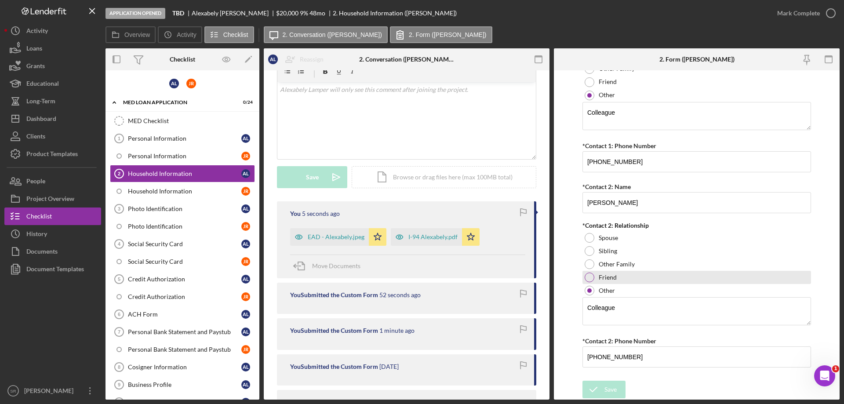
scroll to position [1063, 0]
click at [151, 163] on link "Personal Information J R" at bounding box center [182, 156] width 145 height 18
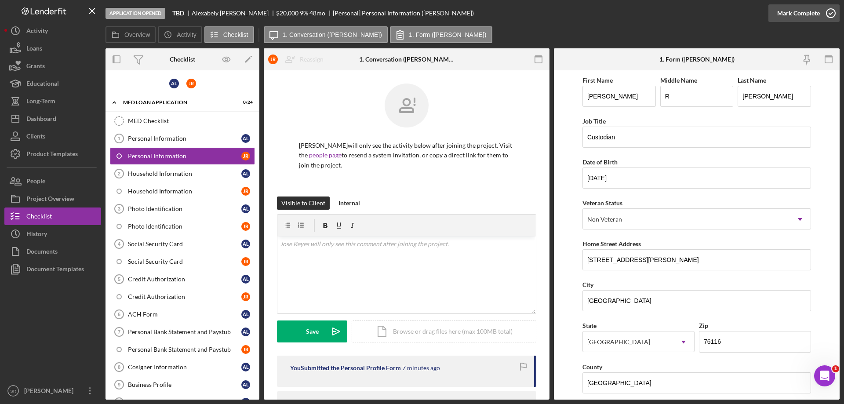
click at [829, 9] on circle "button" at bounding box center [830, 13] width 9 height 9
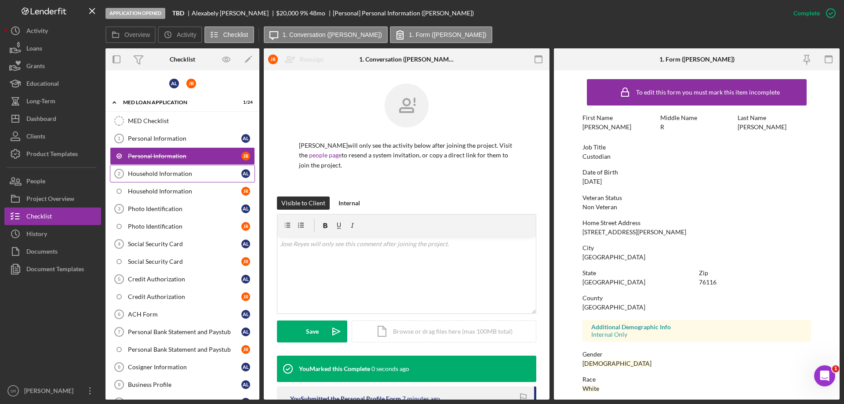
click at [156, 171] on div "Household Information" at bounding box center [184, 173] width 113 height 7
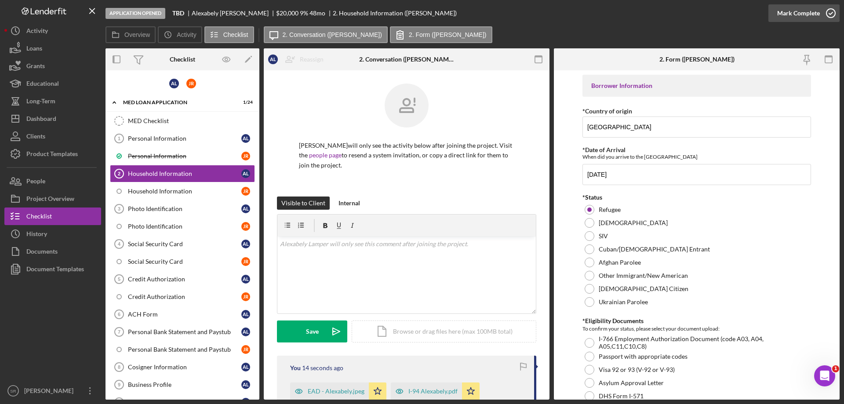
click at [835, 13] on icon "button" at bounding box center [831, 13] width 22 height 22
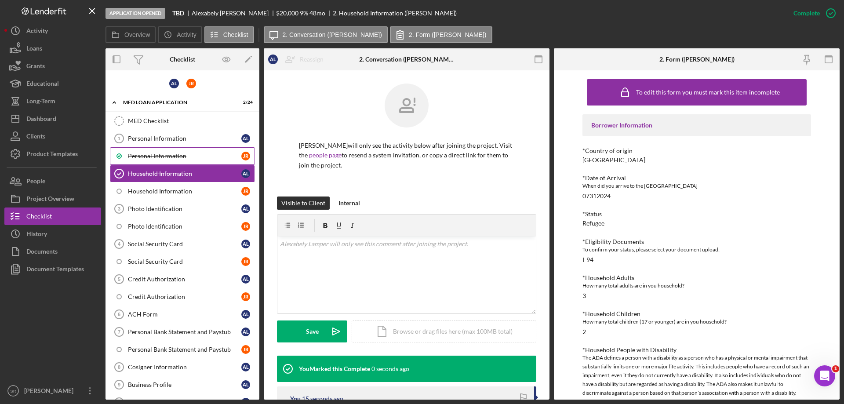
click at [158, 153] on div "Personal Information" at bounding box center [184, 156] width 113 height 7
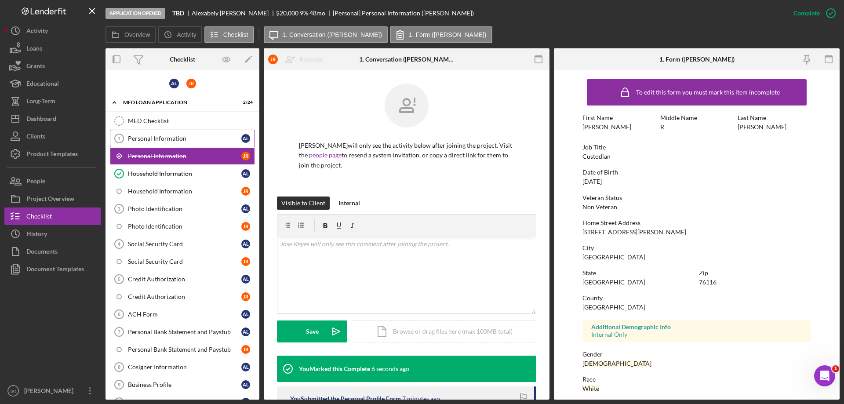
click at [151, 143] on link "Personal Information 1 Personal Information A L" at bounding box center [182, 139] width 145 height 18
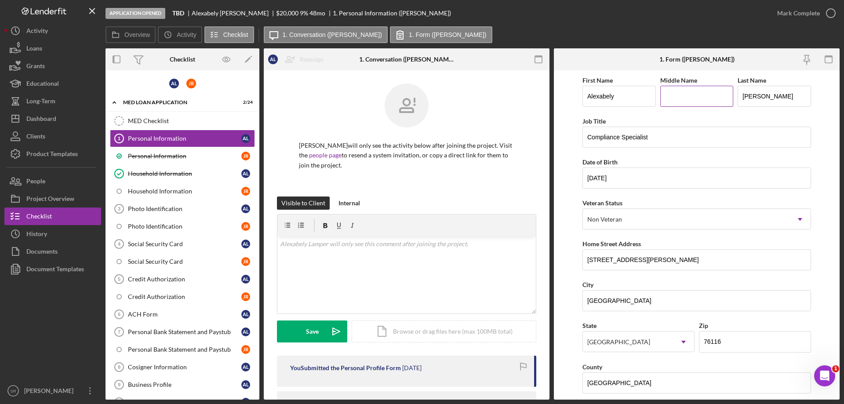
click at [673, 98] on input "Middle Name" at bounding box center [696, 96] width 73 height 21
click at [703, 100] on input "Middle Name" at bounding box center [696, 96] width 73 height 21
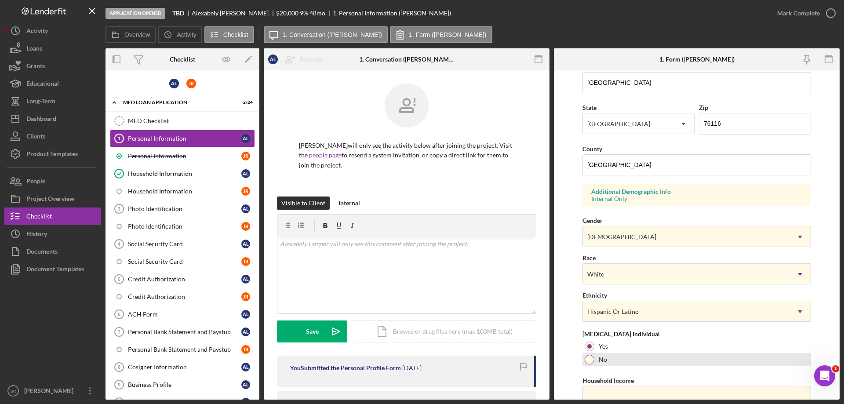
scroll to position [258, 0]
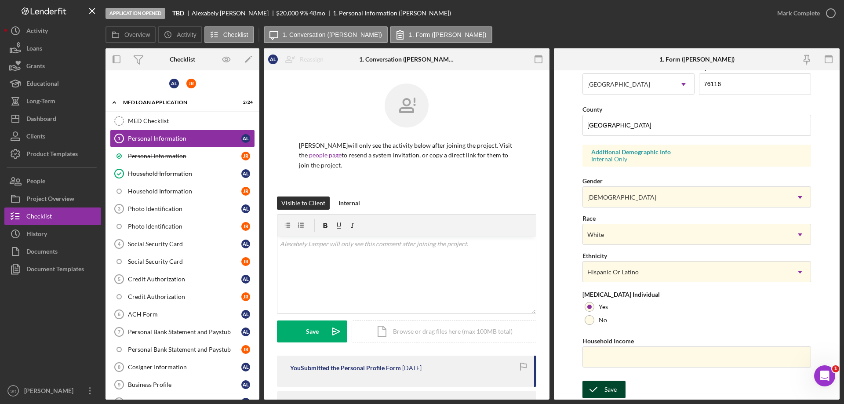
type input "J"
click at [597, 391] on icon "submit" at bounding box center [593, 389] width 22 height 22
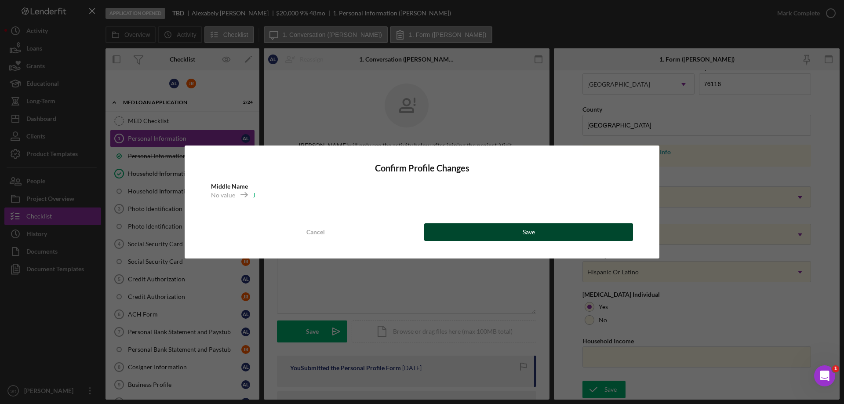
click at [607, 233] on button "Save" at bounding box center [528, 232] width 209 height 18
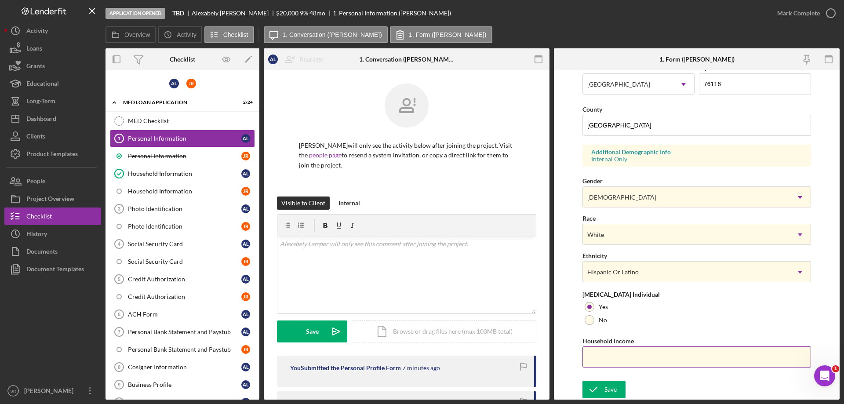
click at [694, 366] on input "Household Income" at bounding box center [696, 356] width 229 height 21
type input "$9,208"
click at [605, 319] on label "No" at bounding box center [603, 319] width 8 height 7
click at [616, 385] on div "Save" at bounding box center [610, 390] width 12 height 18
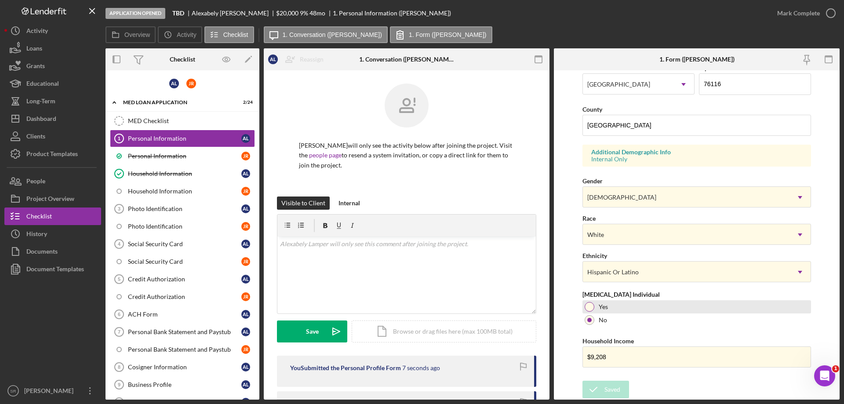
click at [643, 310] on div "Yes" at bounding box center [696, 306] width 229 height 13
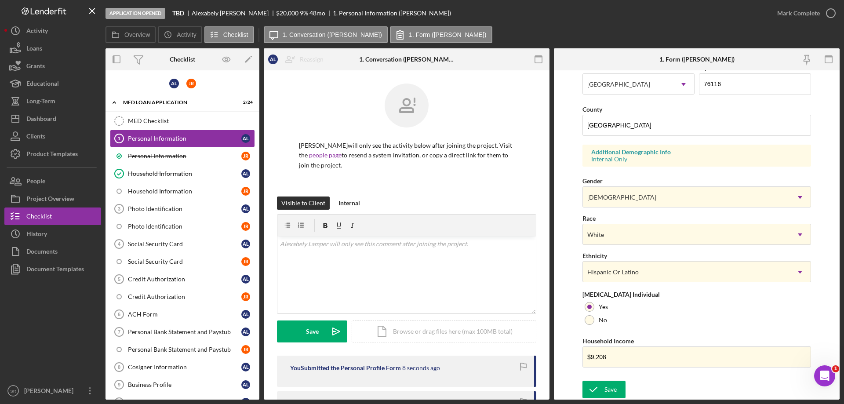
click at [641, 331] on div "First Name Alexabely Middle Name J Last Name Lamper Job Title Compliance Specia…" at bounding box center [696, 96] width 229 height 559
click at [612, 314] on div "No" at bounding box center [696, 319] width 229 height 13
click at [607, 392] on div "Save" at bounding box center [610, 390] width 12 height 18
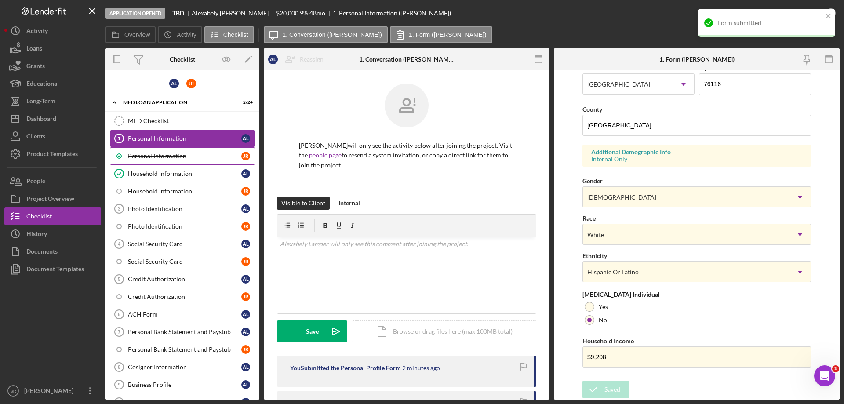
click at [152, 158] on div "Personal Information" at bounding box center [184, 156] width 113 height 7
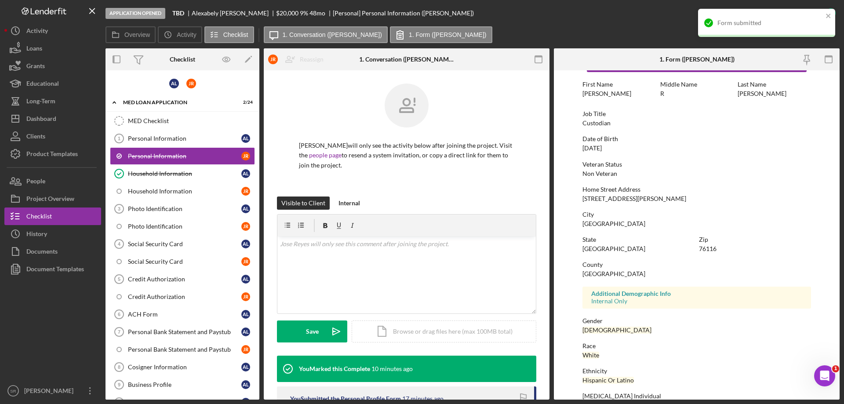
scroll to position [81, 0]
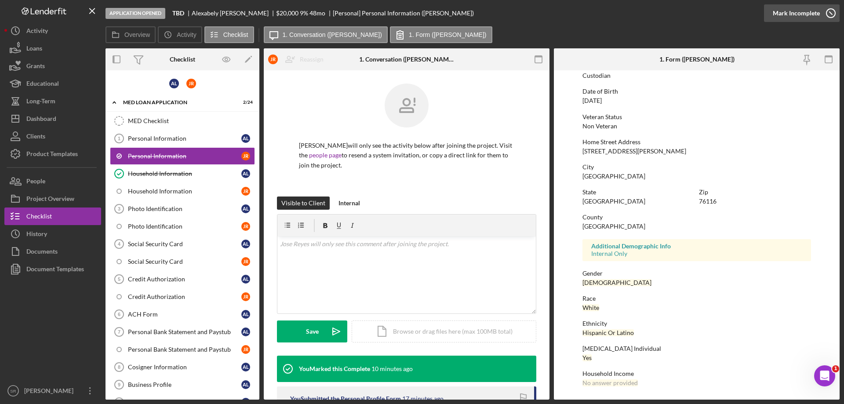
click at [827, 10] on icon "button" at bounding box center [831, 13] width 22 height 22
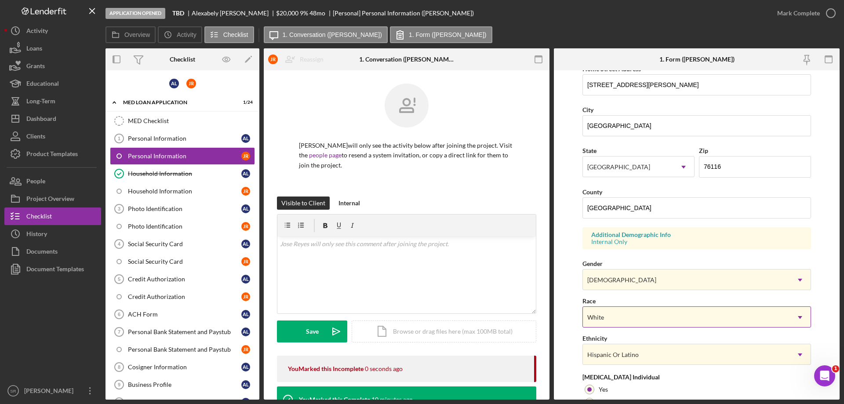
scroll to position [258, 0]
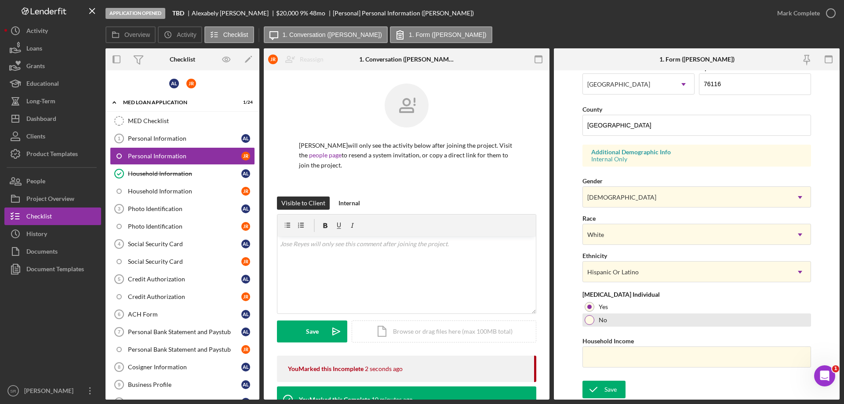
click at [599, 321] on label "No" at bounding box center [603, 319] width 8 height 7
click at [611, 361] on input "Household Income" at bounding box center [696, 356] width 229 height 21
click at [172, 143] on link "Personal Information 1 Personal Information A L" at bounding box center [182, 139] width 145 height 18
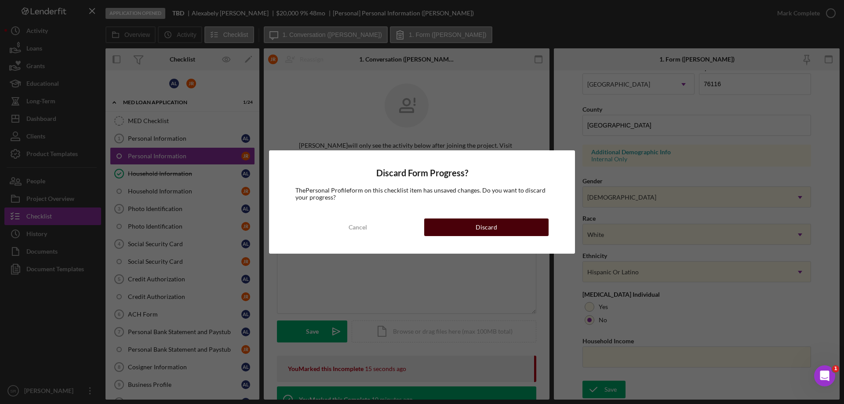
click at [462, 222] on button "Discard" at bounding box center [486, 227] width 124 height 18
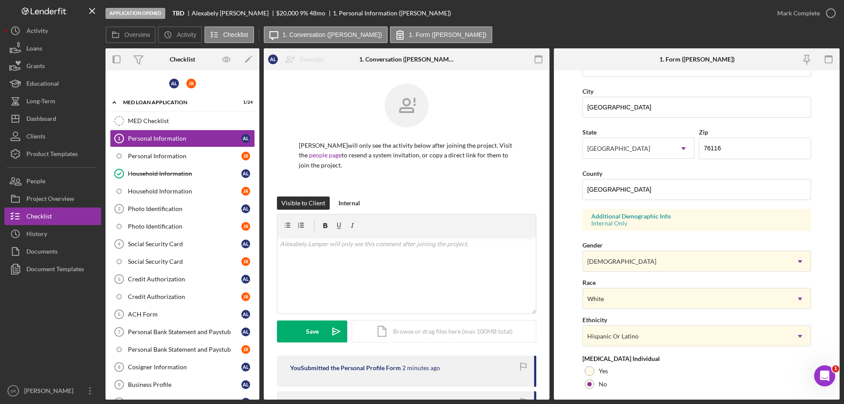
scroll to position [258, 0]
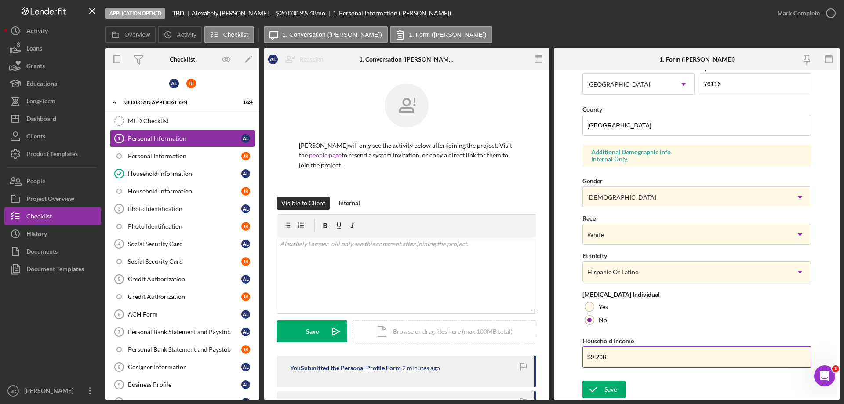
click at [658, 365] on input "$9,208" at bounding box center [696, 356] width 229 height 21
drag, startPoint x: 651, startPoint y: 359, endPoint x: 502, endPoint y: 355, distance: 149.1
click at [507, 355] on div "Overview Internal Workflow Stage Application Opened Icon/Dropdown Arrow Archive…" at bounding box center [472, 223] width 734 height 351
drag, startPoint x: 641, startPoint y: 364, endPoint x: 321, endPoint y: 369, distance: 320.0
click at [391, 359] on div "Overview Internal Workflow Stage Application Opened Icon/Dropdown Arrow Archive…" at bounding box center [472, 223] width 734 height 351
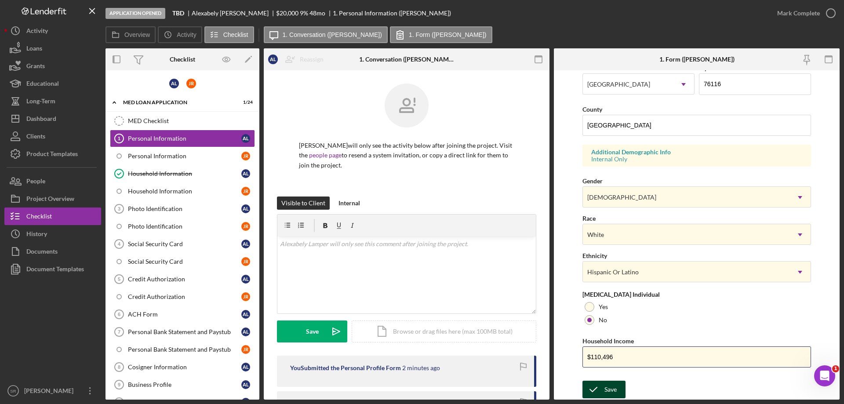
type input "$110,496"
click at [609, 389] on div "Save" at bounding box center [610, 390] width 12 height 18
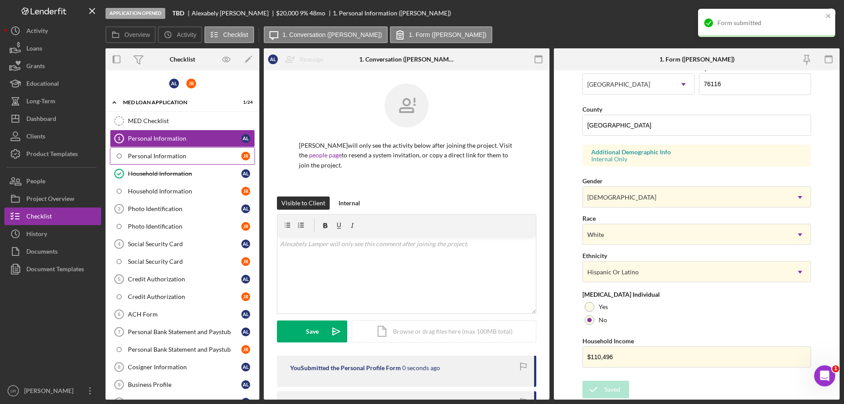
click at [186, 161] on link "Personal Information J R" at bounding box center [182, 156] width 145 height 18
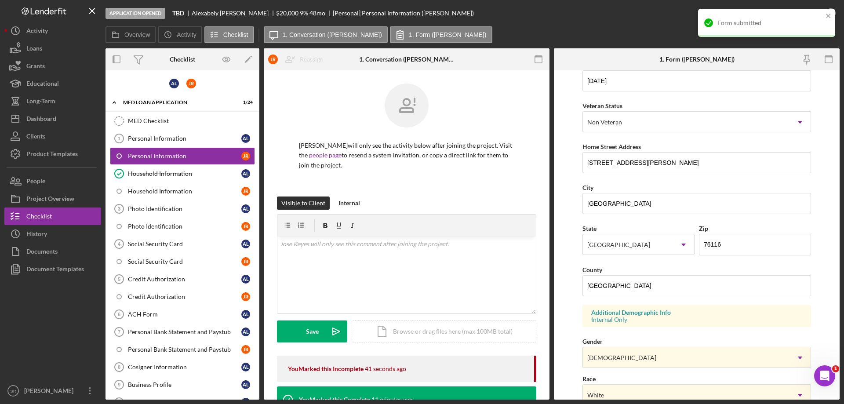
scroll to position [258, 0]
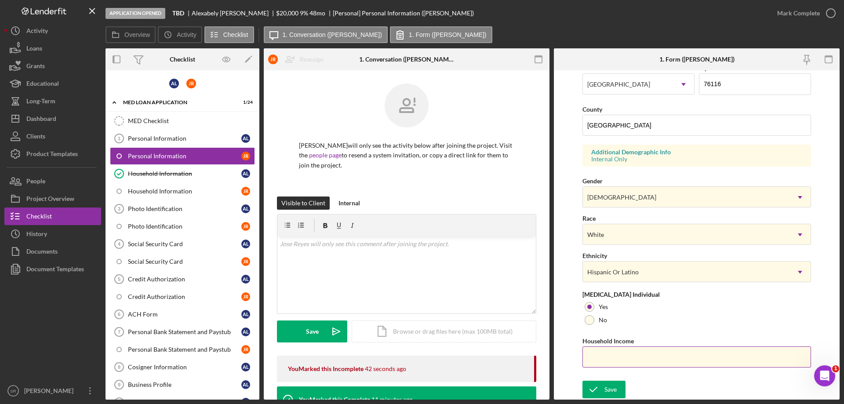
click at [628, 352] on input "Household Income" at bounding box center [696, 356] width 229 height 21
paste input "$110,496"
type input "$110,496"
click at [600, 323] on label "No" at bounding box center [603, 319] width 8 height 7
click at [604, 397] on button "Save" at bounding box center [603, 390] width 43 height 18
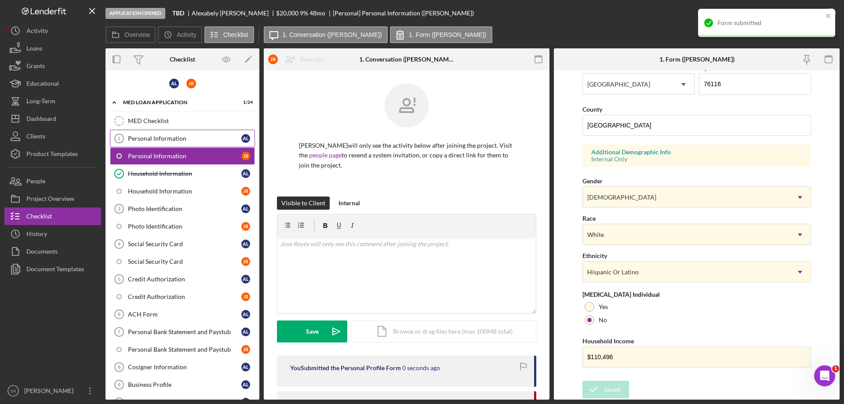
click at [199, 140] on div "Personal Information" at bounding box center [184, 138] width 113 height 7
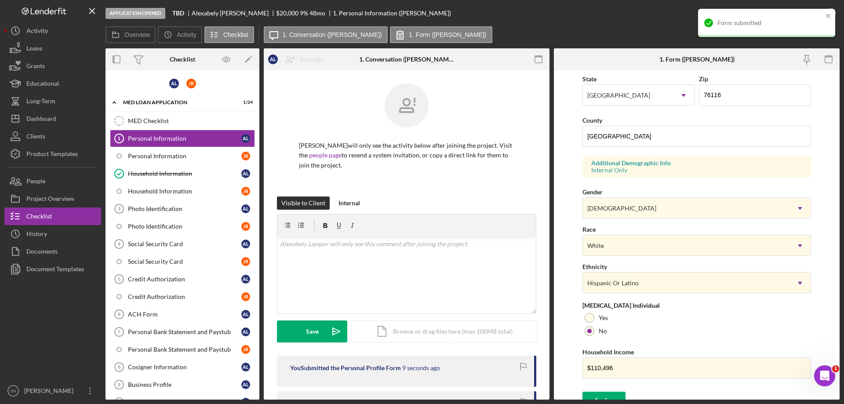
scroll to position [258, 0]
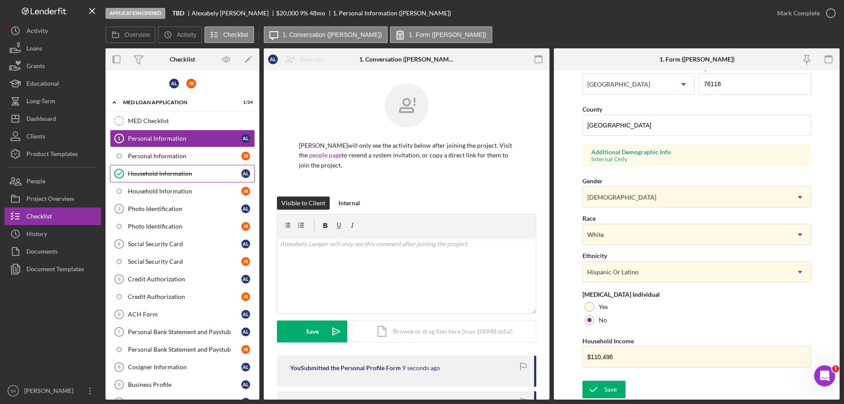
click at [178, 166] on link "Household Information Household Information A L" at bounding box center [182, 174] width 145 height 18
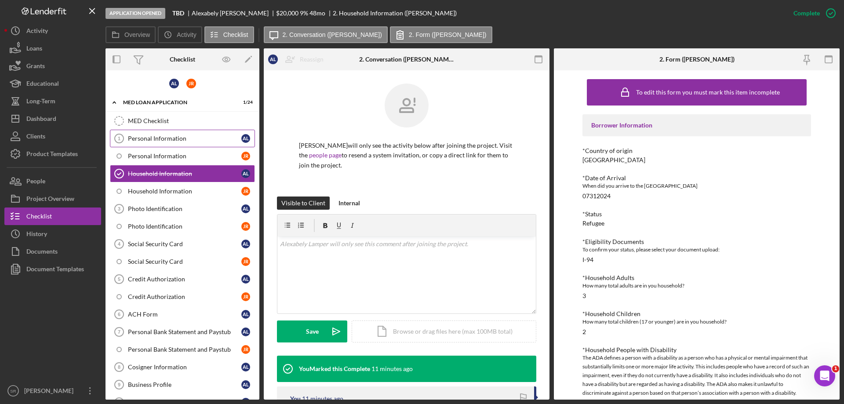
click at [177, 144] on link "Personal Information 1 Personal Information A L" at bounding box center [182, 139] width 145 height 18
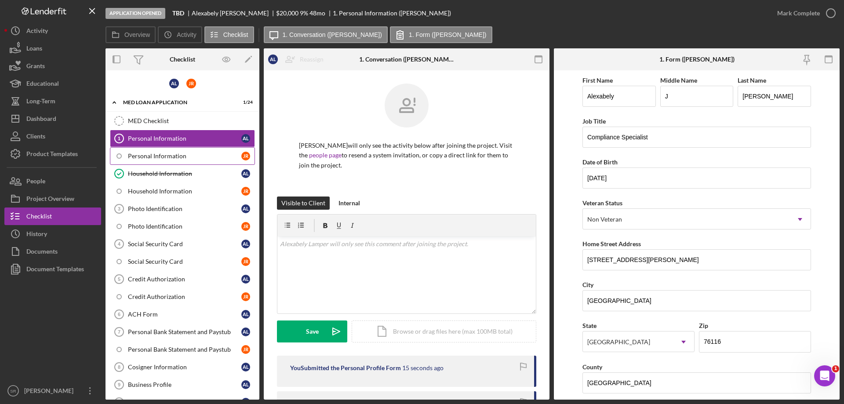
click at [180, 163] on link "Personal Information J R" at bounding box center [182, 156] width 145 height 18
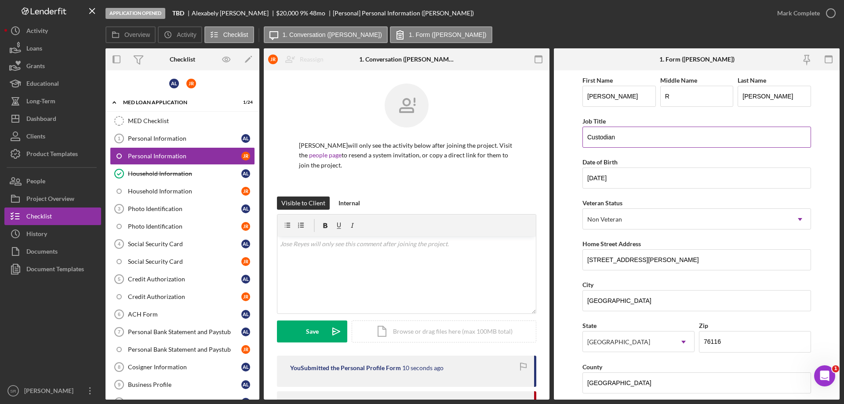
click at [626, 135] on input "Custodian" at bounding box center [696, 137] width 229 height 21
click at [644, 136] on input "Custodian and Fulfillment Specialist" at bounding box center [696, 137] width 229 height 21
click at [712, 138] on input "Custodian and Fulfiment Specialist" at bounding box center [696, 137] width 229 height 21
click at [641, 140] on input "Custodian and Fulfiment Specialist" at bounding box center [696, 137] width 229 height 21
type input "Custodian and Fulfillment Specialist"
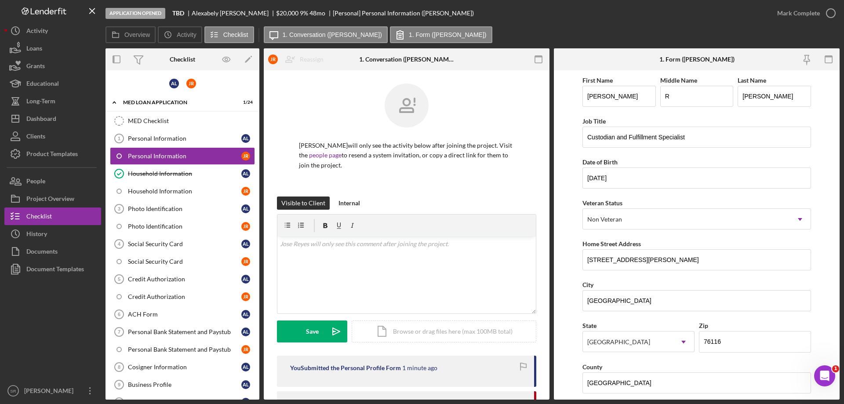
click at [830, 140] on form "First Name Jose Middle Name R Last Name Reyes Job Title Custodian and Fulfillme…" at bounding box center [697, 234] width 286 height 329
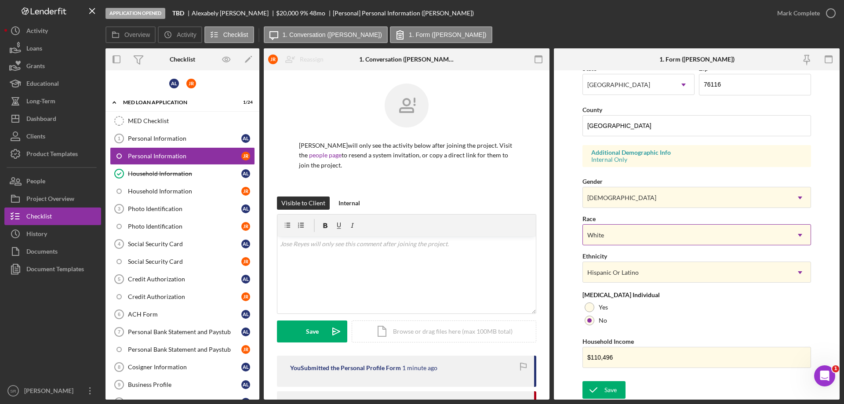
scroll to position [258, 0]
click at [603, 386] on icon "submit" at bounding box center [593, 389] width 22 height 22
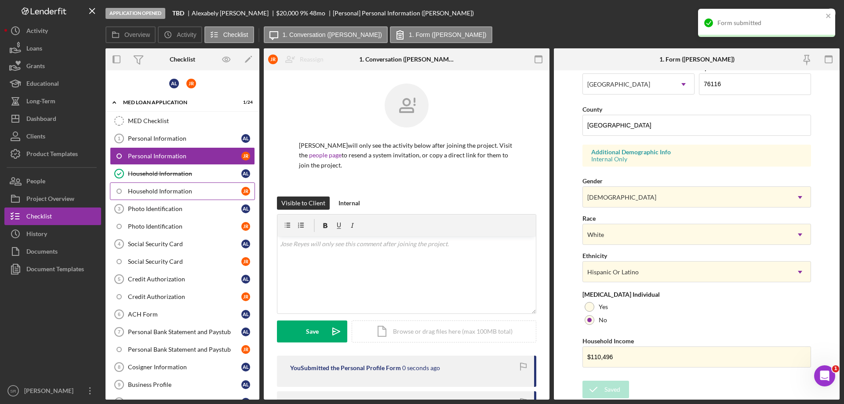
click at [189, 182] on link "Household Information J R" at bounding box center [182, 191] width 145 height 18
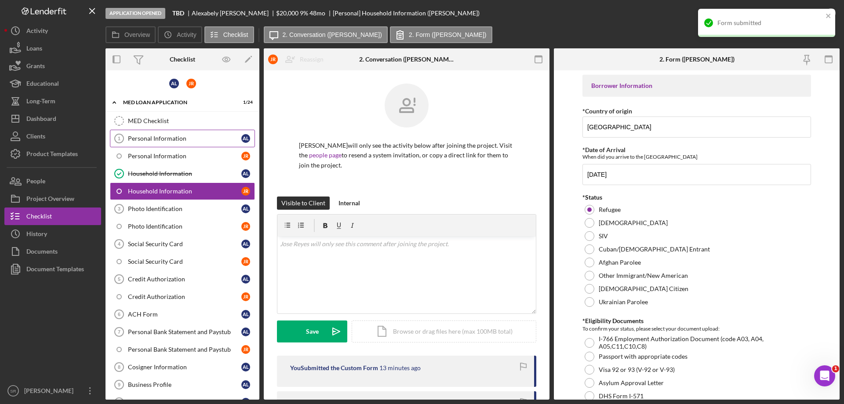
click at [162, 136] on div "Personal Information" at bounding box center [184, 138] width 113 height 7
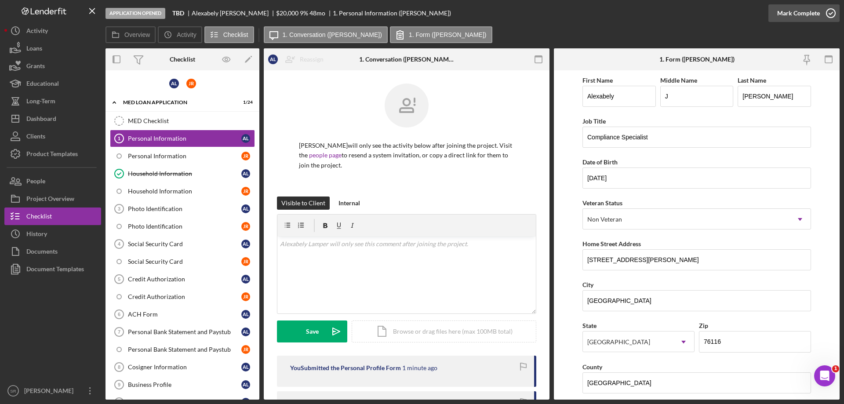
click at [831, 12] on icon "button" at bounding box center [831, 13] width 22 height 22
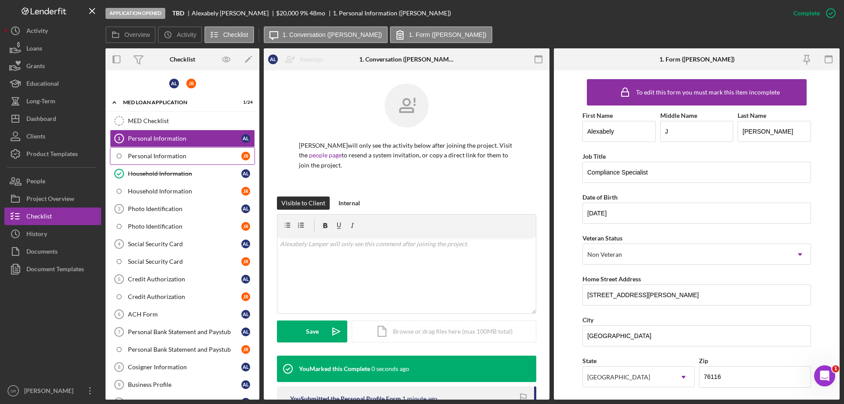
click at [153, 157] on div "Personal Information" at bounding box center [184, 156] width 113 height 7
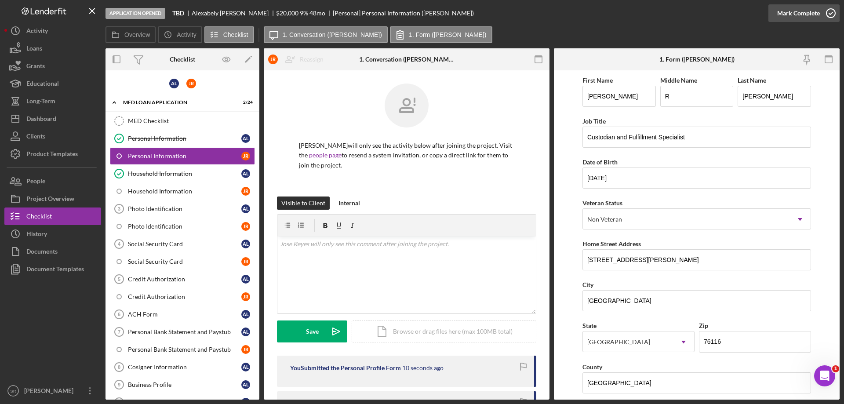
click at [811, 16] on div "Mark Complete" at bounding box center [798, 13] width 43 height 18
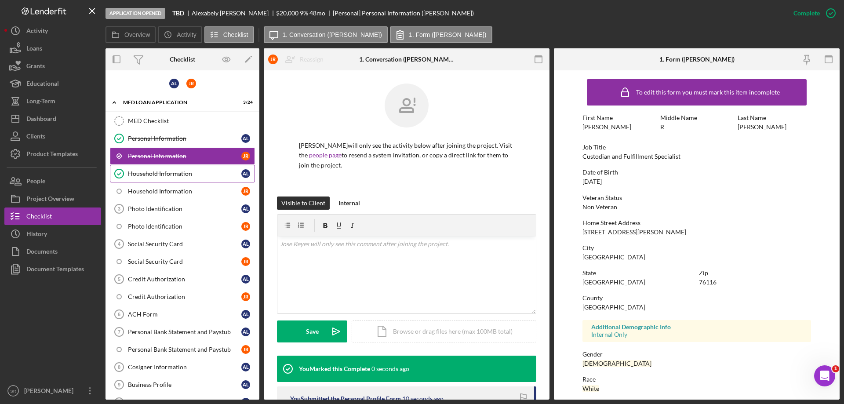
click at [191, 176] on div "Household Information" at bounding box center [184, 173] width 113 height 7
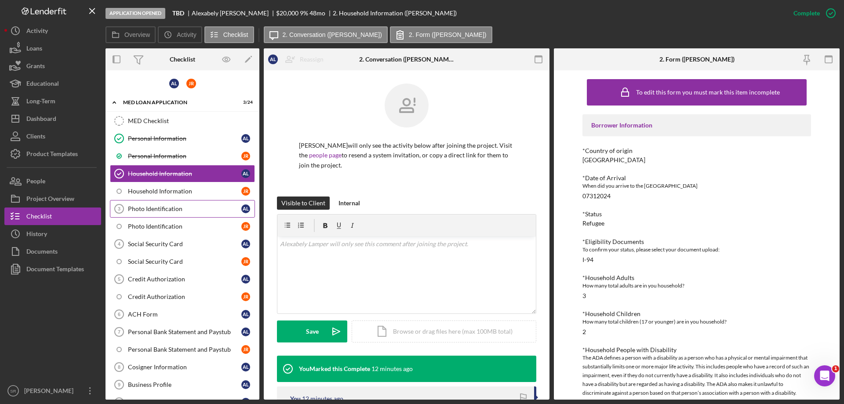
click at [170, 202] on link "Photo Identification 3 Photo Identification A L" at bounding box center [182, 209] width 145 height 18
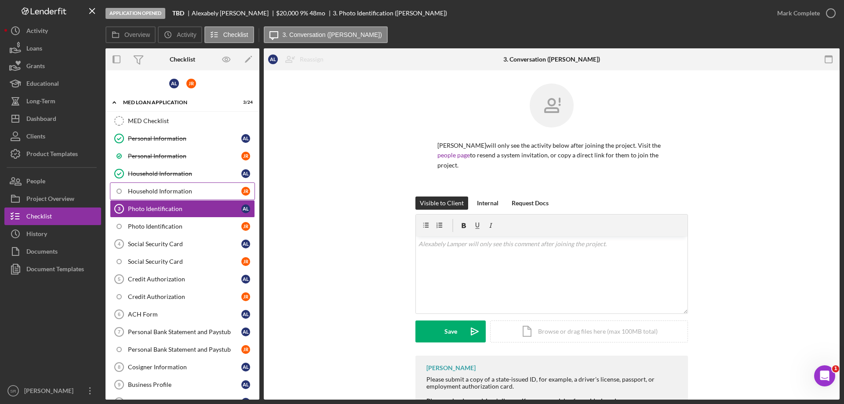
click at [167, 191] on div "Household Information" at bounding box center [184, 191] width 113 height 7
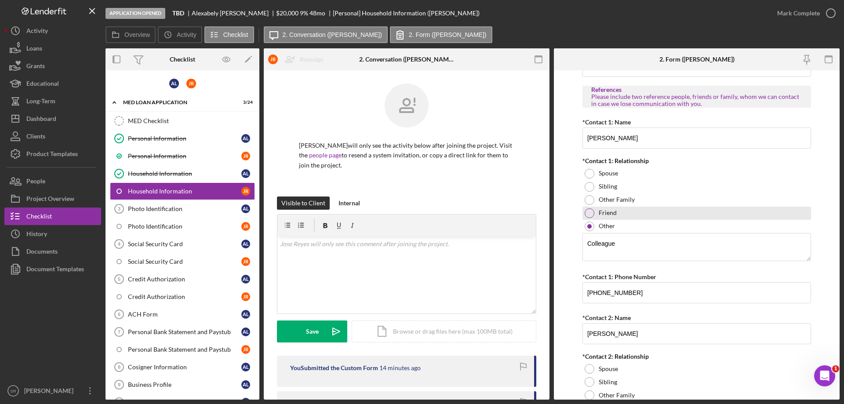
scroll to position [931, 0]
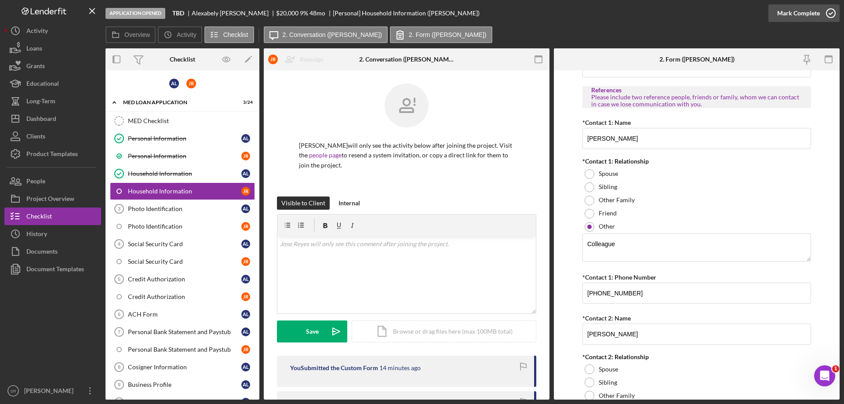
click at [826, 16] on icon "button" at bounding box center [831, 13] width 22 height 22
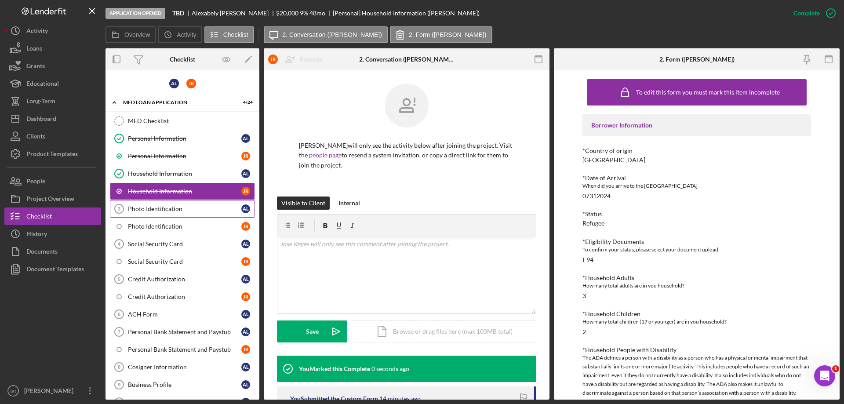
click at [189, 211] on div "Photo Identification" at bounding box center [184, 208] width 113 height 7
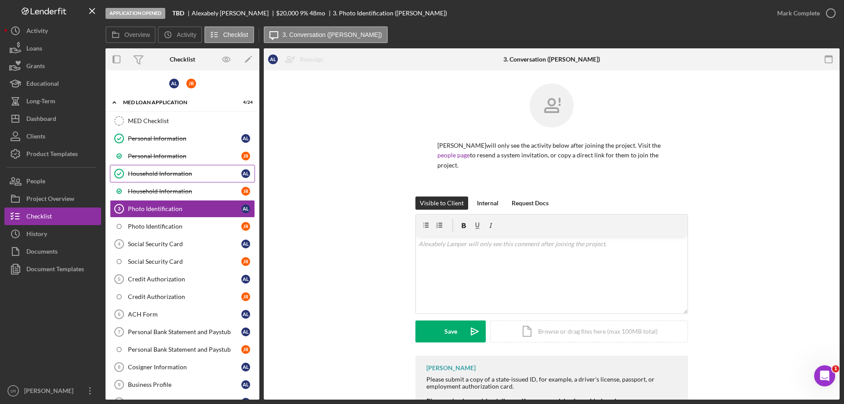
click at [177, 168] on link "Household Information Household Information A L" at bounding box center [182, 174] width 145 height 18
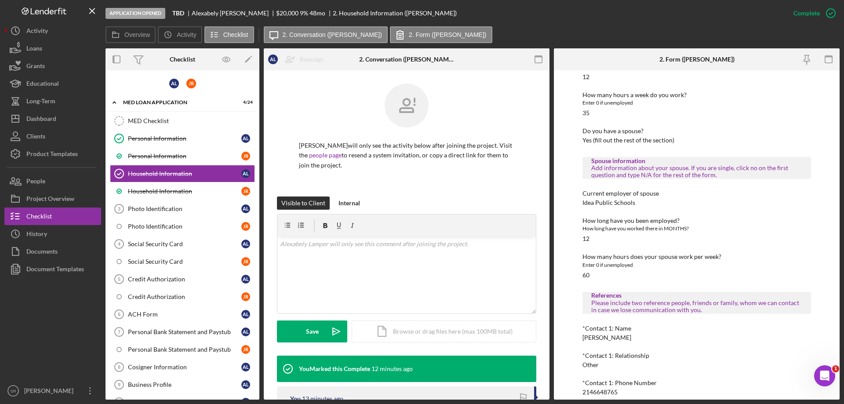
scroll to position [525, 0]
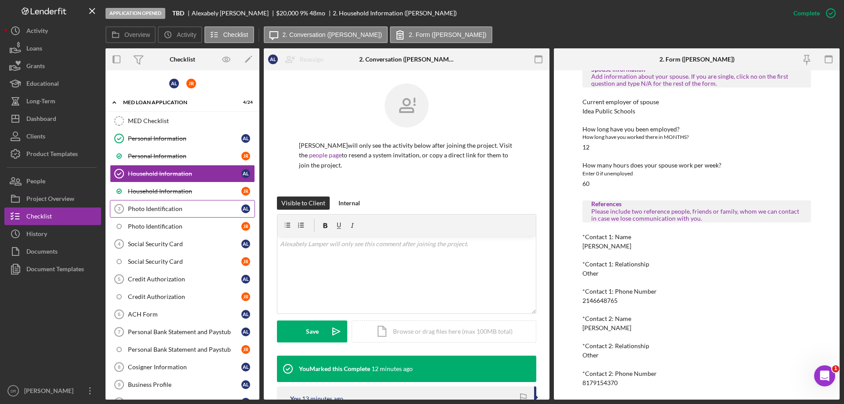
click at [165, 213] on link "Photo Identification 3 Photo Identification A L" at bounding box center [182, 209] width 145 height 18
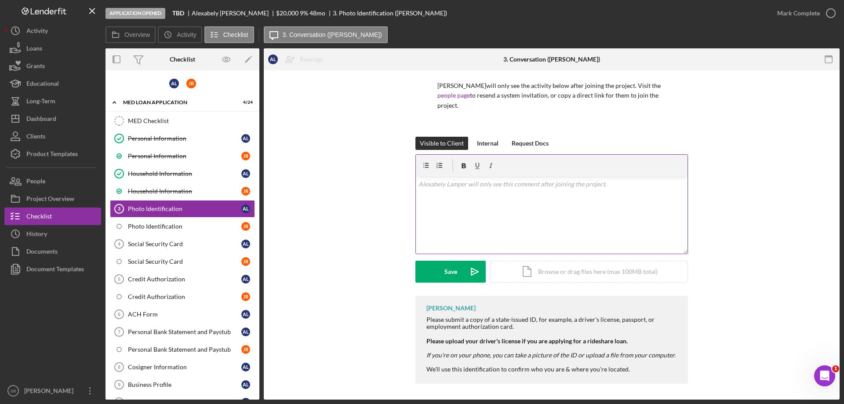
scroll to position [62, 0]
click at [506, 272] on div "Icon/Document Browse or drag files here (max 100MB total) Tap to choose files o…" at bounding box center [589, 270] width 198 height 22
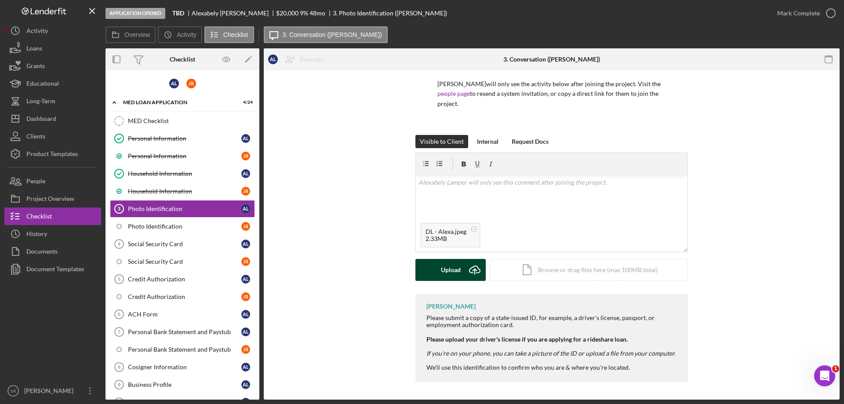
click at [457, 269] on div "Upload" at bounding box center [451, 270] width 20 height 22
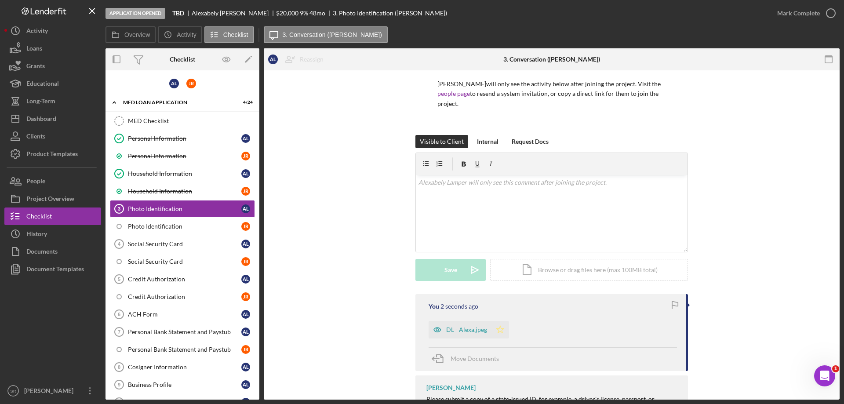
click at [498, 328] on icon "Icon/Star" at bounding box center [500, 330] width 18 height 18
click at [830, 18] on icon "button" at bounding box center [831, 13] width 22 height 22
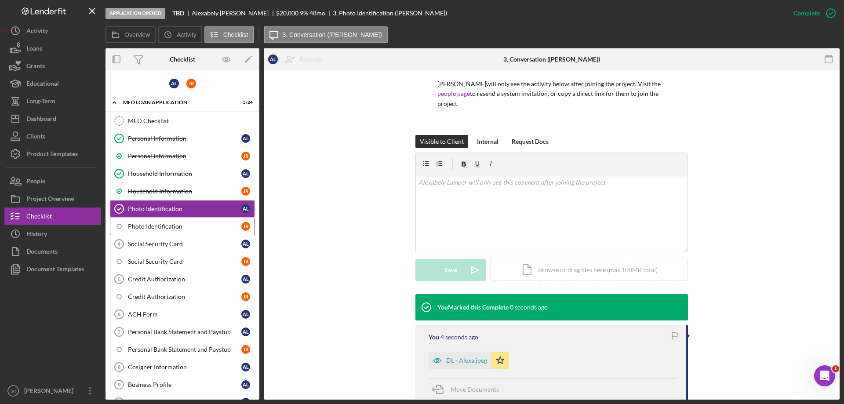
click at [158, 229] on div "Photo Identification" at bounding box center [184, 226] width 113 height 7
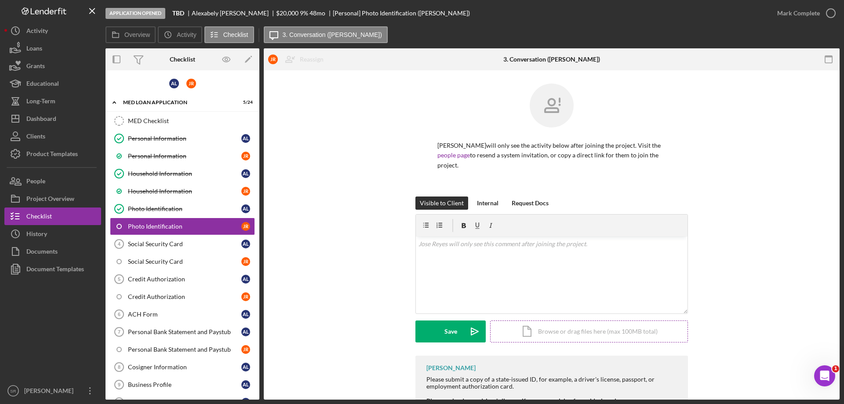
click at [516, 327] on div "Icon/Document Browse or drag files here (max 100MB total) Tap to choose files o…" at bounding box center [589, 331] width 198 height 22
click at [479, 321] on icon "Icon/Upload" at bounding box center [475, 331] width 22 height 22
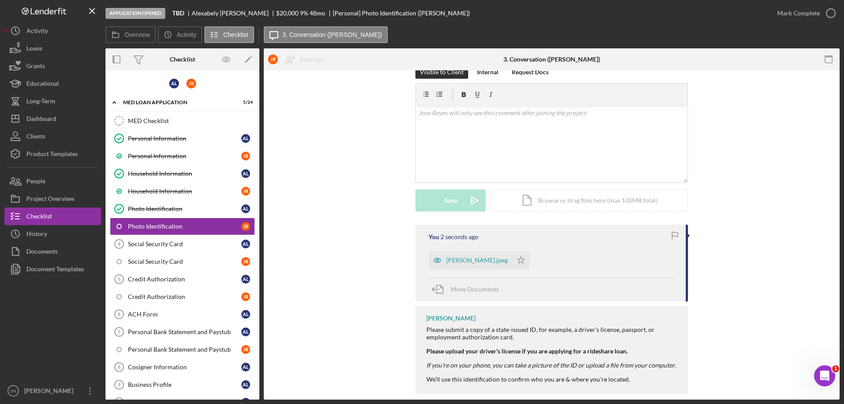
scroll to position [132, 0]
click at [517, 255] on polygon "button" at bounding box center [520, 258] width 7 height 7
click at [142, 247] on div "Social Security Card" at bounding box center [184, 243] width 113 height 7
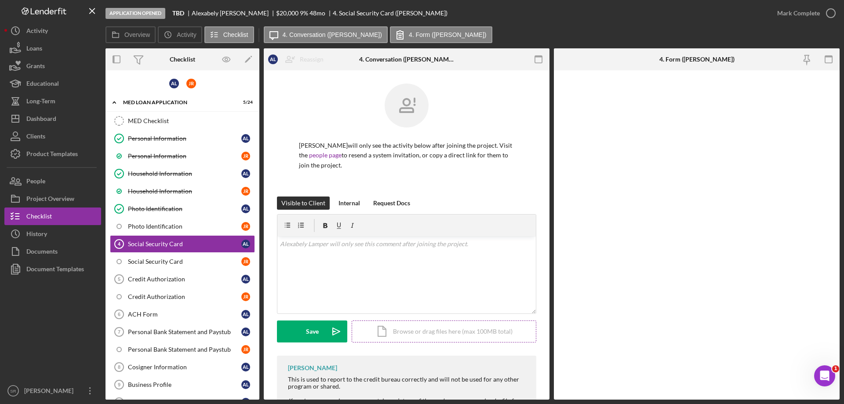
click at [406, 325] on div "Icon/Document Browse or drag files here (max 100MB total) Tap to choose files o…" at bounding box center [444, 331] width 185 height 22
click at [325, 333] on icon "Icon/Upload" at bounding box center [336, 331] width 22 height 22
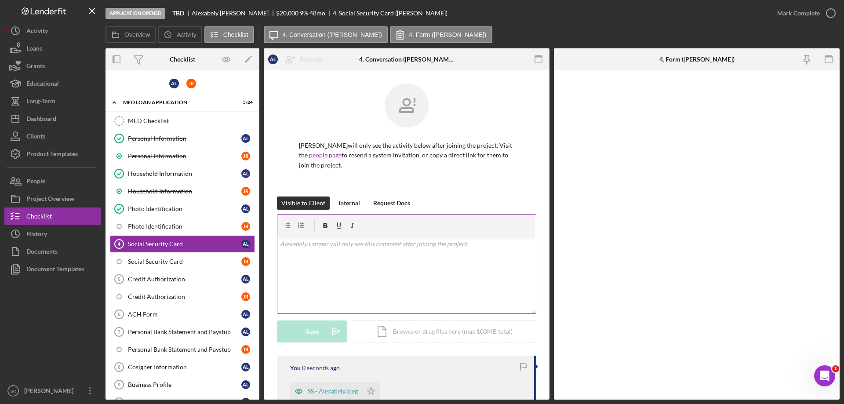
scroll to position [122, 0]
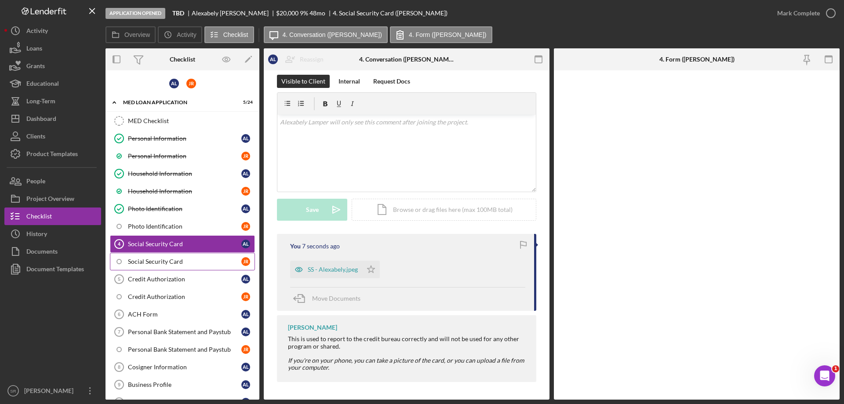
click at [154, 259] on div "Social Security Card" at bounding box center [184, 261] width 113 height 7
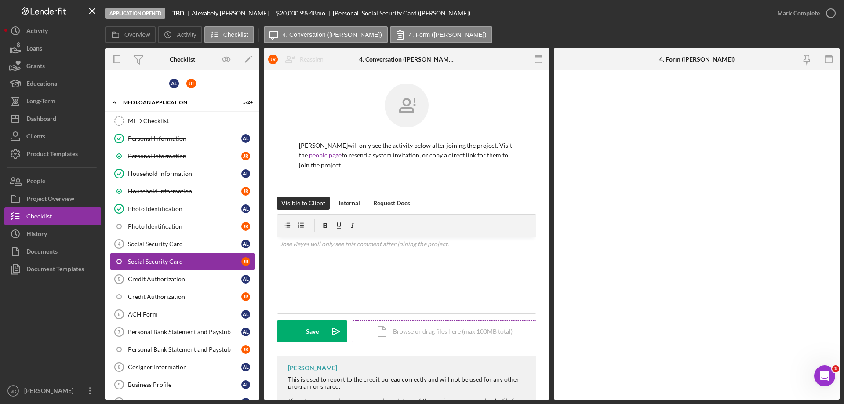
scroll to position [40, 0]
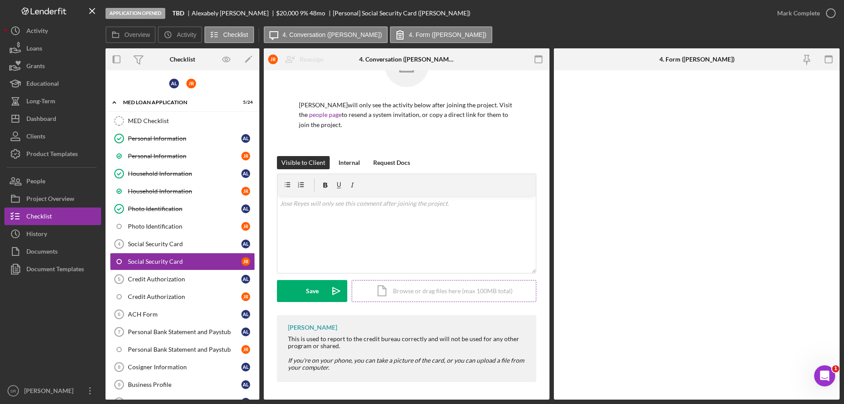
click at [389, 288] on div "Icon/Document Browse or drag files here (max 100MB total) Tap to choose files o…" at bounding box center [444, 291] width 185 height 22
click at [315, 287] on div "Upload" at bounding box center [312, 291] width 20 height 22
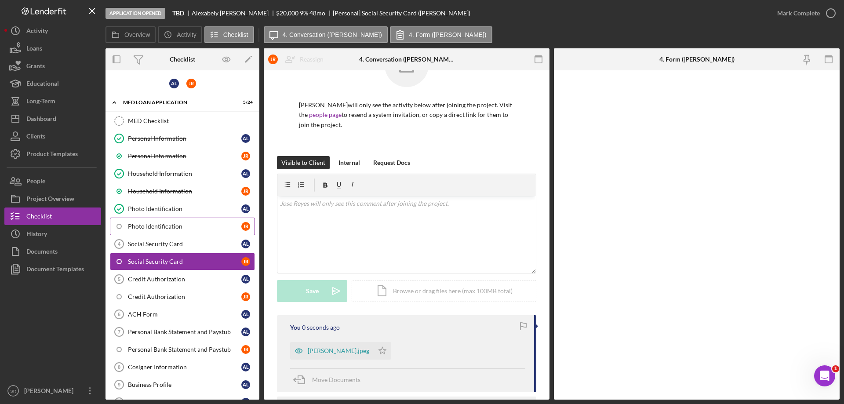
click at [135, 225] on div "Photo Identification" at bounding box center [184, 226] width 113 height 7
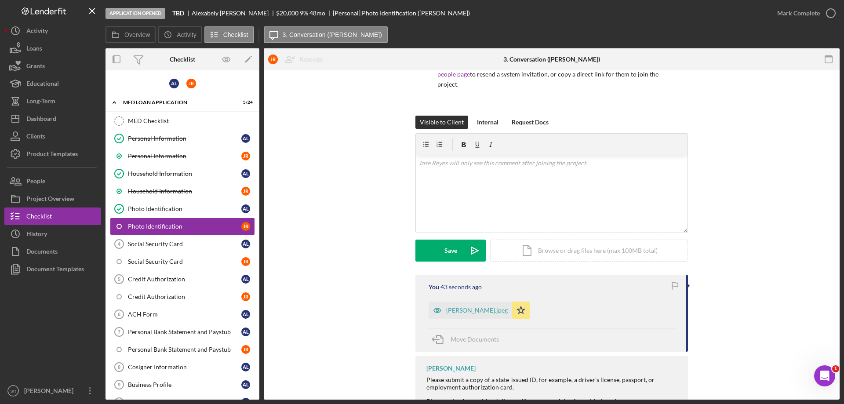
scroll to position [1, 0]
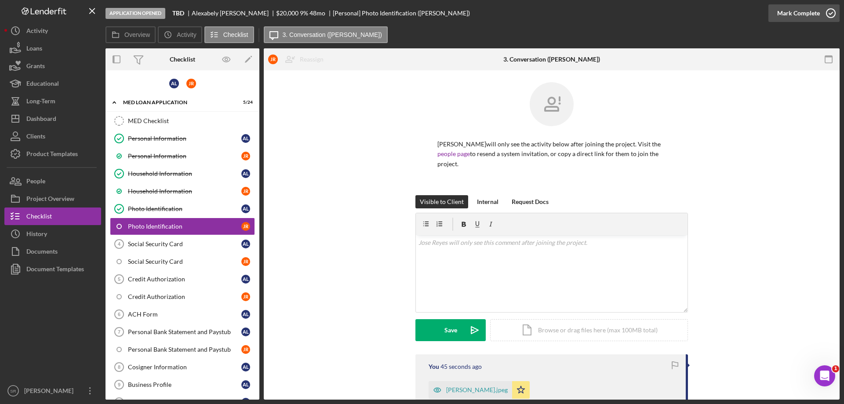
click at [833, 16] on icon "button" at bounding box center [831, 13] width 22 height 22
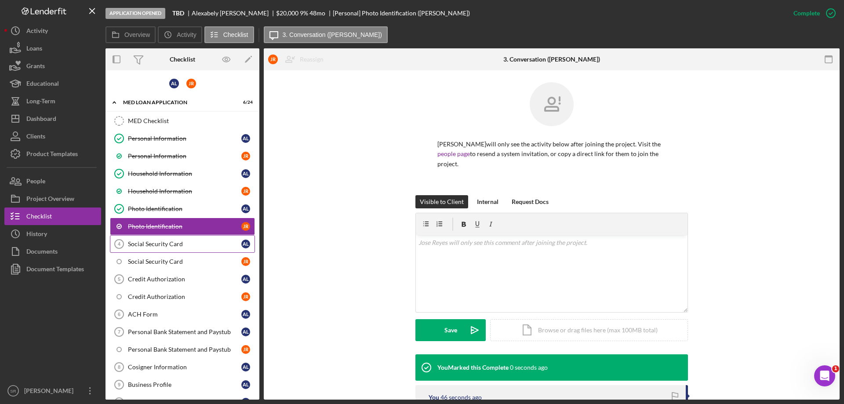
click at [120, 242] on tspan "4" at bounding box center [119, 243] width 3 height 5
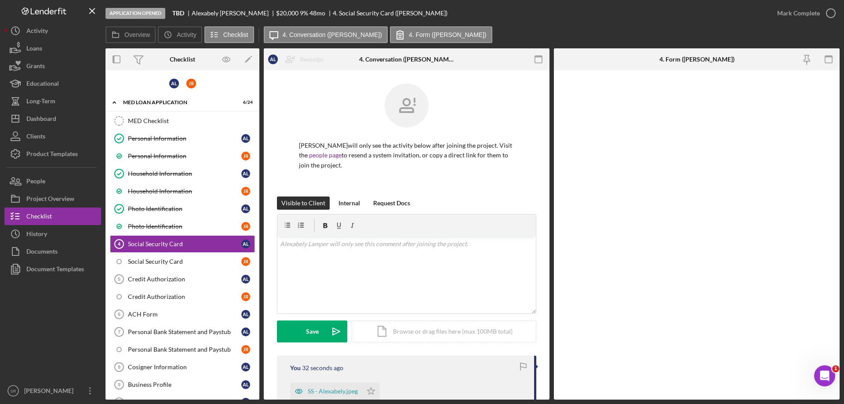
click at [800, 131] on div at bounding box center [697, 234] width 286 height 329
click at [416, 40] on button "4. Form (Alexabely L.)" at bounding box center [441, 34] width 102 height 17
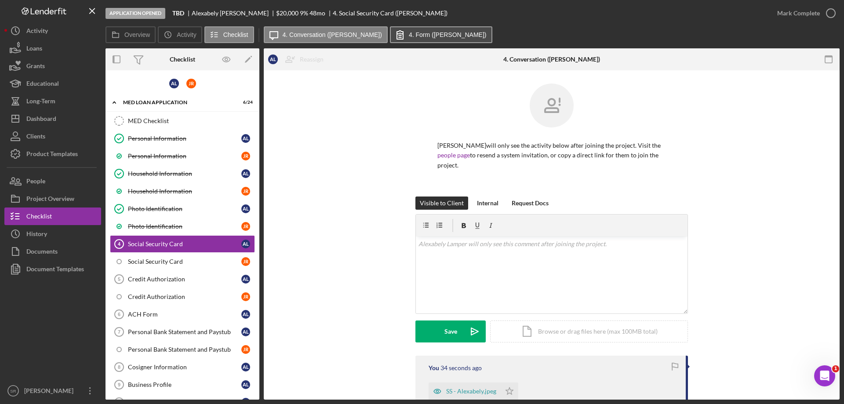
click at [413, 35] on label "4. Form (Alexabely L.)" at bounding box center [448, 34] width 78 height 7
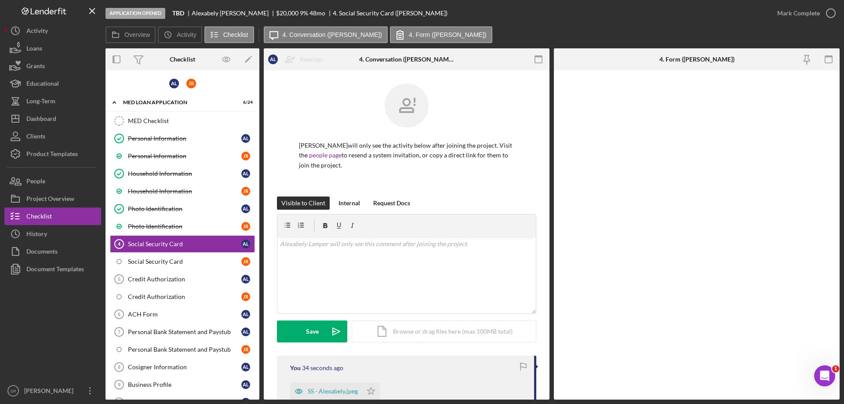
click at [785, 196] on div at bounding box center [697, 234] width 286 height 329
click at [222, 245] on div "Social Security Card" at bounding box center [184, 243] width 113 height 7
click at [193, 261] on div "Social Security Card" at bounding box center [184, 261] width 113 height 7
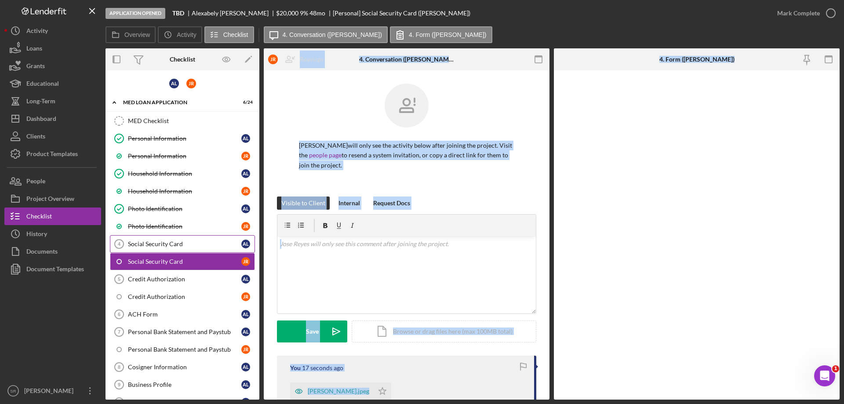
click at [187, 240] on div "Social Security Card" at bounding box center [184, 243] width 113 height 7
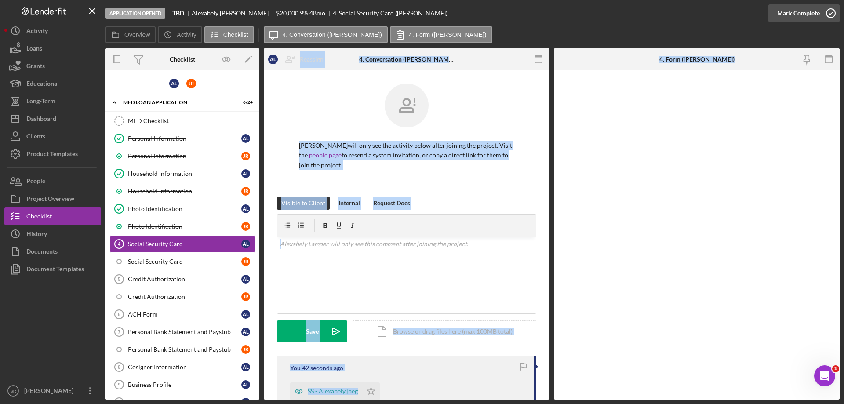
click at [821, 11] on icon "button" at bounding box center [831, 13] width 22 height 22
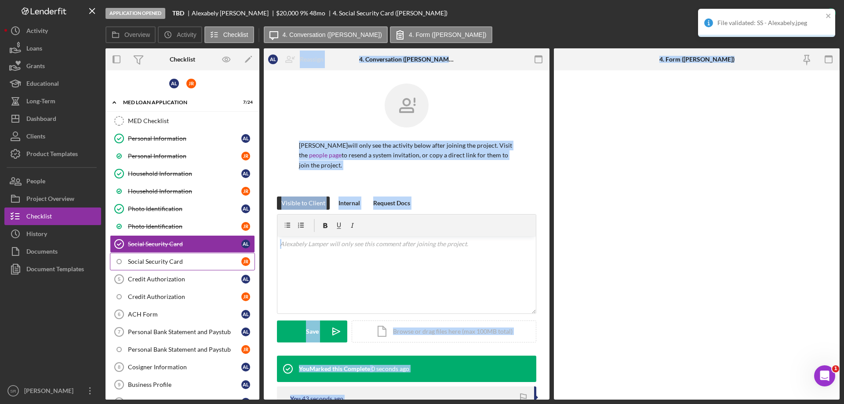
click at [139, 255] on link "Social Security Card J R" at bounding box center [182, 262] width 145 height 18
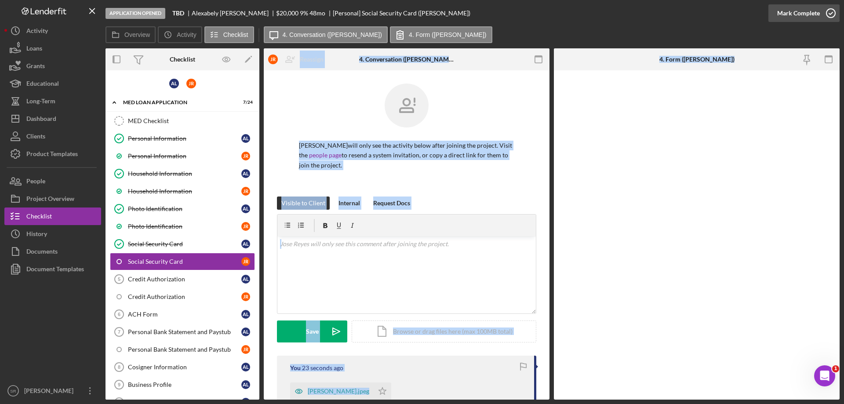
click at [826, 14] on icon "button" at bounding box center [831, 13] width 22 height 22
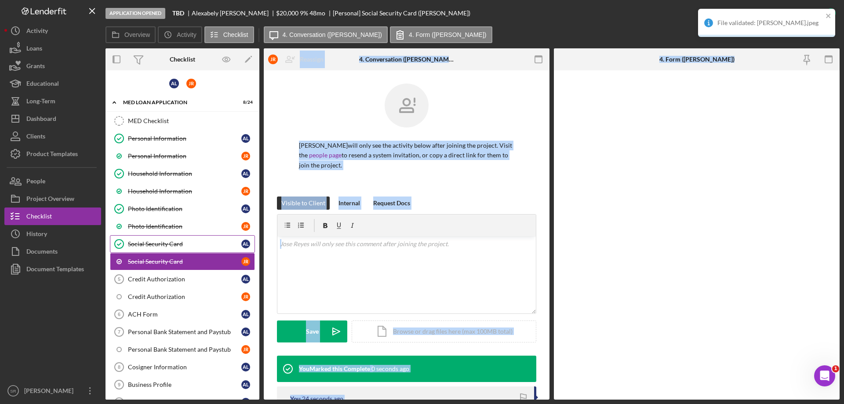
click at [175, 239] on link "Social Security Card Social Security Card A L" at bounding box center [182, 244] width 145 height 18
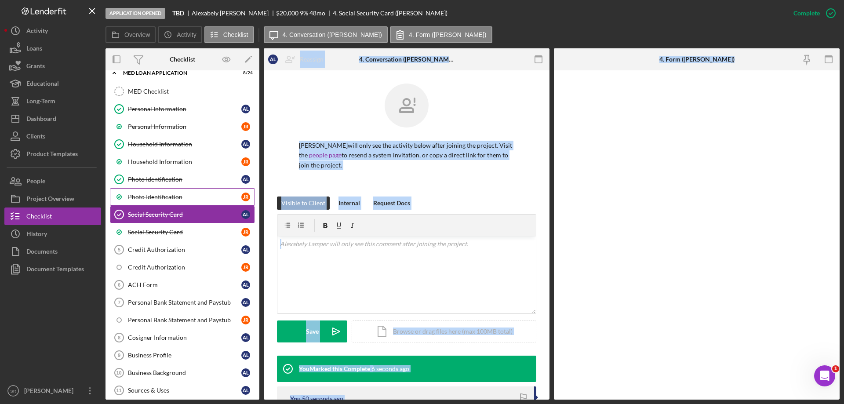
scroll to position [44, 0]
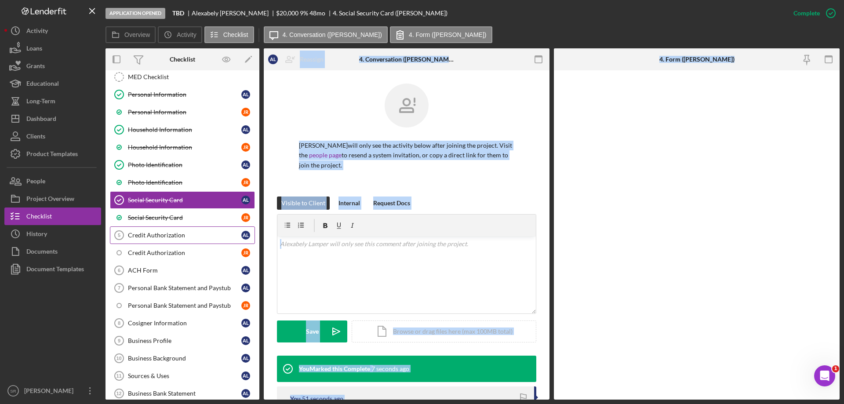
click at [175, 241] on link "Credit Authorization 5 Credit Authorization A L" at bounding box center [182, 235] width 145 height 18
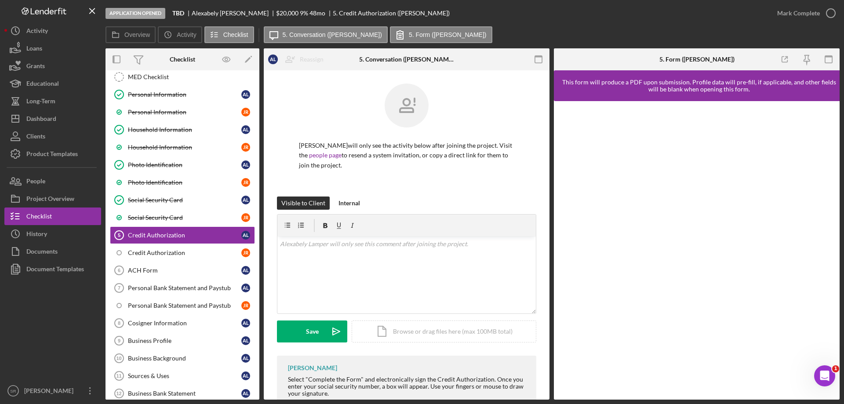
click at [605, 21] on div "Application Opened TBD Alexabely Lamper $20,000 $20,000 9 % 48 mo 5. Credit Aut…" at bounding box center [436, 13] width 663 height 26
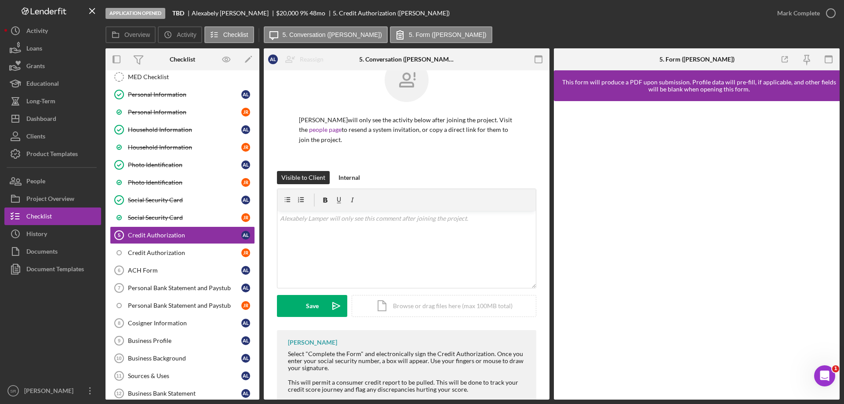
scroll to position [69, 0]
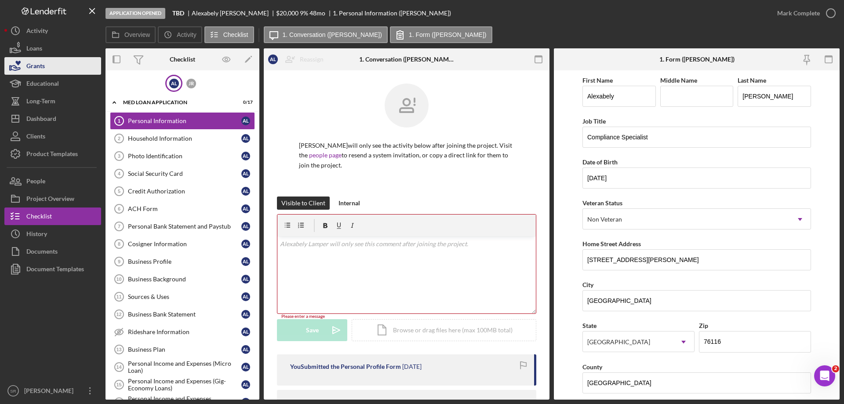
click at [57, 59] on button "Grants" at bounding box center [52, 66] width 97 height 18
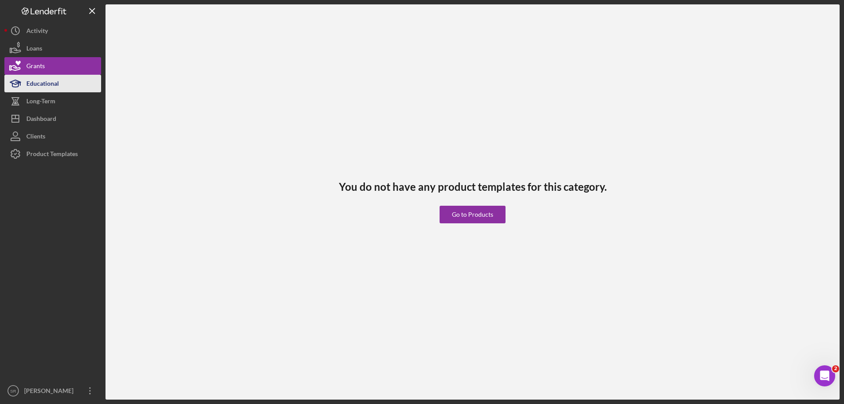
click at [51, 83] on div "Educational" at bounding box center [42, 85] width 33 height 20
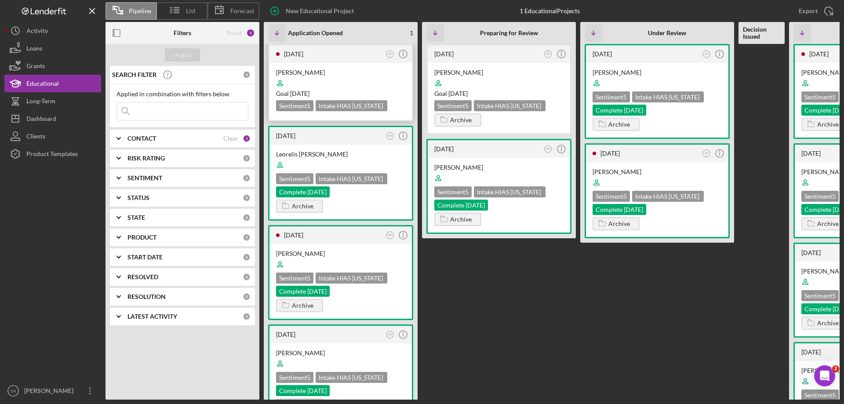
click at [364, 75] on div at bounding box center [340, 83] width 129 height 17
click at [405, 138] on icon "Icon/Info" at bounding box center [403, 136] width 22 height 22
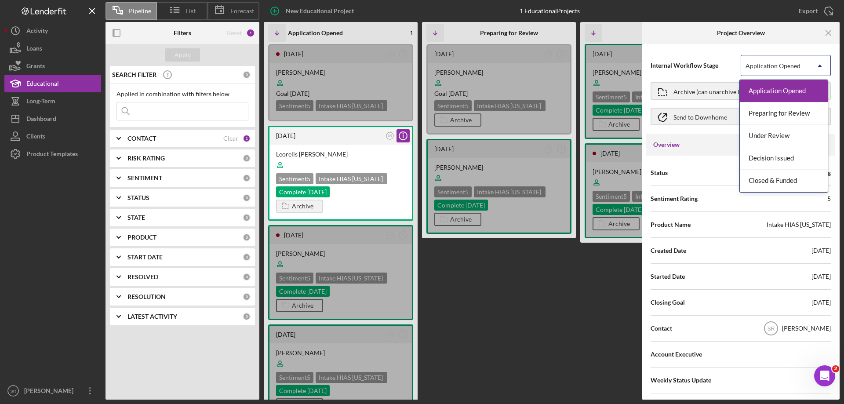
click at [785, 65] on div "Application Opened" at bounding box center [772, 65] width 55 height 7
click at [800, 116] on div "Preparing for Review" at bounding box center [784, 113] width 88 height 22
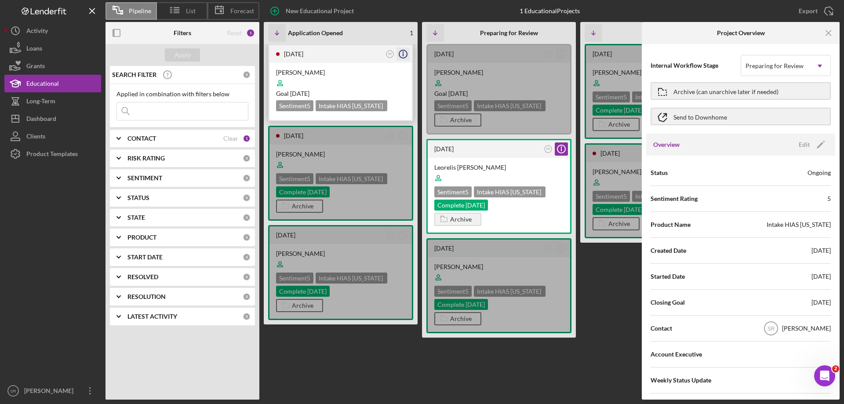
click at [403, 54] on icon "Icon/Info" at bounding box center [403, 54] width 22 height 22
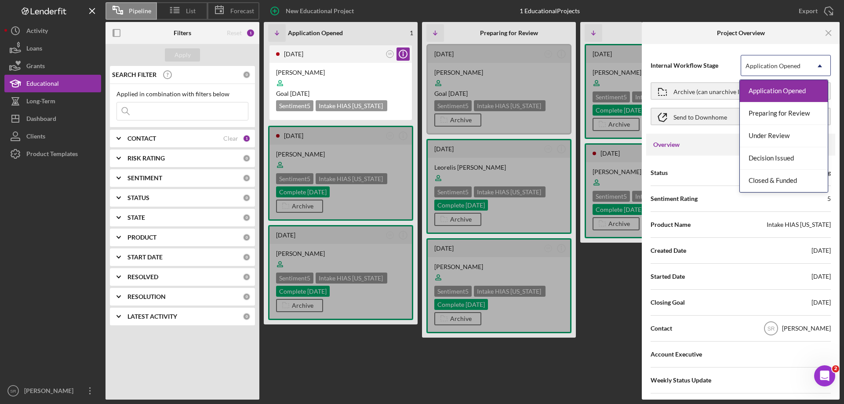
click at [773, 65] on div "Application Opened" at bounding box center [772, 65] width 55 height 7
click at [796, 120] on div "Preparing for Review" at bounding box center [784, 113] width 88 height 22
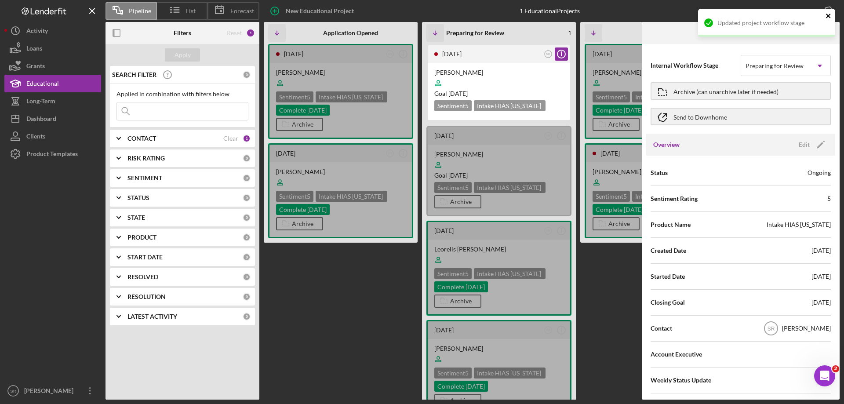
click at [829, 18] on icon "close" at bounding box center [828, 15] width 6 height 7
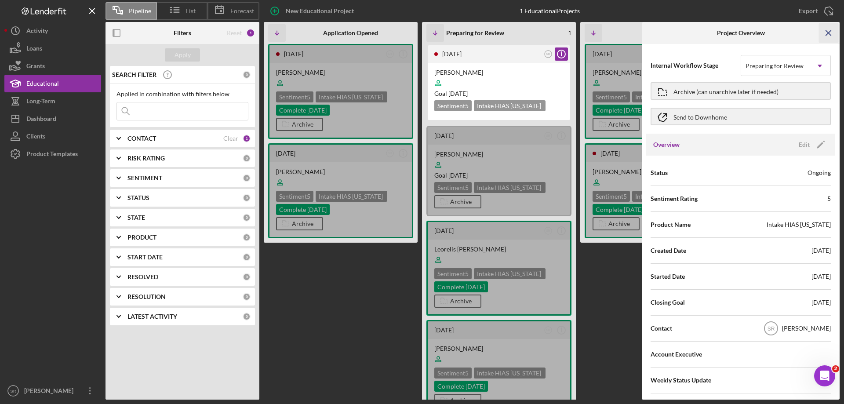
click at [827, 33] on icon "Icon/Menu Close" at bounding box center [829, 33] width 20 height 20
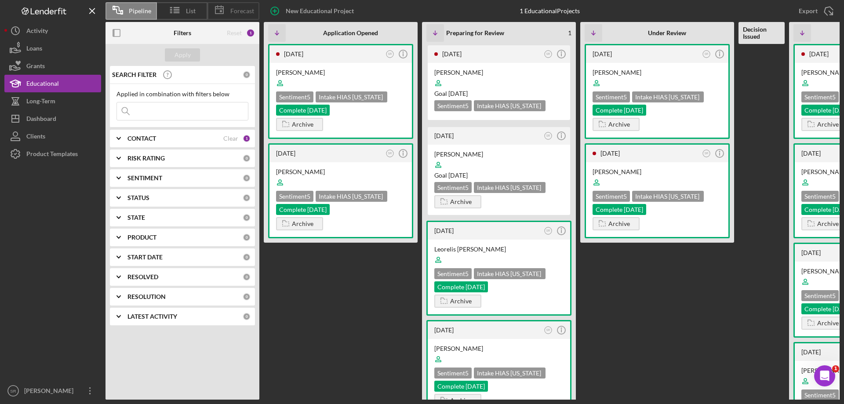
click at [236, 11] on span "Forecast" at bounding box center [242, 10] width 24 height 7
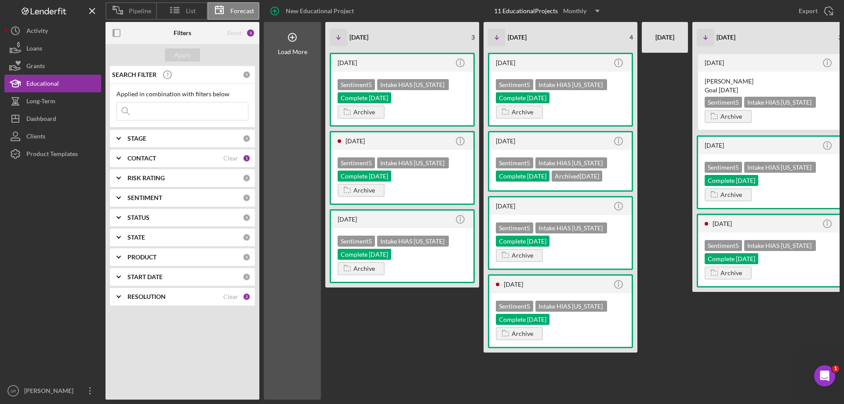
click at [236, 11] on span "Forecast" at bounding box center [242, 10] width 24 height 7
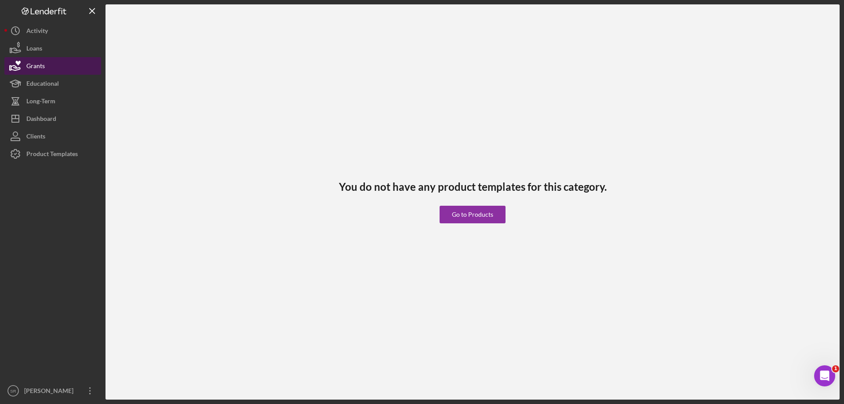
click at [35, 58] on div "Grants" at bounding box center [35, 67] width 18 height 20
click at [39, 44] on div "Loans" at bounding box center [34, 50] width 16 height 20
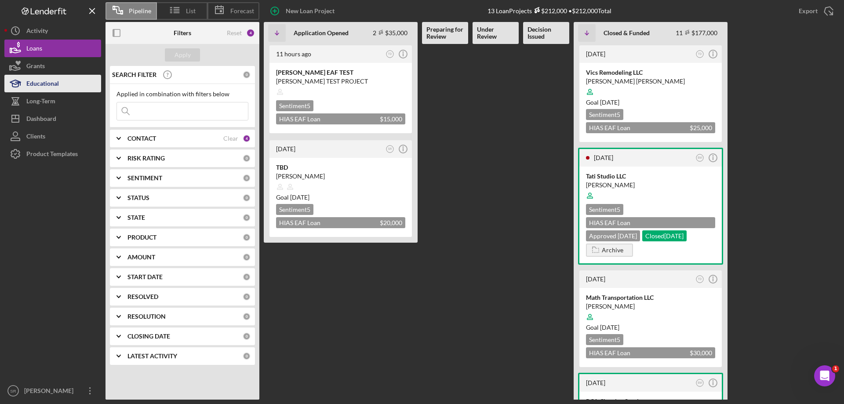
click at [45, 90] on div "Educational" at bounding box center [42, 85] width 33 height 20
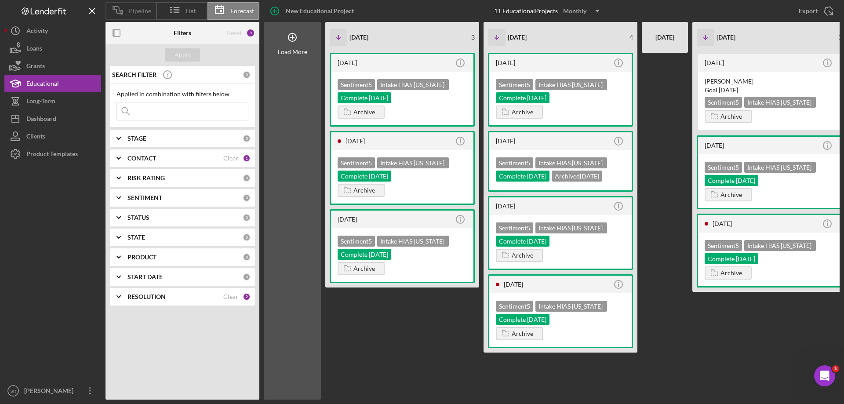
click at [143, 10] on span "Pipeline" at bounding box center [140, 10] width 22 height 7
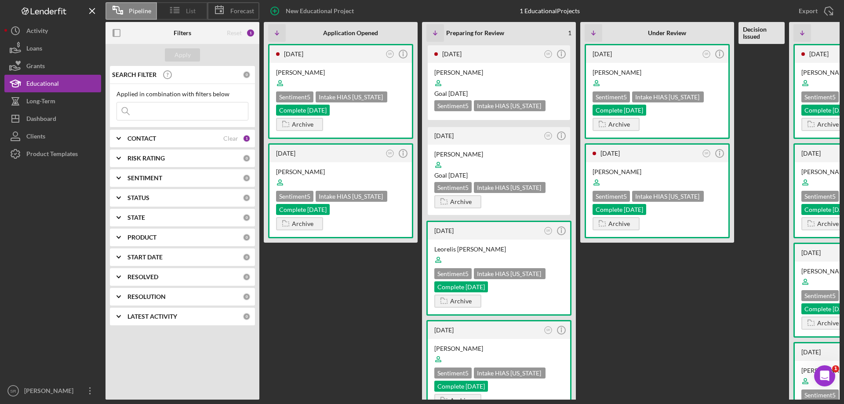
click at [174, 11] on line at bounding box center [176, 11] width 5 height 0
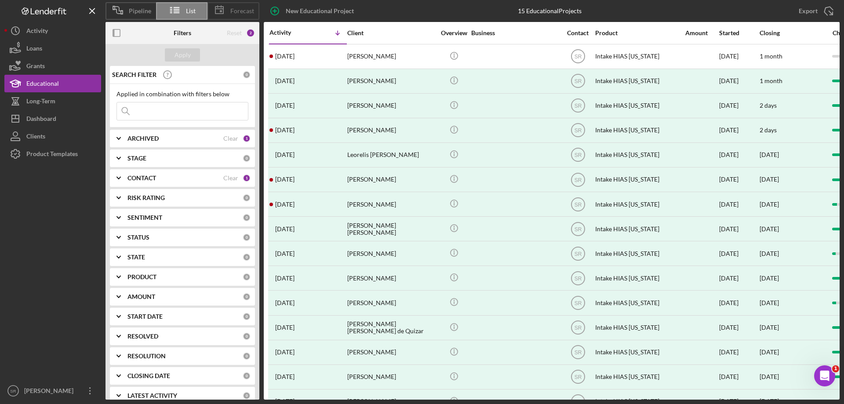
click at [235, 14] on span "Forecast" at bounding box center [242, 10] width 24 height 7
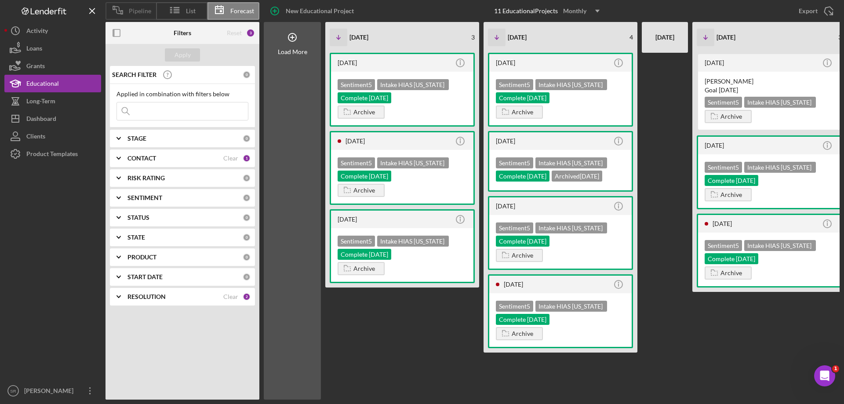
click at [130, 13] on span "Pipeline" at bounding box center [140, 10] width 22 height 7
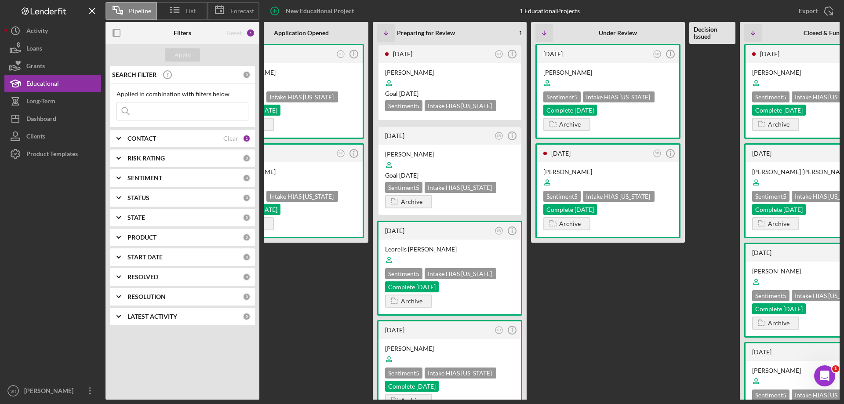
scroll to position [0, 108]
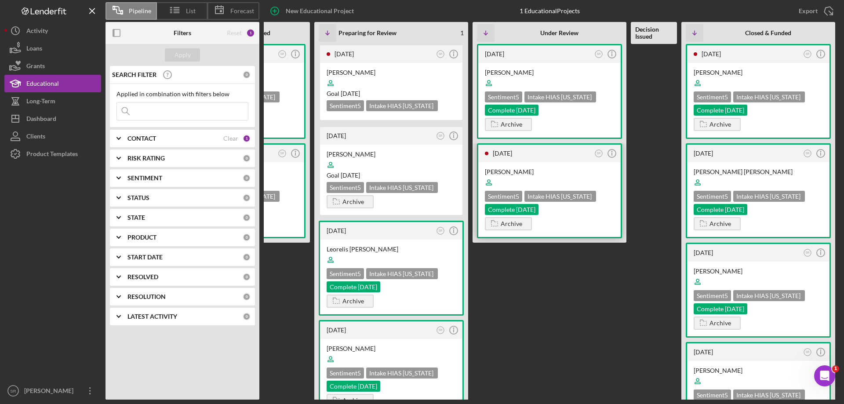
click at [549, 182] on div at bounding box center [549, 182] width 129 height 17
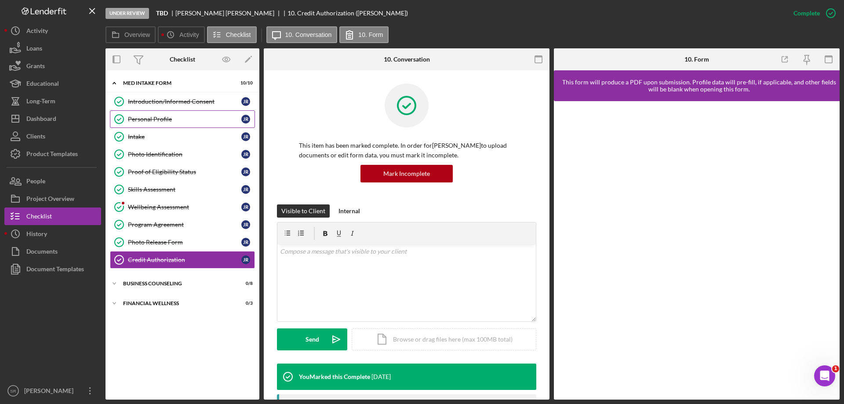
click at [194, 112] on link "Personal Profile Personal Profile J R" at bounding box center [182, 119] width 145 height 18
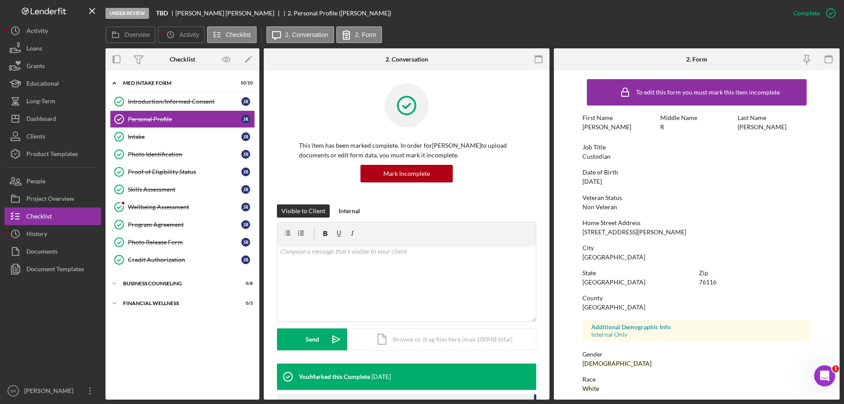
drag, startPoint x: 625, startPoint y: 182, endPoint x: 577, endPoint y: 184, distance: 48.0
click at [577, 184] on form "To edit this form you must mark this item incomplete First Name Jose Middle Nam…" at bounding box center [697, 234] width 286 height 329
copy div "10/09/1984"
drag, startPoint x: 670, startPoint y: 234, endPoint x: 579, endPoint y: 229, distance: 91.1
click at [581, 229] on form "To edit this form you must mark this item incomplete First Name Jose Middle Nam…" at bounding box center [697, 234] width 286 height 329
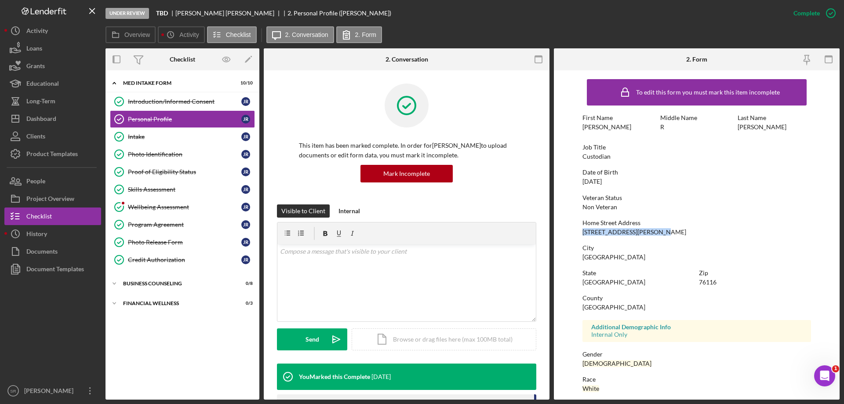
copy div "2813 Broadmoor Dr Apt 422"
drag, startPoint x: 612, startPoint y: 260, endPoint x: 576, endPoint y: 259, distance: 36.1
click at [576, 259] on form "To edit this form you must mark this item incomplete First Name Jose Middle Nam…" at bounding box center [697, 234] width 286 height 329
copy div "Fort Worth"
drag, startPoint x: 633, startPoint y: 306, endPoint x: 571, endPoint y: 305, distance: 61.1
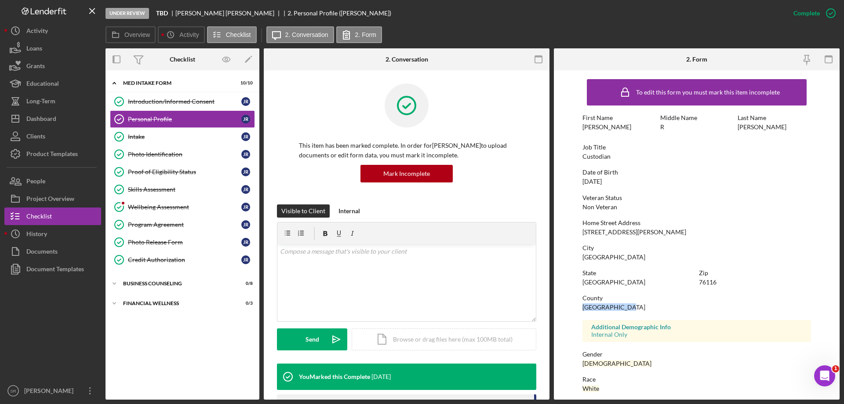
click at [571, 305] on form "To edit this form you must mark this item incomplete First Name Jose Middle Nam…" at bounding box center [697, 234] width 286 height 329
copy div "Tarrant County"
click at [627, 377] on div "Race" at bounding box center [696, 379] width 229 height 7
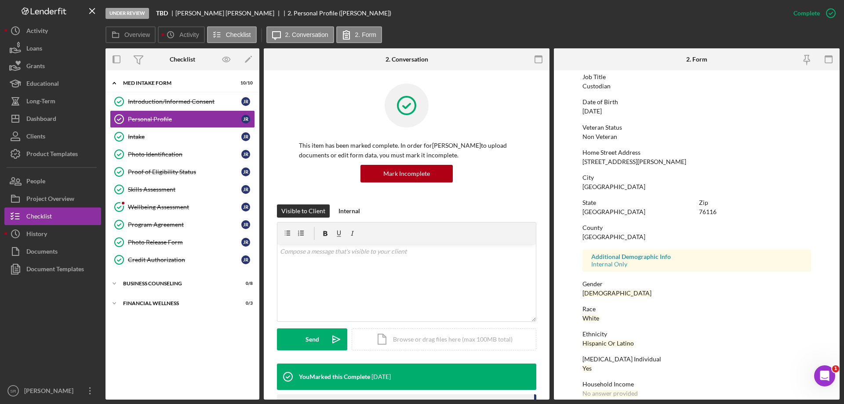
scroll to position [81, 0]
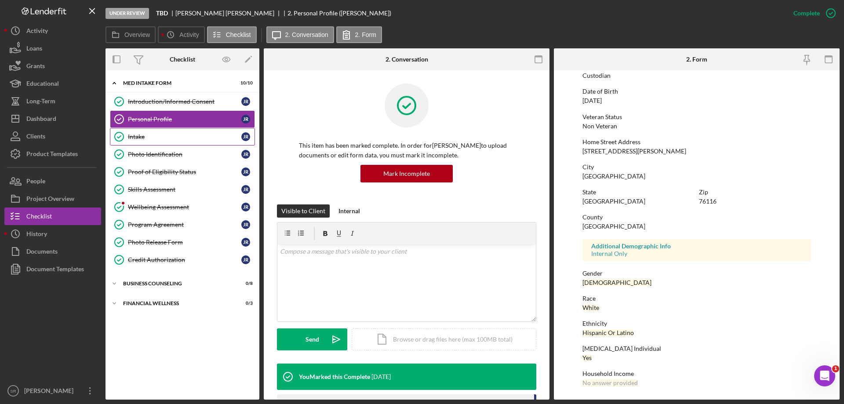
click at [146, 139] on div "Intake" at bounding box center [184, 136] width 113 height 7
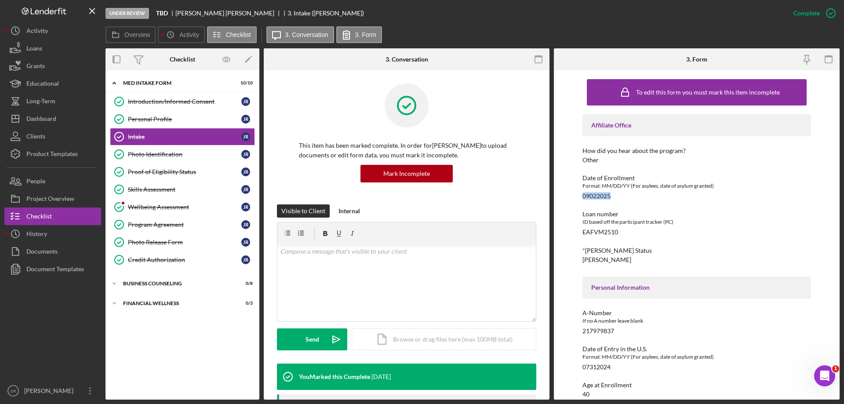
drag, startPoint x: 618, startPoint y: 196, endPoint x: 582, endPoint y: 197, distance: 35.6
click at [582, 197] on div "Date of Enrollment Format: MM/DD/YY (For asylees, date of asylum granted) 09022…" at bounding box center [696, 187] width 229 height 25
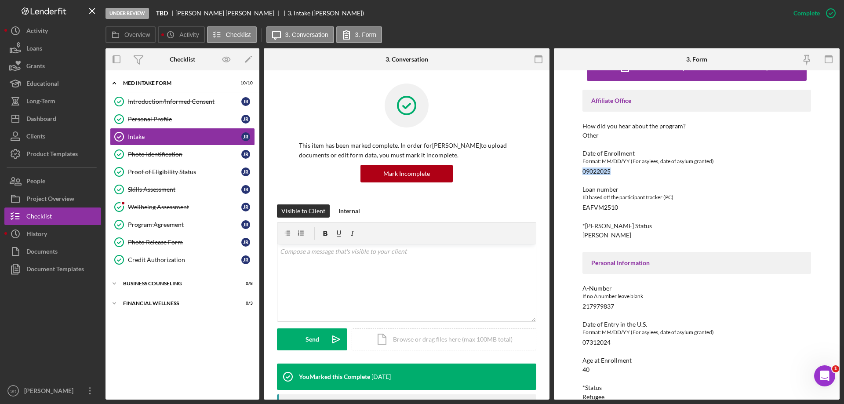
scroll to position [88, 0]
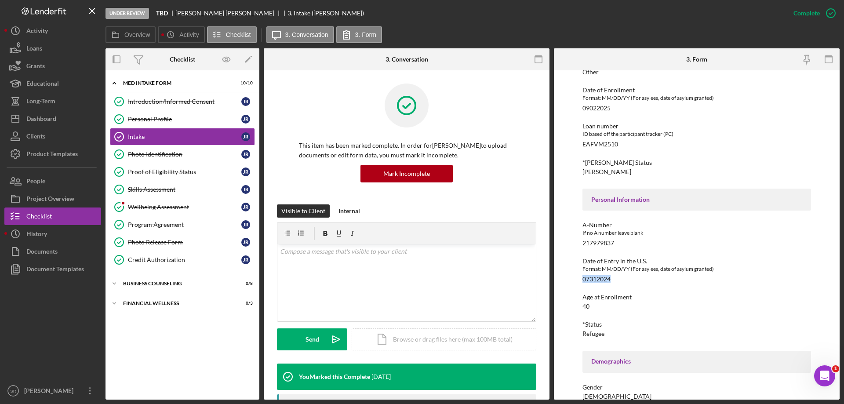
drag, startPoint x: 574, startPoint y: 276, endPoint x: 567, endPoint y: 276, distance: 6.6
click at [567, 276] on div "To edit this form you must mark this item incomplete Affiliate Office How did y…" at bounding box center [697, 234] width 286 height 329
copy div "07312024"
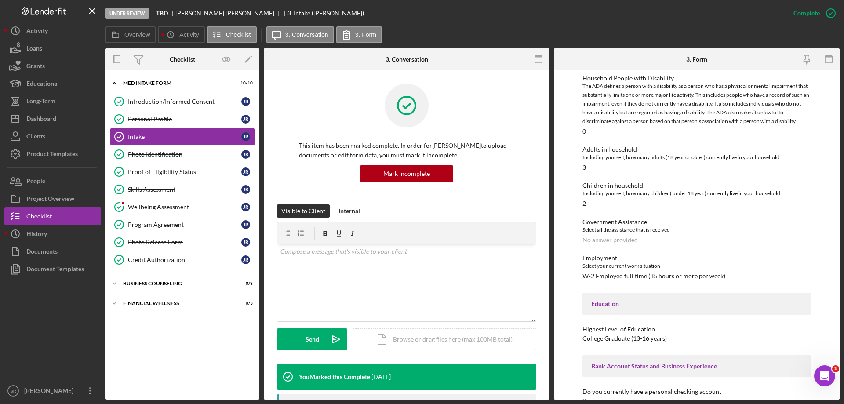
scroll to position [747, 0]
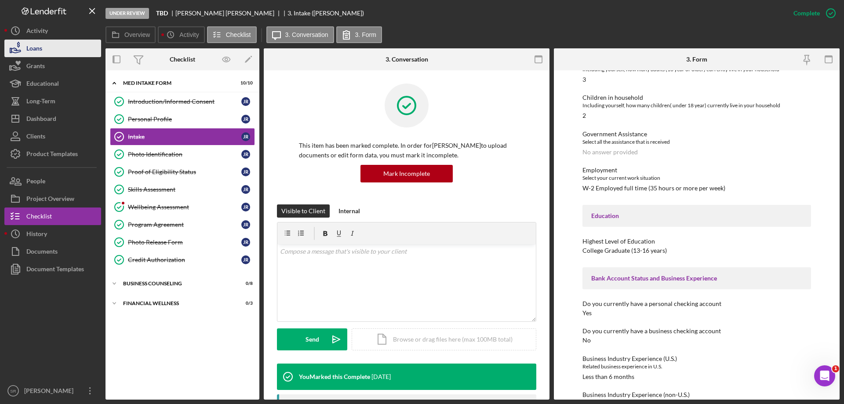
click at [28, 51] on div "Loans" at bounding box center [34, 50] width 16 height 20
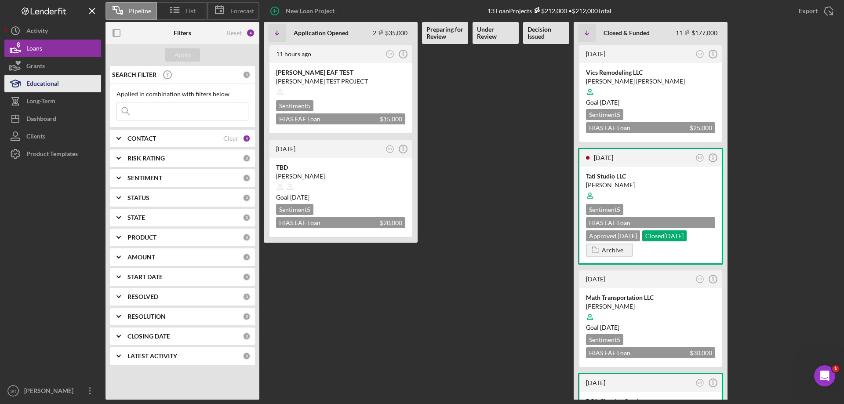
click at [50, 79] on div "Educational" at bounding box center [42, 85] width 33 height 20
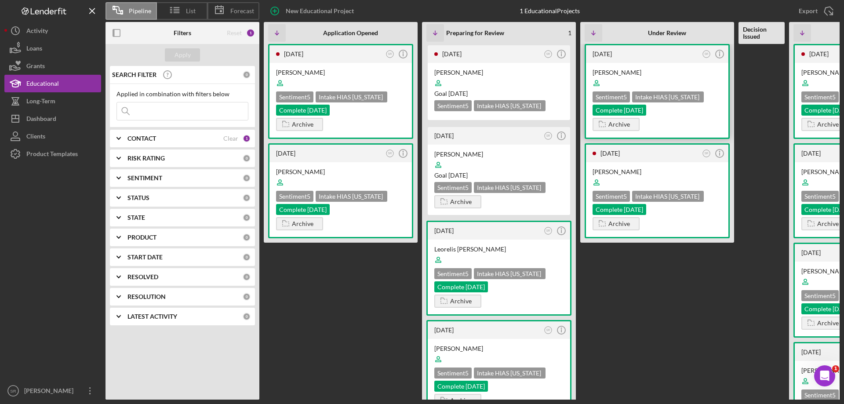
click at [668, 104] on div "Sentiment 5 Intake HIAS Ohio Complete 10/8/25" at bounding box center [657, 103] width 129 height 24
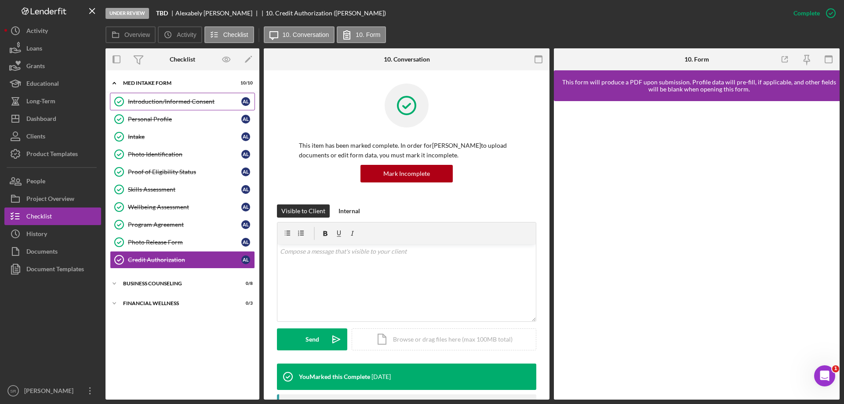
click at [191, 99] on div "Introduction/Informed Consent" at bounding box center [184, 101] width 113 height 7
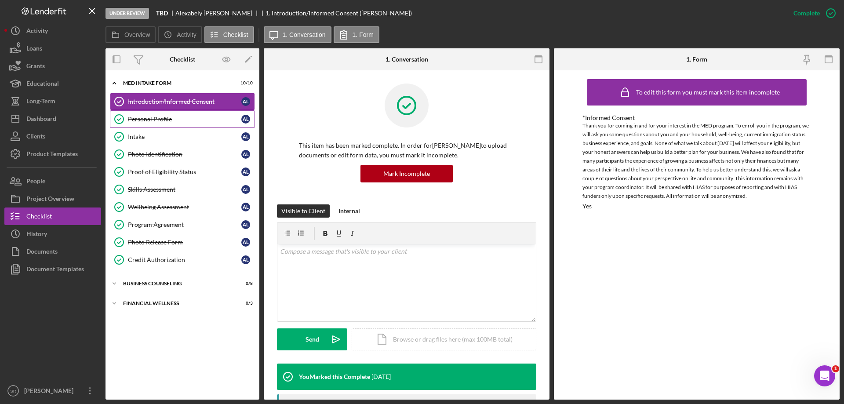
click at [188, 123] on div "Personal Profile" at bounding box center [184, 119] width 113 height 7
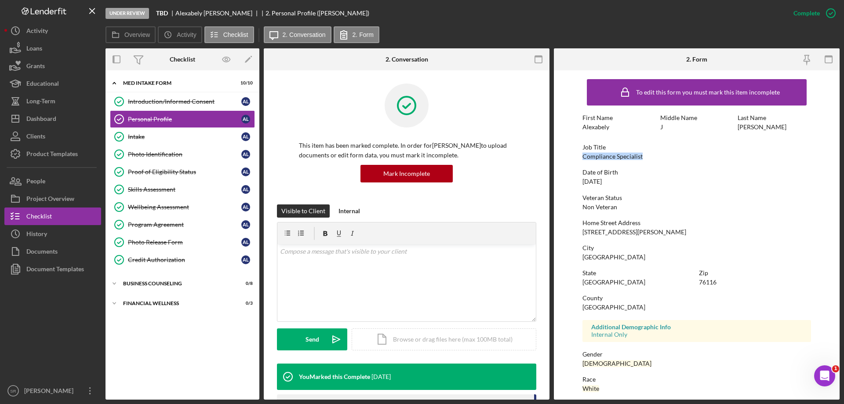
drag, startPoint x: 644, startPoint y: 158, endPoint x: 579, endPoint y: 153, distance: 65.2
click at [579, 153] on form "To edit this form you must mark this item incomplete First Name Alexabely Middl…" at bounding box center [697, 234] width 286 height 329
copy div "Compliance Specialist"
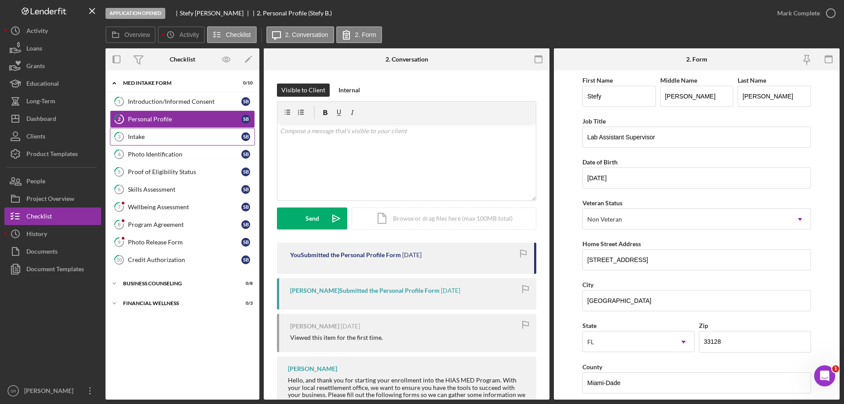
click at [113, 142] on icon "3" at bounding box center [119, 137] width 22 height 22
